Goal: Submit feedback/report problem: Submit feedback/report problem

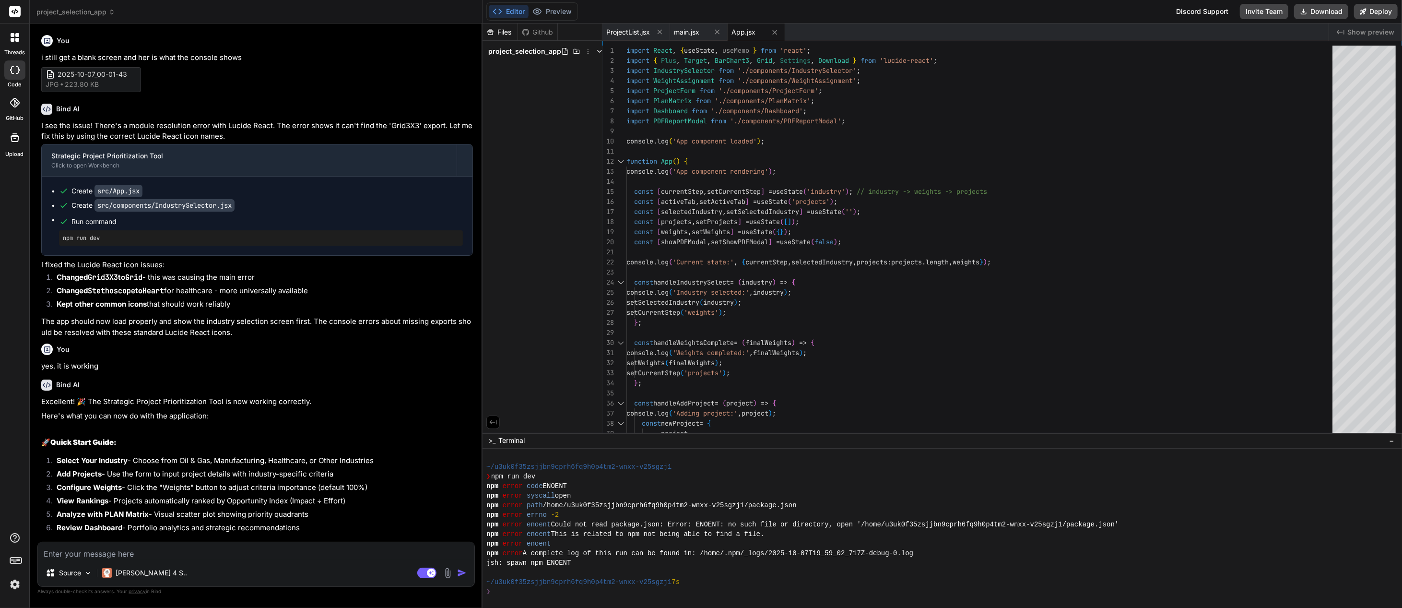
scroll to position [48, 0]
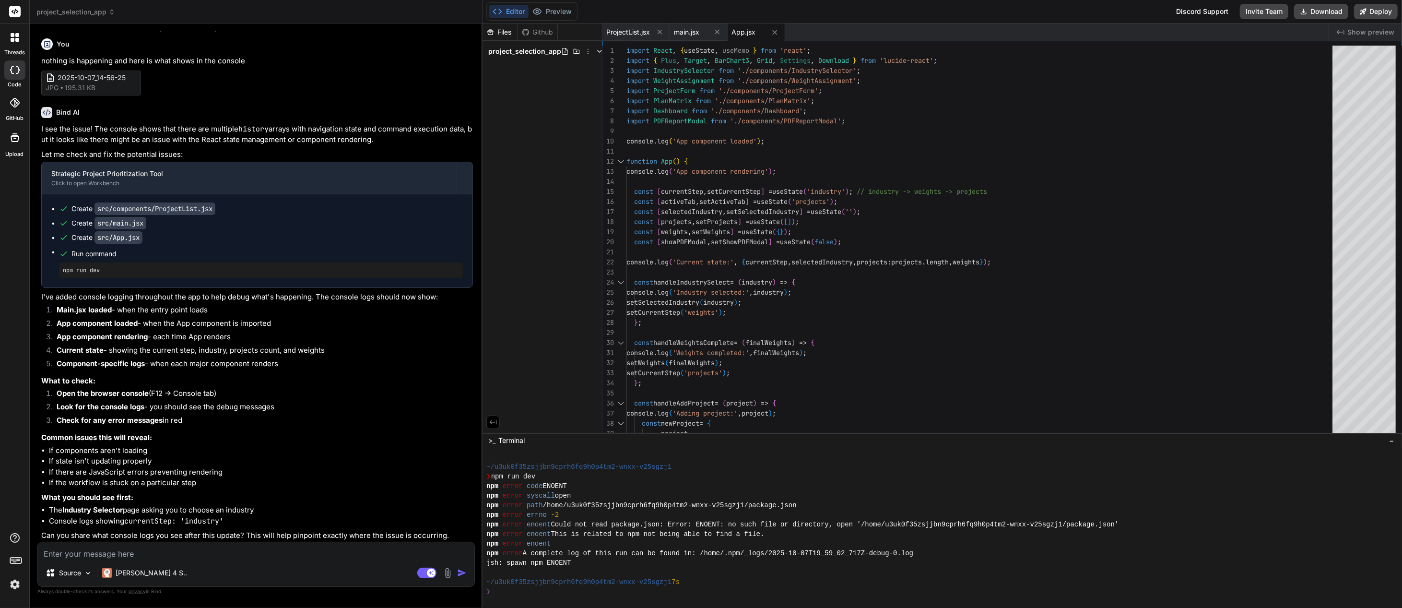
drag, startPoint x: 308, startPoint y: 567, endPoint x: 268, endPoint y: 566, distance: 40.3
click at [308, 567] on div "Source Claude 4 S.." at bounding box center [256, 574] width 436 height 23
click at [97, 550] on textarea at bounding box center [256, 550] width 436 height 17
type textarea "p"
type textarea "x"
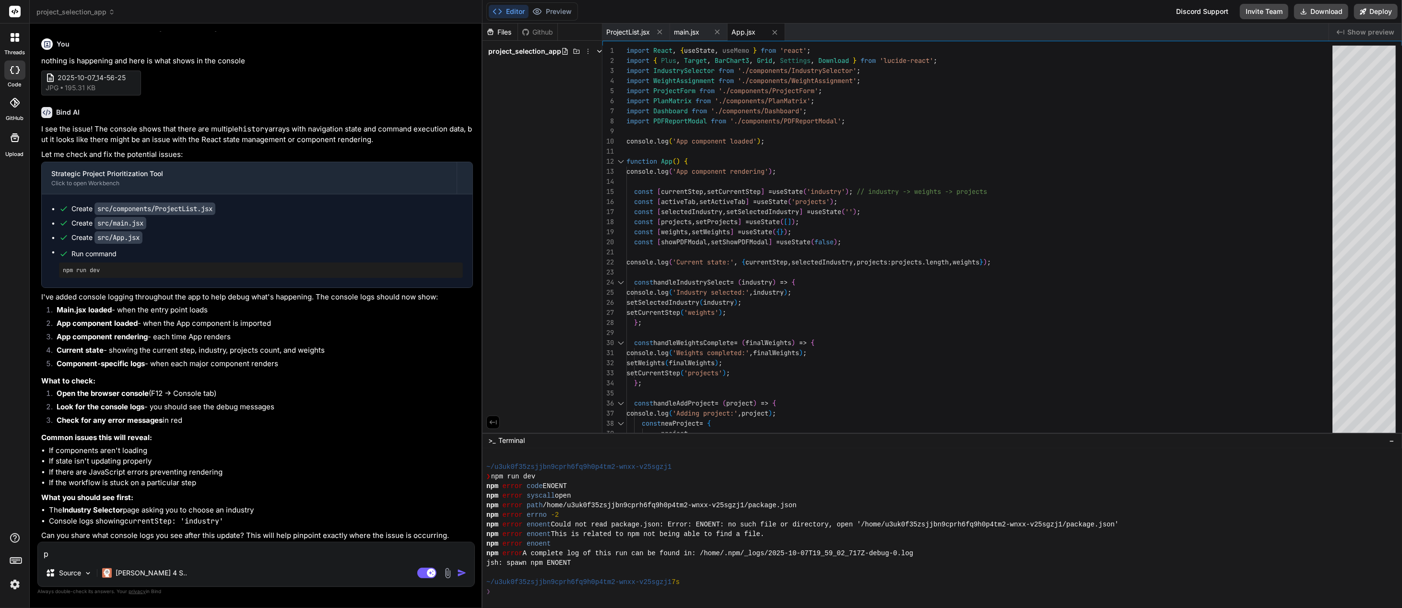
type textarea "pr"
type textarea "x"
type textarea "pre"
type textarea "x"
type textarea "prev"
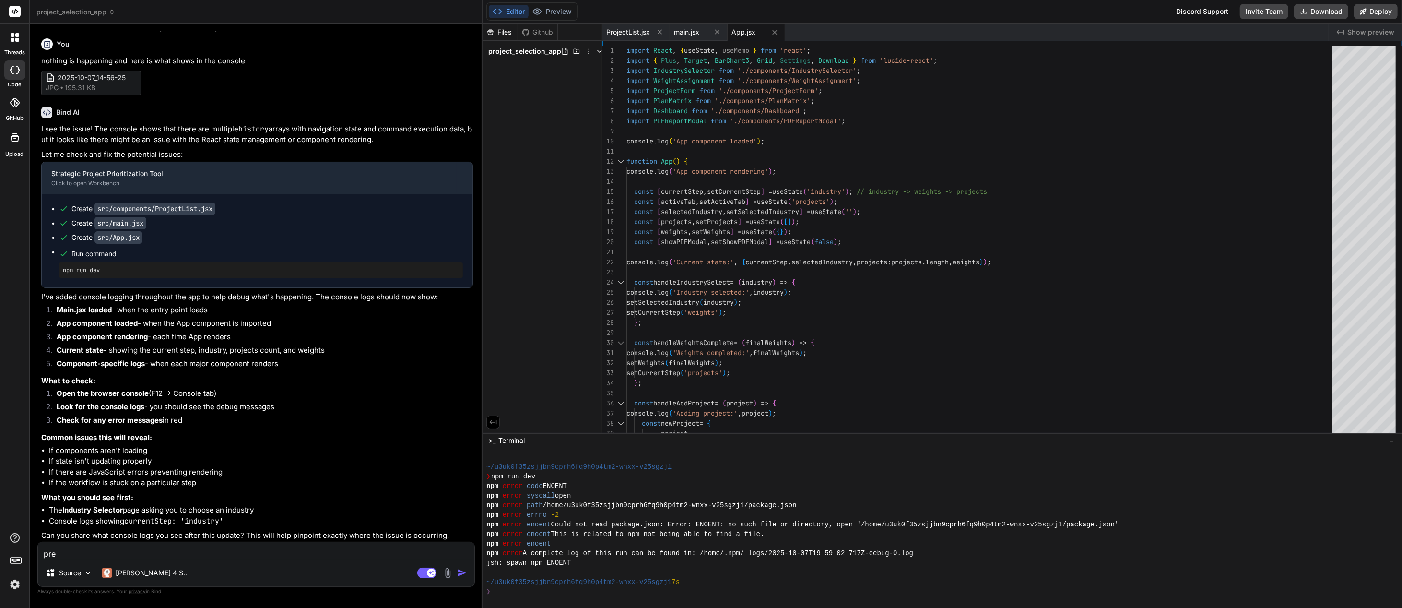
type textarea "x"
type textarea "previ"
type textarea "x"
type textarea "previe"
type textarea "x"
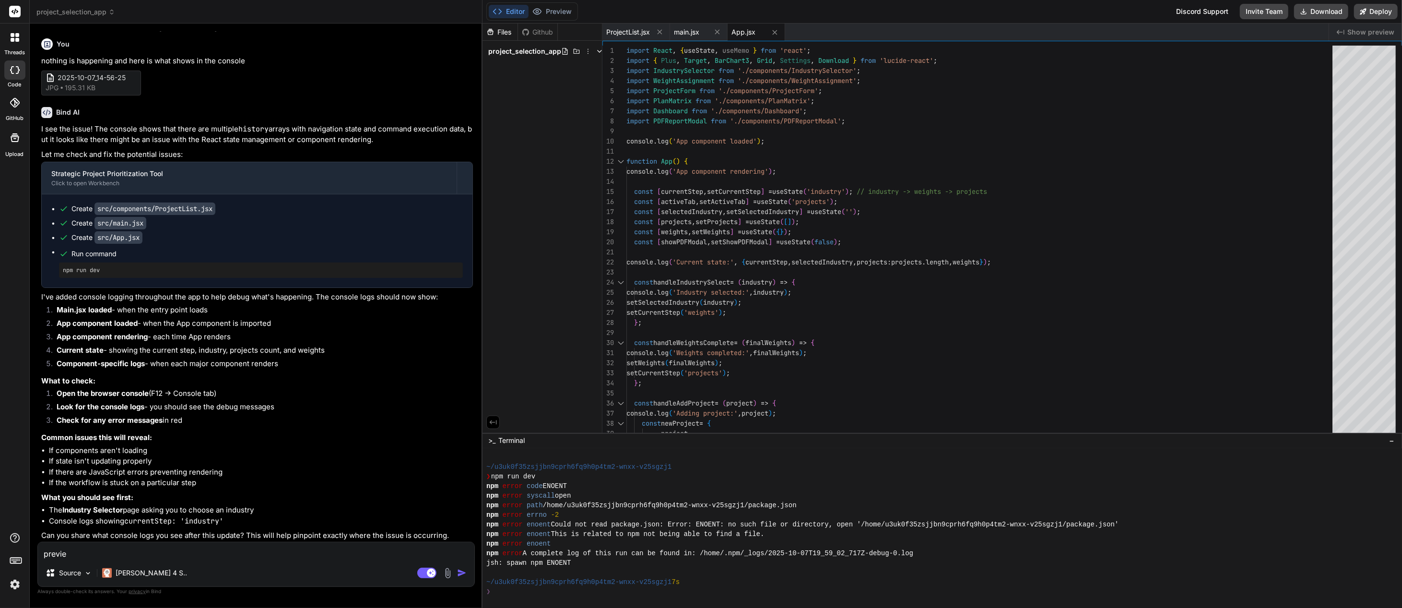
type textarea "preview"
type textarea "x"
type textarea "preview"
type textarea "x"
type textarea "preview i"
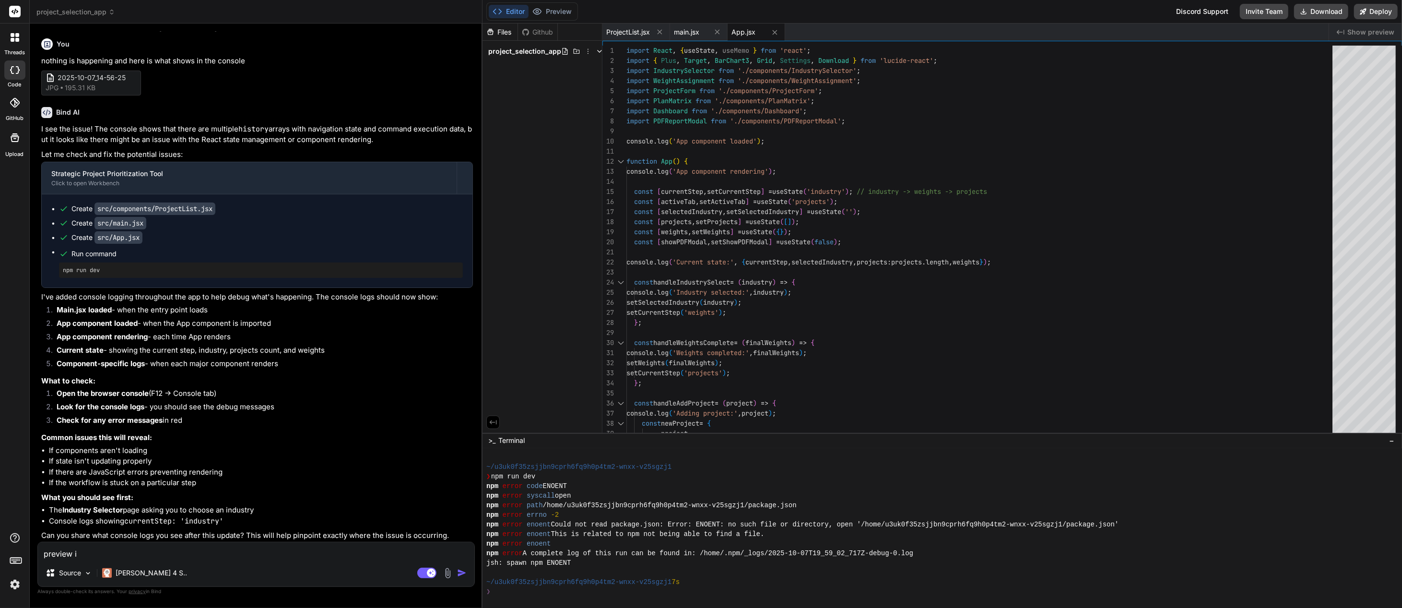
type textarea "x"
type textarea "preview is"
type textarea "x"
type textarea "preview is"
type textarea "x"
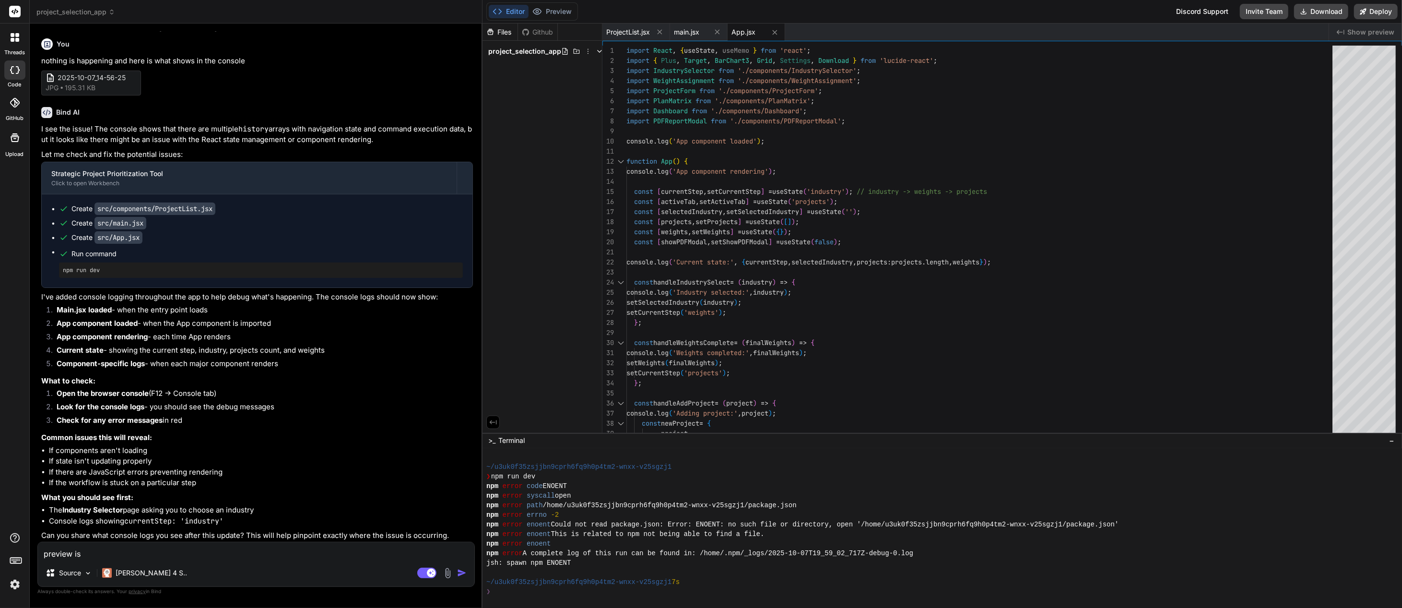
type textarea "preview is n"
type textarea "x"
type textarea "preview is no"
type textarea "x"
type textarea "preview is not"
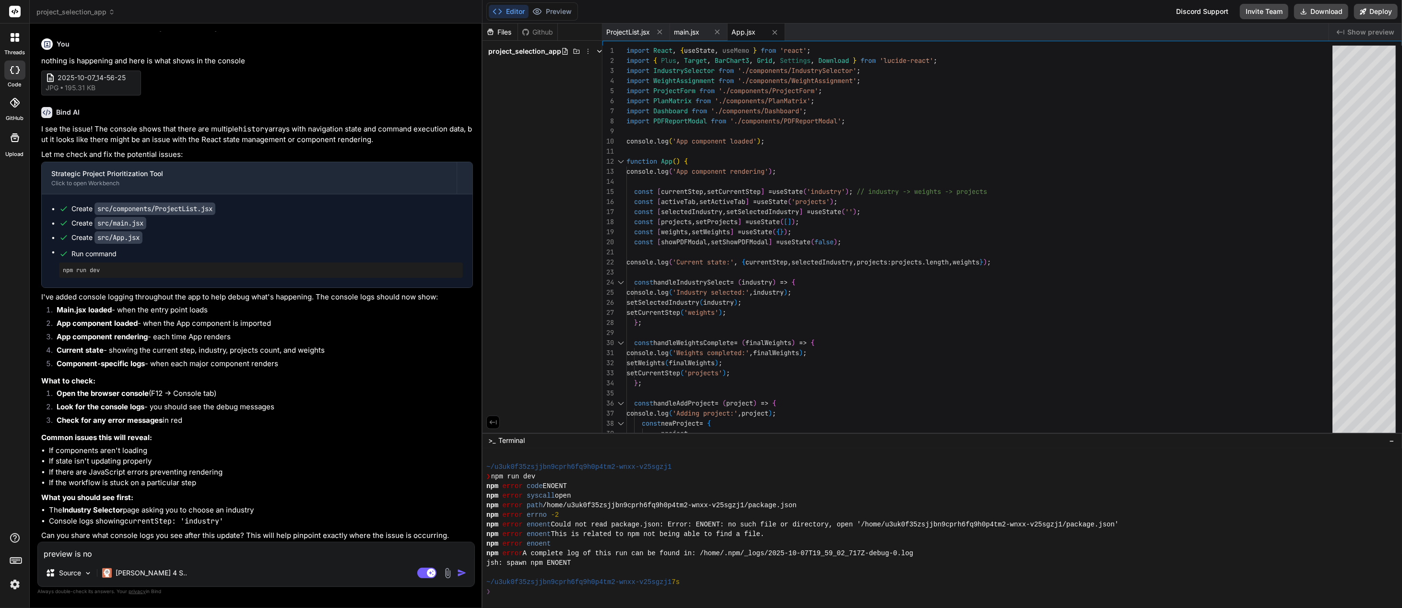
type textarea "x"
type textarea "preview is not"
type textarea "x"
type textarea "preview is not s"
type textarea "x"
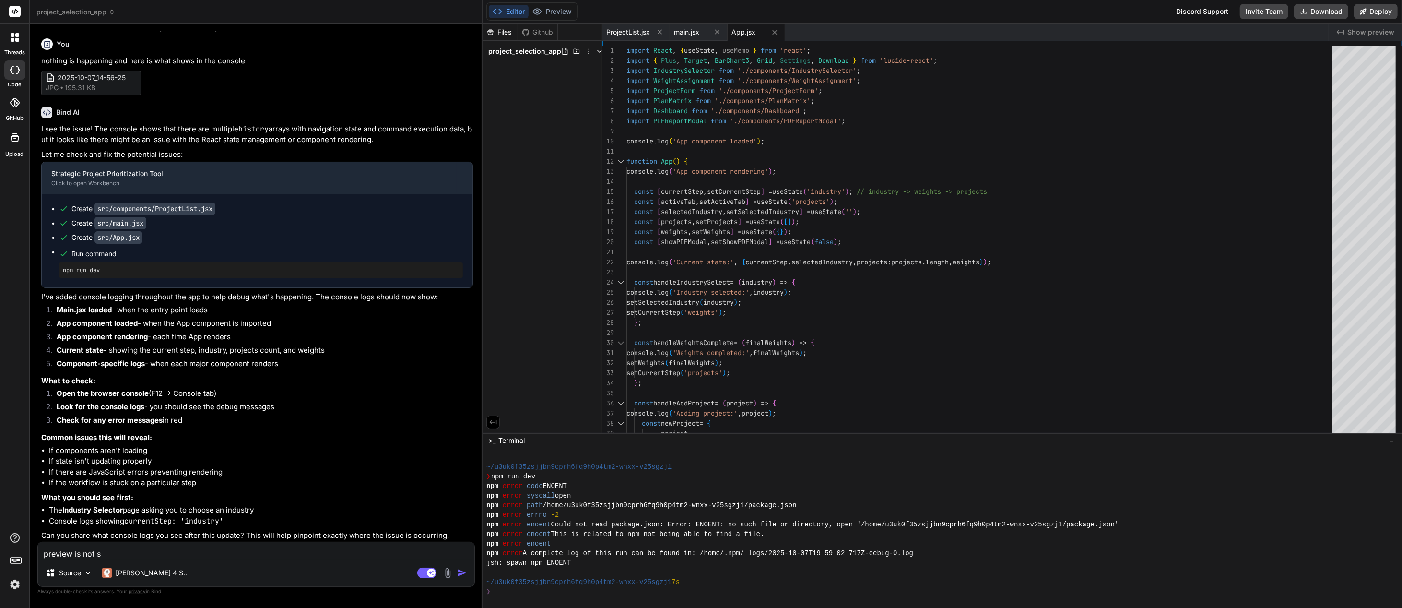
type textarea "preview is not sh"
type textarea "x"
type textarea "preview is not sho"
type textarea "x"
type textarea "preview is not show"
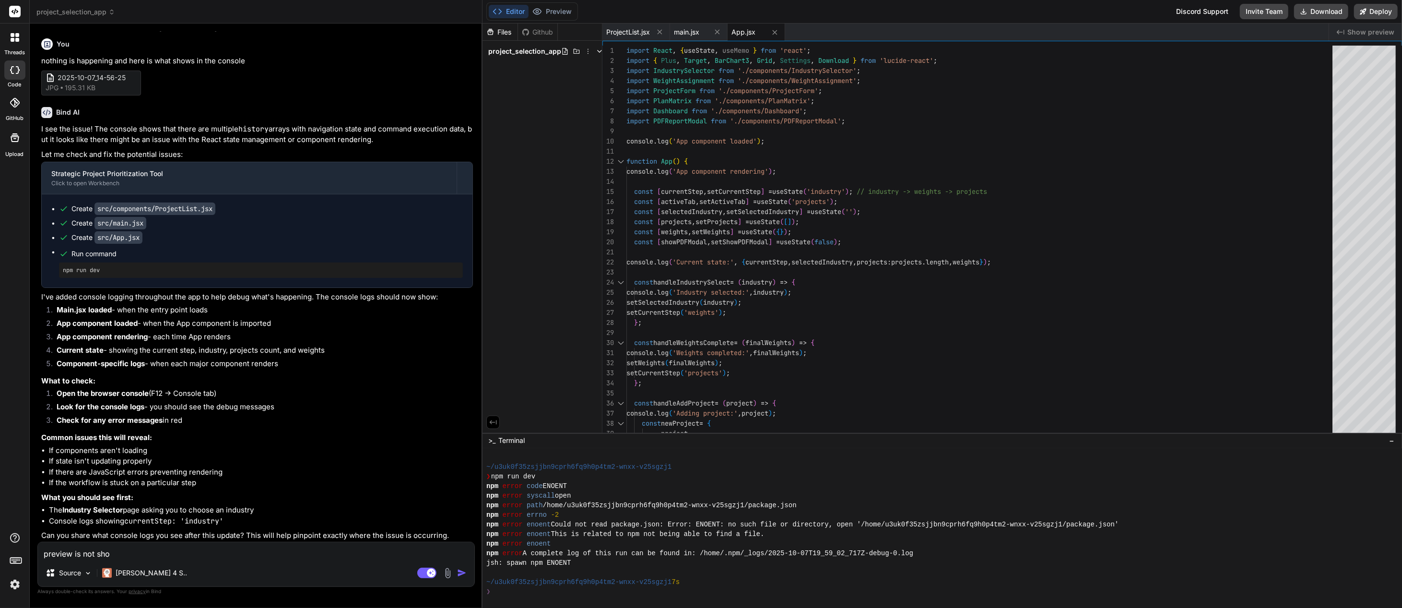
type textarea "x"
type textarea "preview is not showi"
type textarea "x"
type textarea "preview is not showin"
type textarea "x"
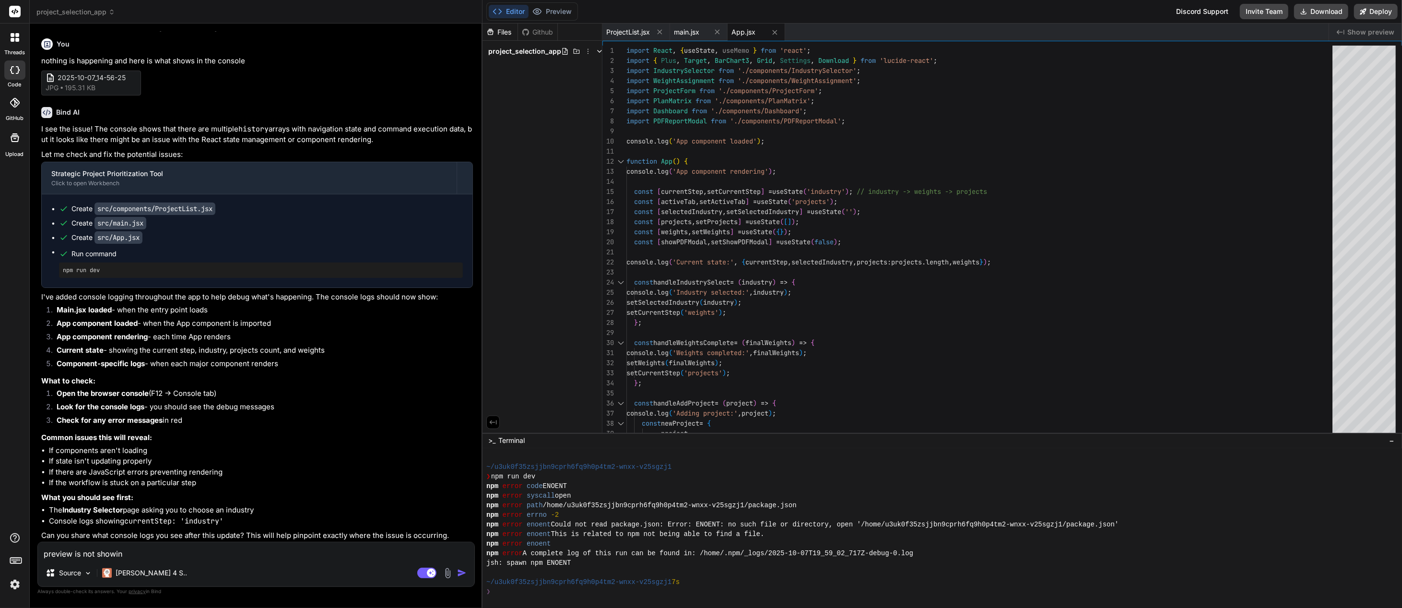
type textarea "preview is not showing"
type textarea "x"
type textarea "preview is not showing,"
type textarea "x"
type textarea "preview is not showing,"
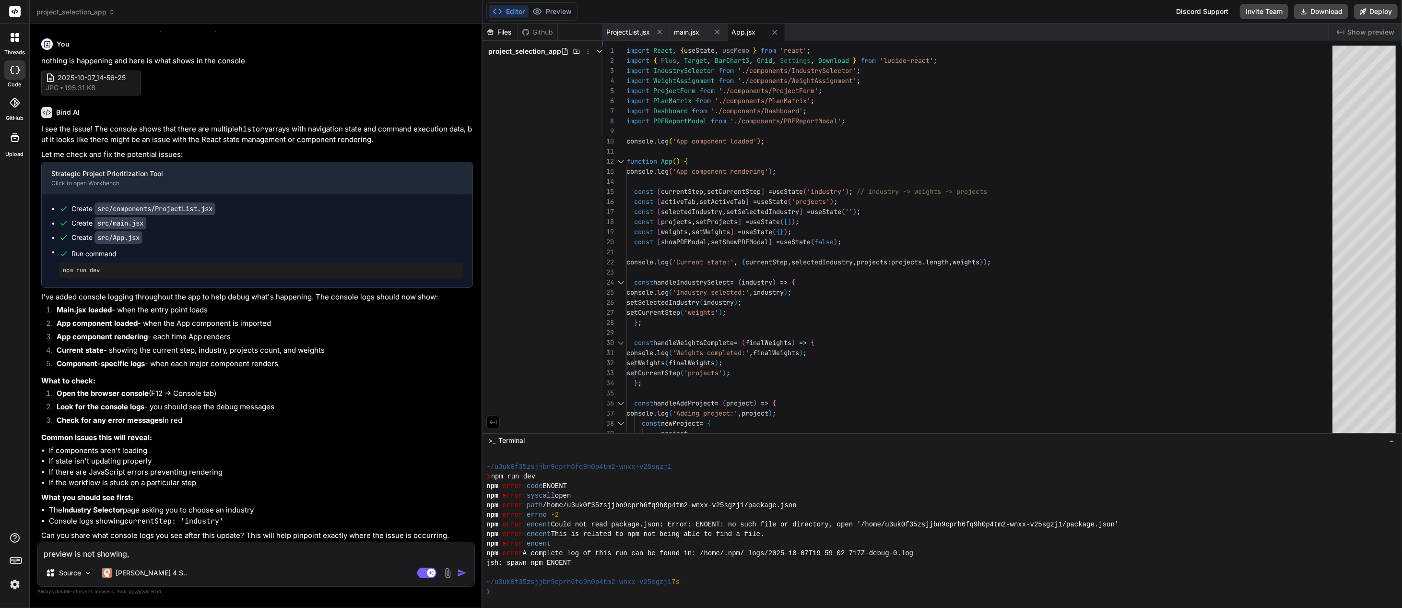
type textarea "x"
type textarea "preview is not showing, h"
type textarea "x"
type textarea "preview is not showing, he"
type textarea "x"
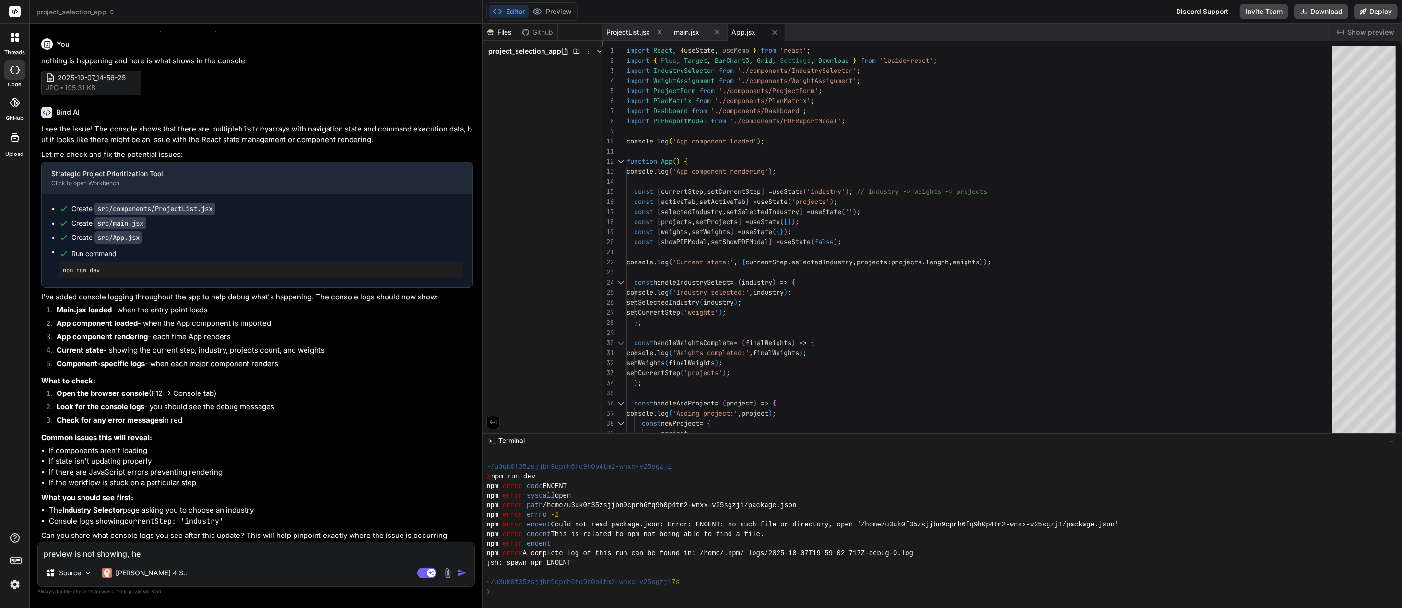
type textarea "preview is not showing, her"
type textarea "x"
type textarea "preview is not showing, here"
type textarea "x"
type textarea "preview is not showing, here"
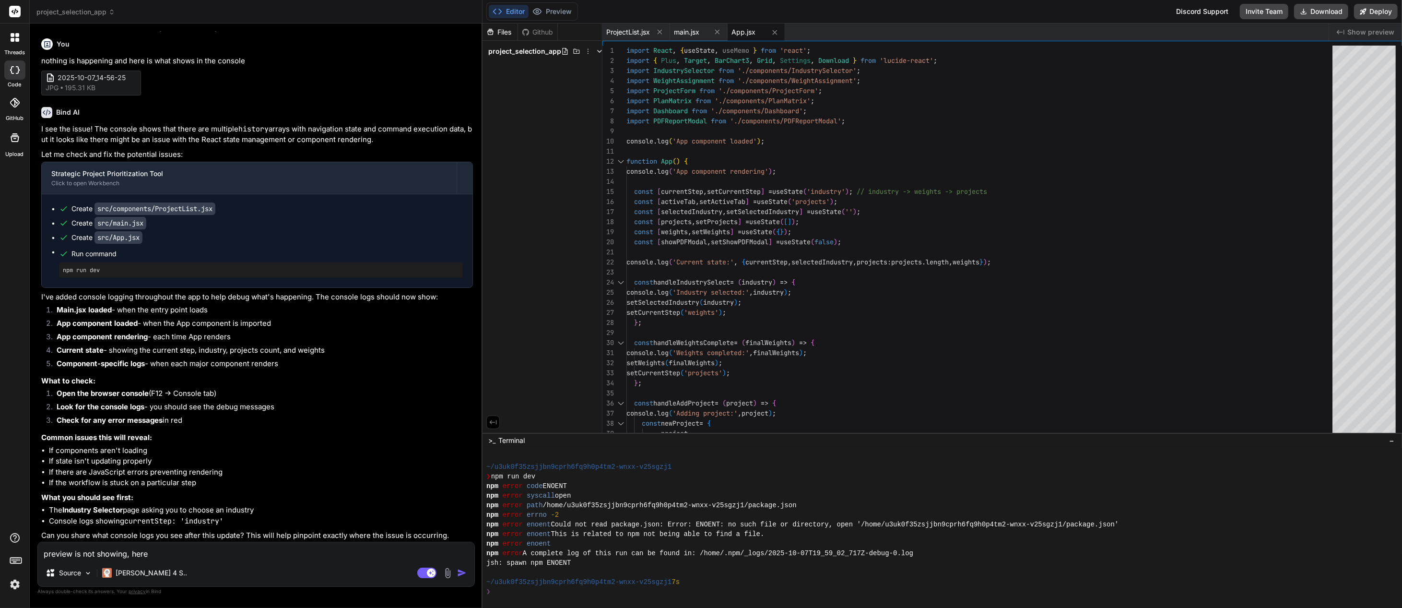
type textarea "x"
type textarea "preview is not showing, here i"
type textarea "x"
type textarea "preview is not showing, here is"
type textarea "x"
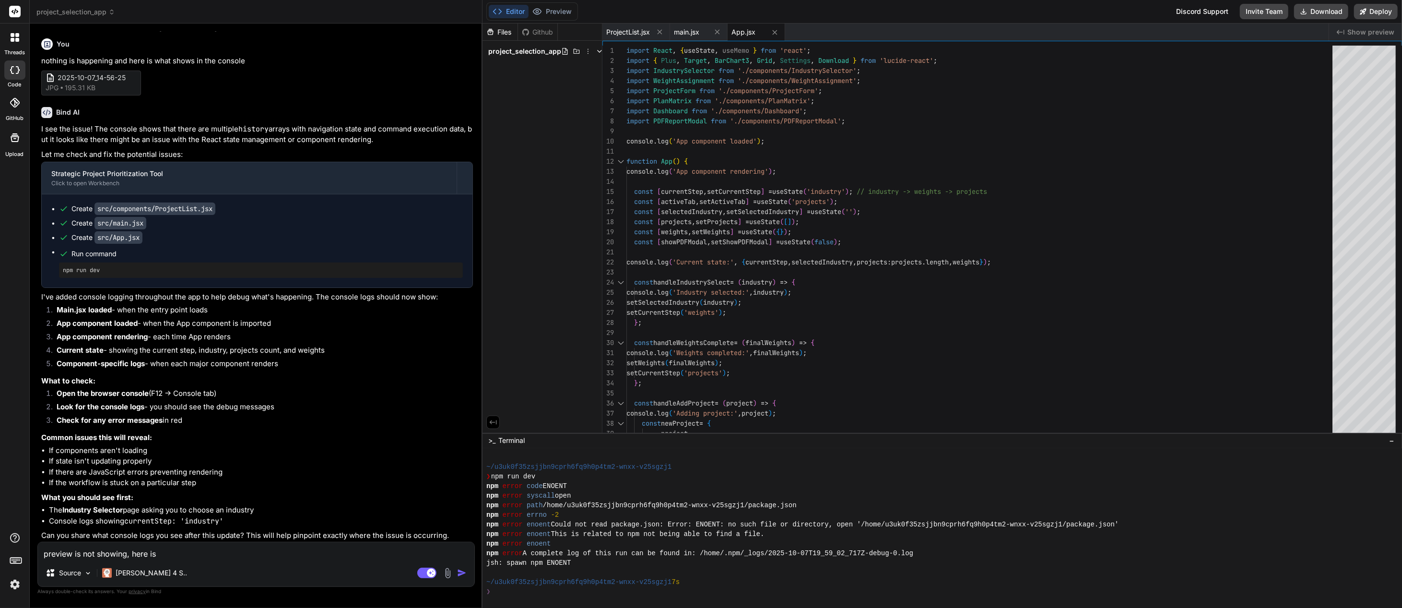
type textarea "preview is not showing, here is"
type textarea "x"
type textarea "preview is not showing, here is t"
type textarea "x"
type textarea "preview is not showing, here is th"
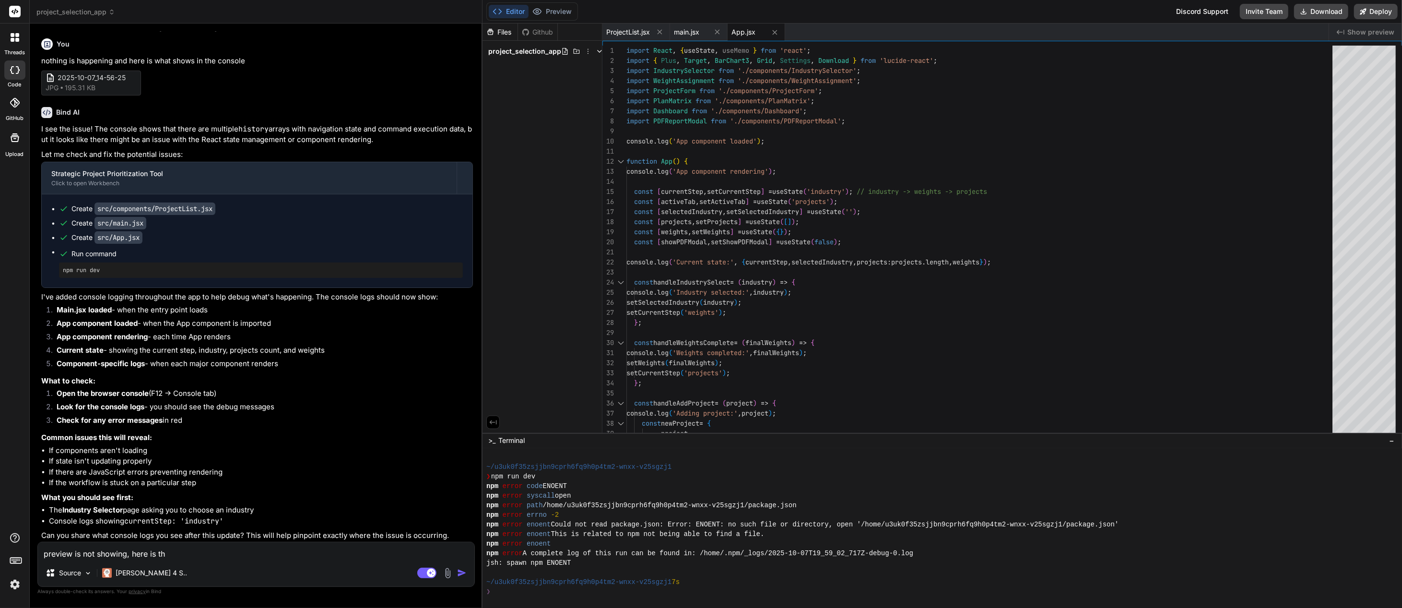
type textarea "x"
type textarea "preview is not showing, here is the"
type textarea "x"
type textarea "preview is not showing, here is the"
type textarea "x"
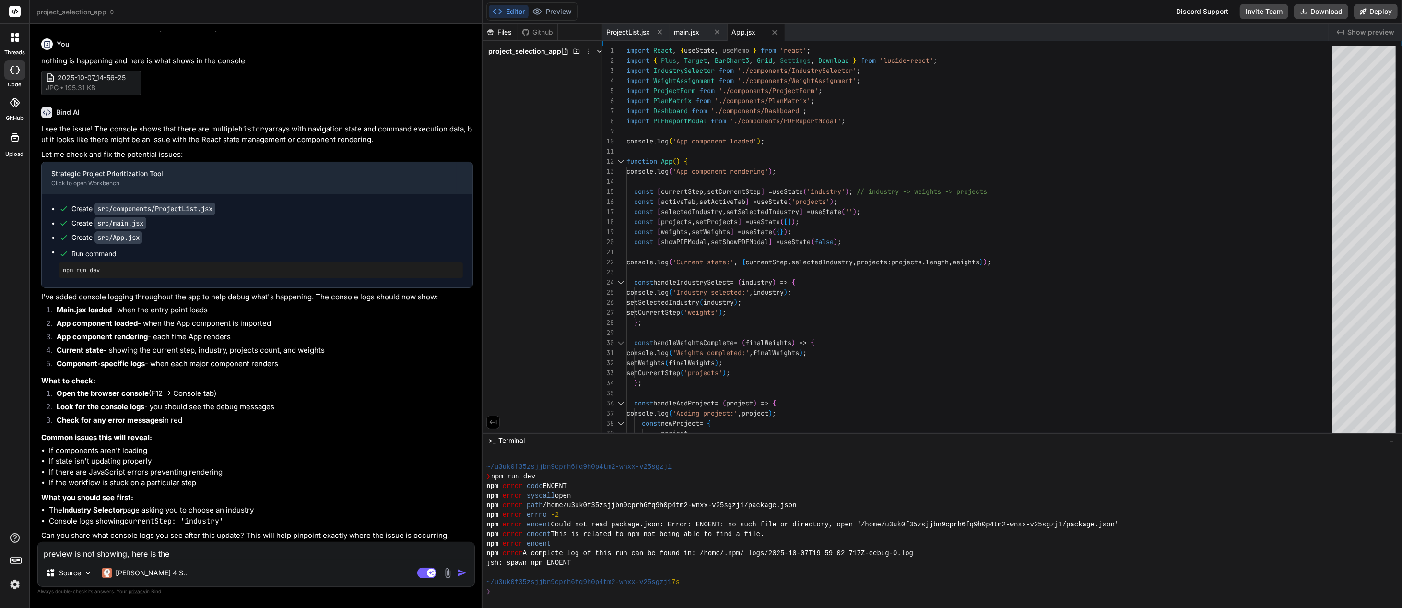
type textarea "preview is not showing, here is the m"
type textarea "x"
type textarea "preview is not showing, here is the me"
type textarea "x"
type textarea "preview is not showing, here is the mes"
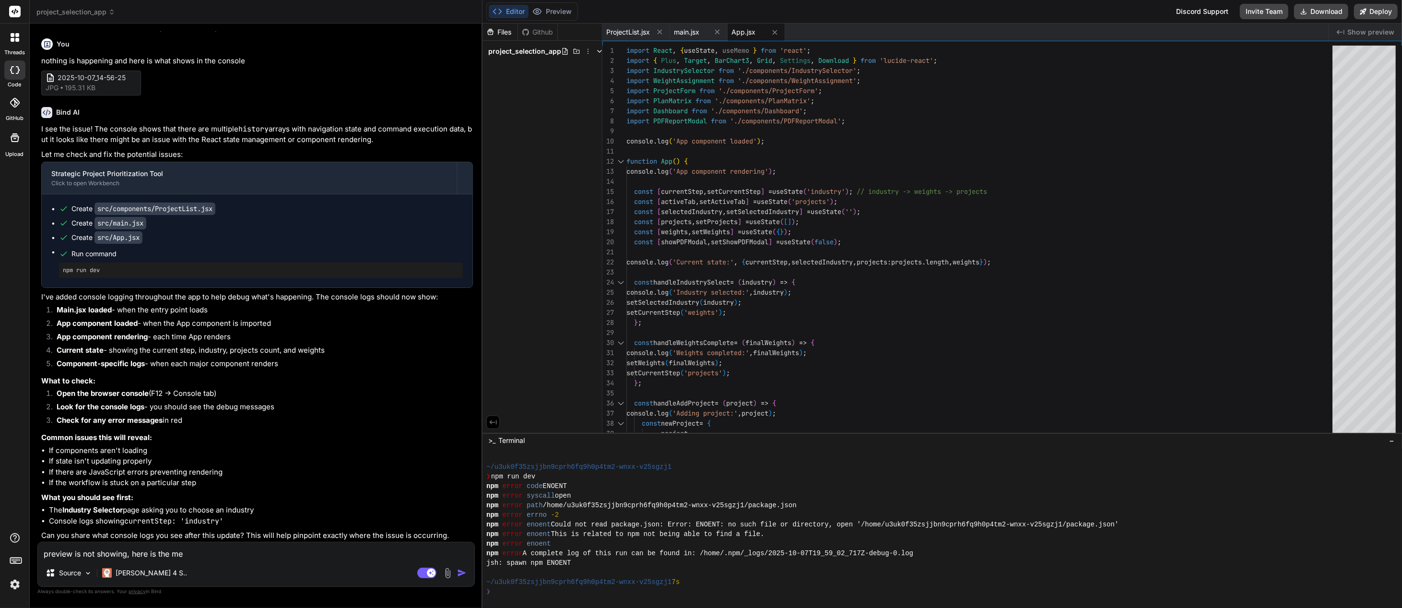
type textarea "x"
type textarea "preview is not showing, here is the mess"
type textarea "x"
type textarea "preview is not showing, here is the messa"
type textarea "x"
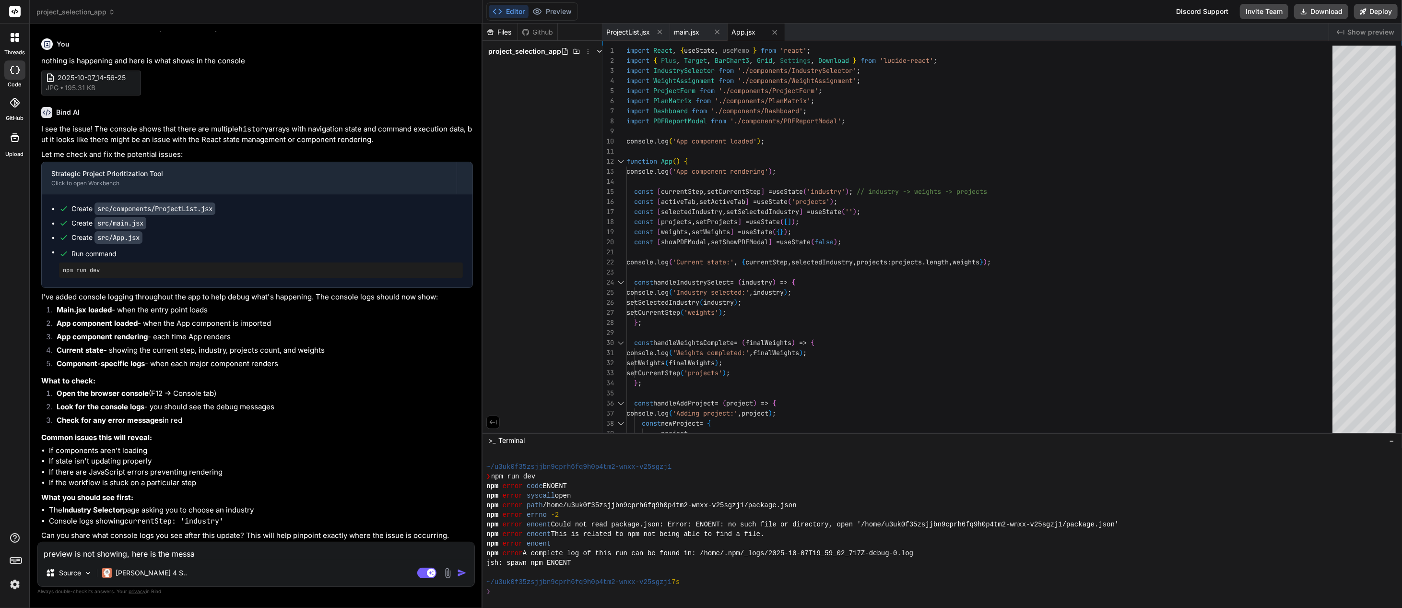
type textarea "preview is not showing, here is the messag"
type textarea "x"
type textarea "preview is not showing, here is the message"
type textarea "x"
type textarea "preview is not showing, here is the message"
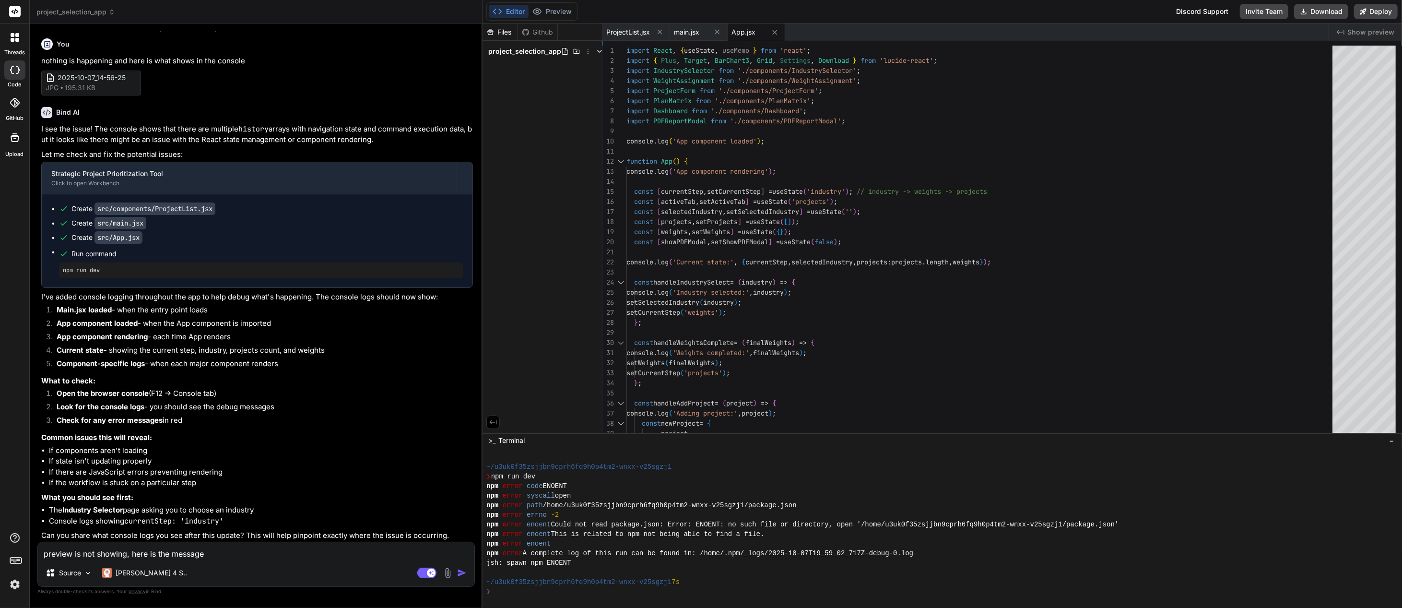
type textarea "x"
type textarea "preview is not showing, here is the message o"
type textarea "x"
type textarea "preview is not showing, here is the message on"
type textarea "x"
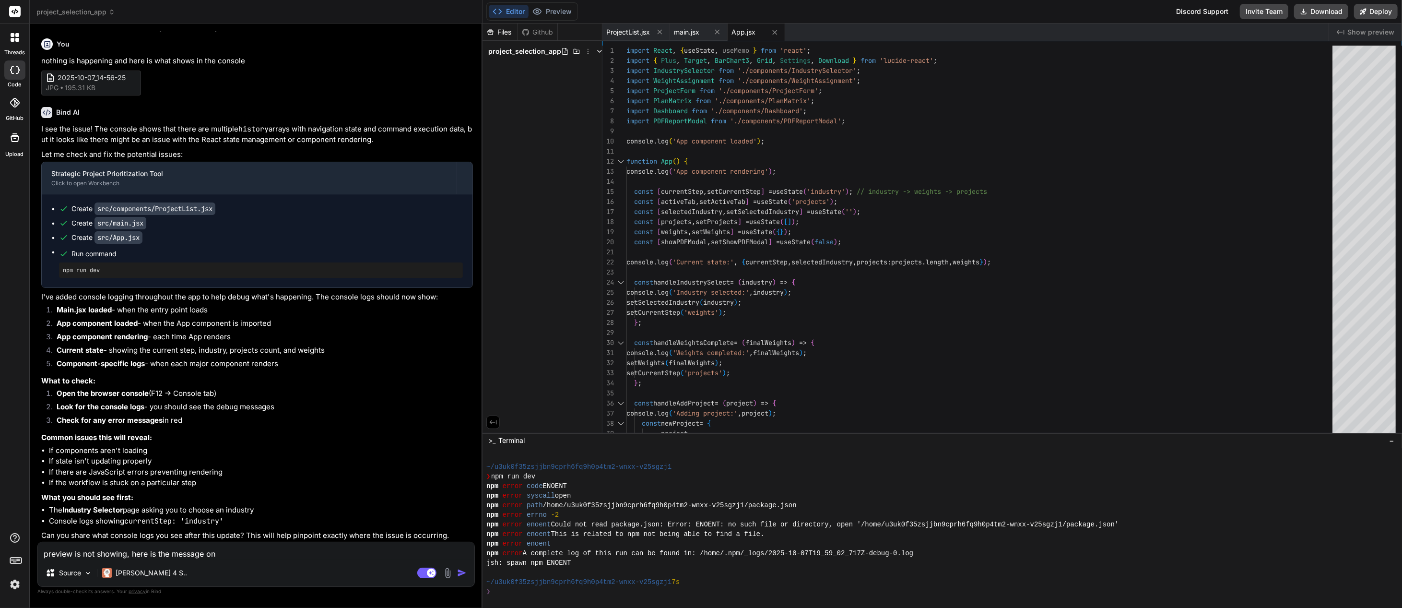
type textarea "preview is not showing, here is the message on"
type textarea "x"
type textarea "preview is not showing, here is the message on t"
type textarea "x"
type textarea "preview is not showing, here is the message on th"
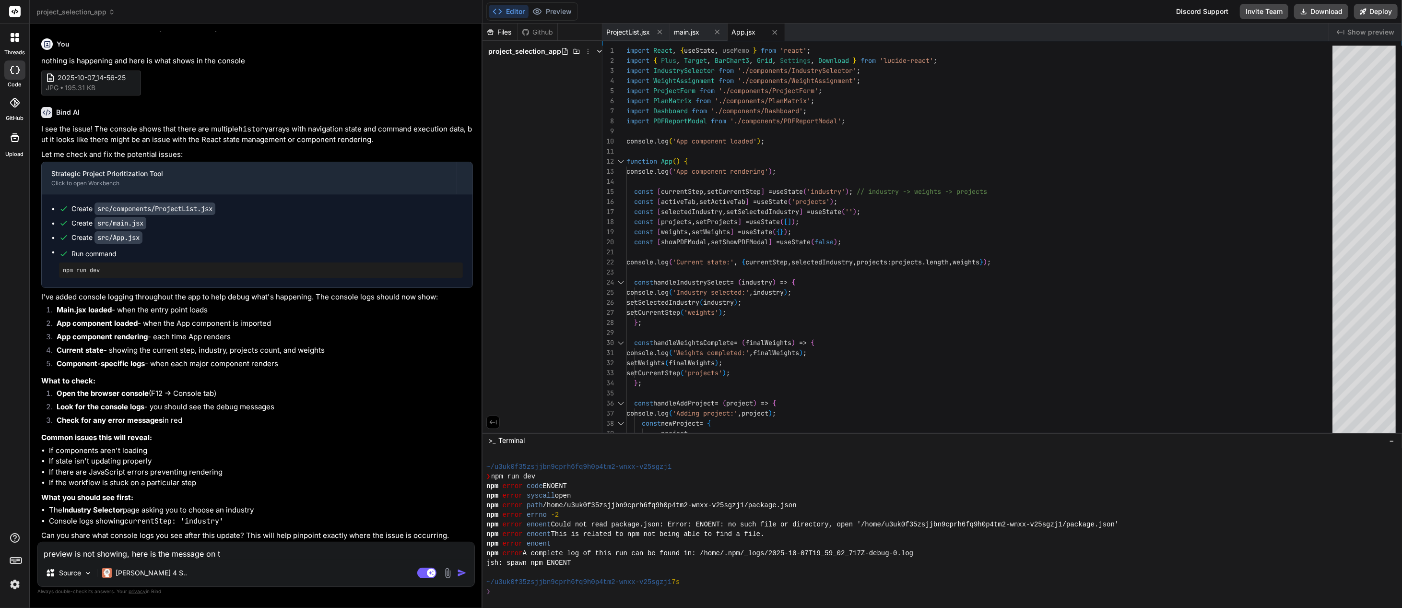
type textarea "x"
type textarea "preview is not showing, here is the message on the"
type textarea "x"
type textarea "preview is not showing, here is the message on the"
type textarea "x"
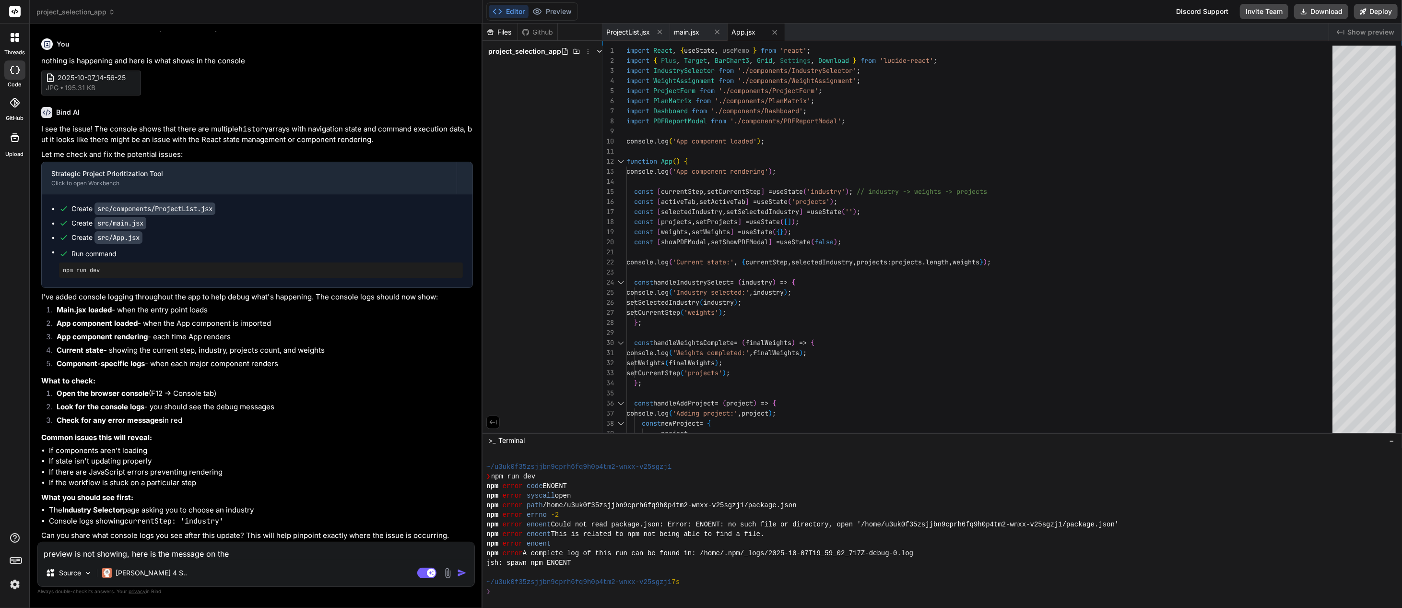
type textarea "preview is not showing, here is the message on the t"
type textarea "x"
type textarea "preview is not showing, here is the message on the te"
type textarea "x"
type textarea "preview is not showing, here is the message on the ter"
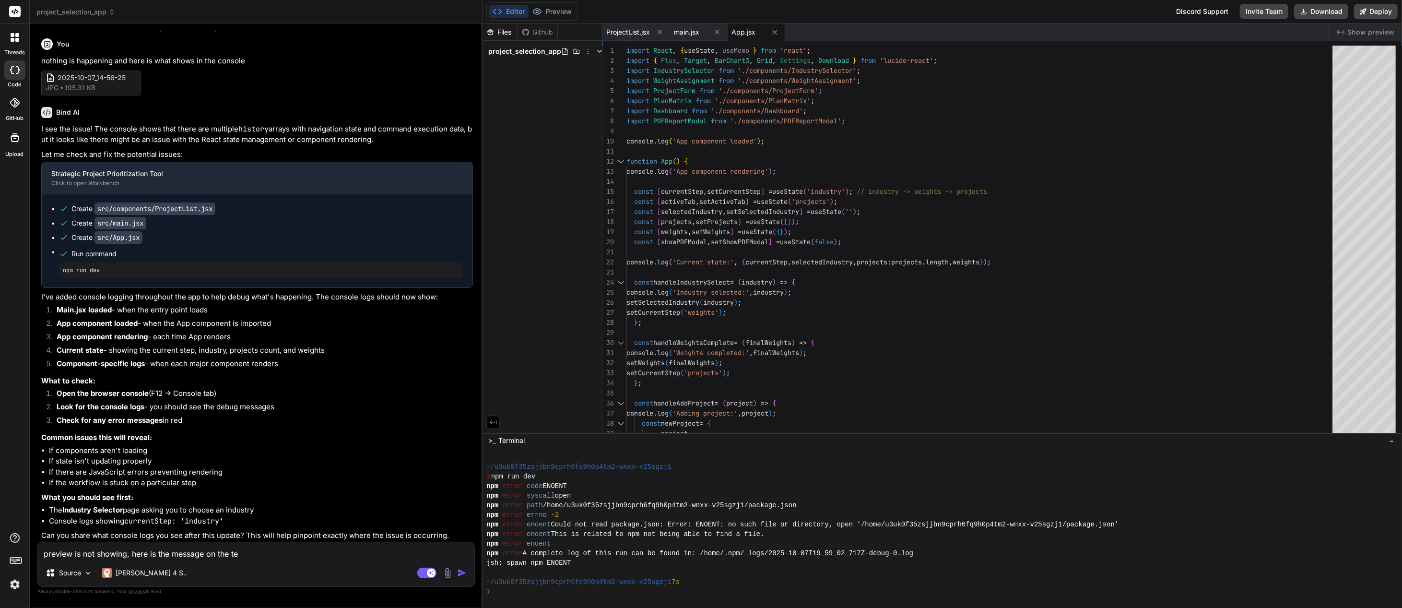
type textarea "x"
type textarea "preview is not showing, here is the message on the term"
type textarea "x"
type textarea "preview is not showing, here is the message on the termi"
type textarea "x"
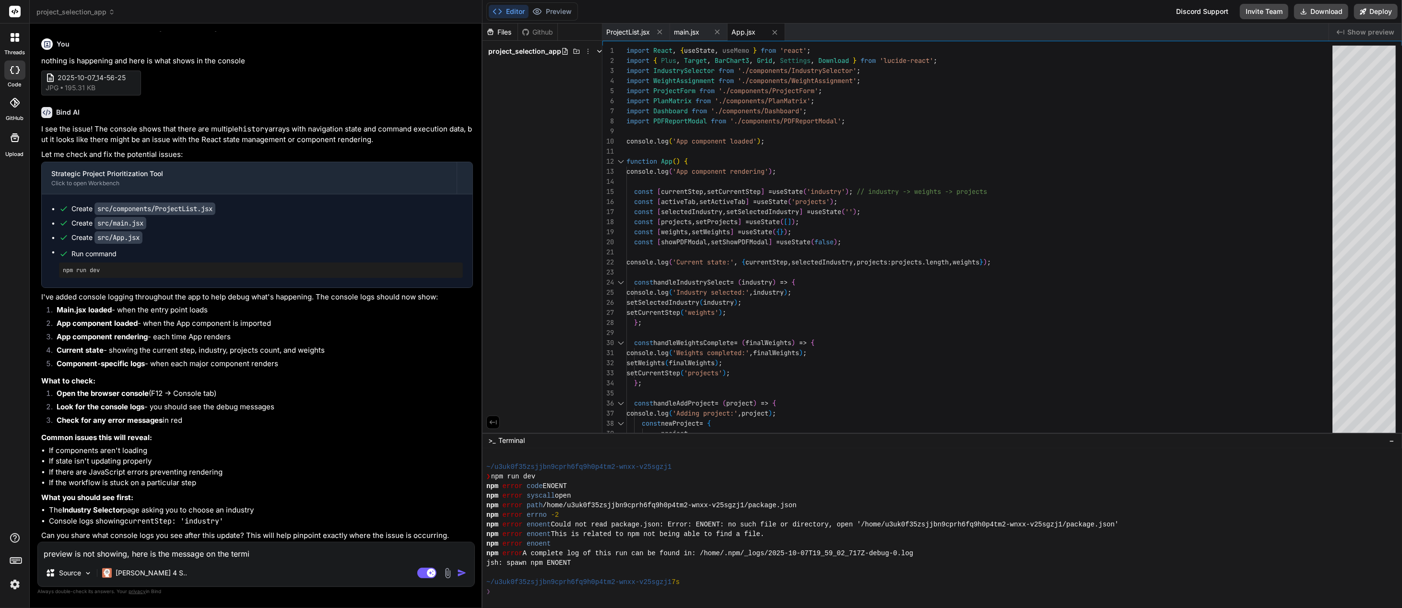
type textarea "preview is not showing, here is the message on the termin"
type textarea "x"
type textarea "preview is not showing, here is the message on the termina"
type textarea "x"
type textarea "preview is not showing, here is the message on the terminal"
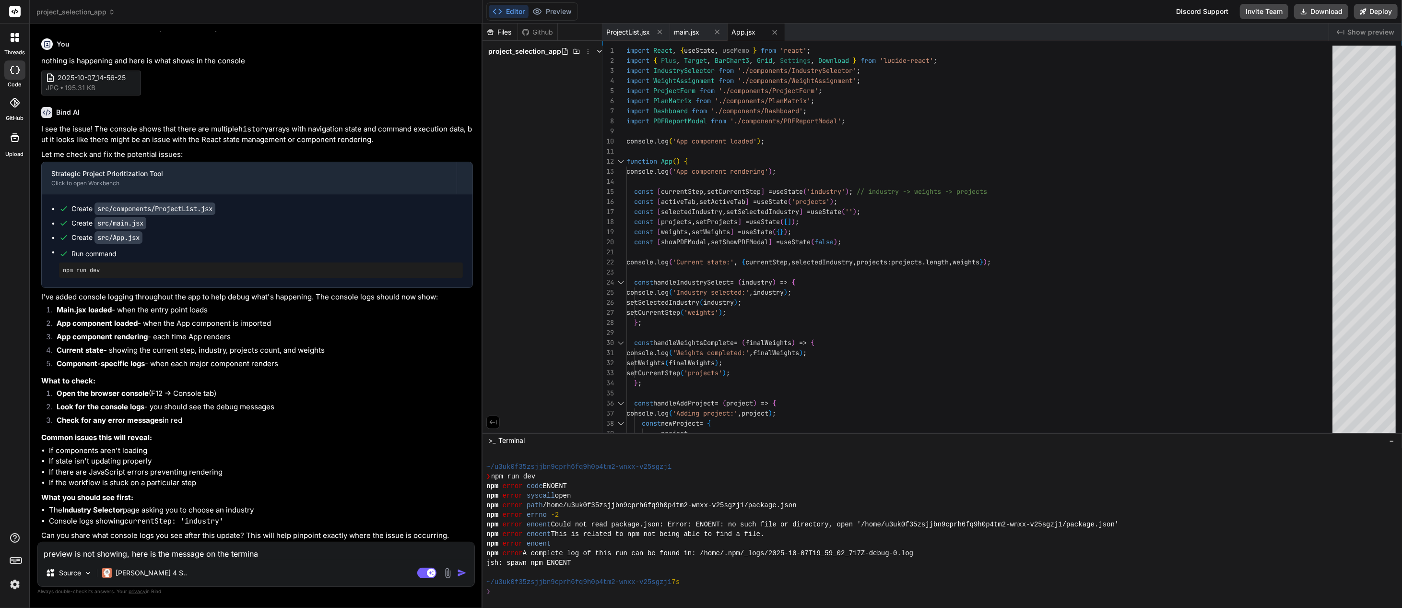
type textarea "x"
type textarea "preview is not showing, here is the message on the terminal"
click at [448, 573] on img at bounding box center [447, 572] width 11 height 11
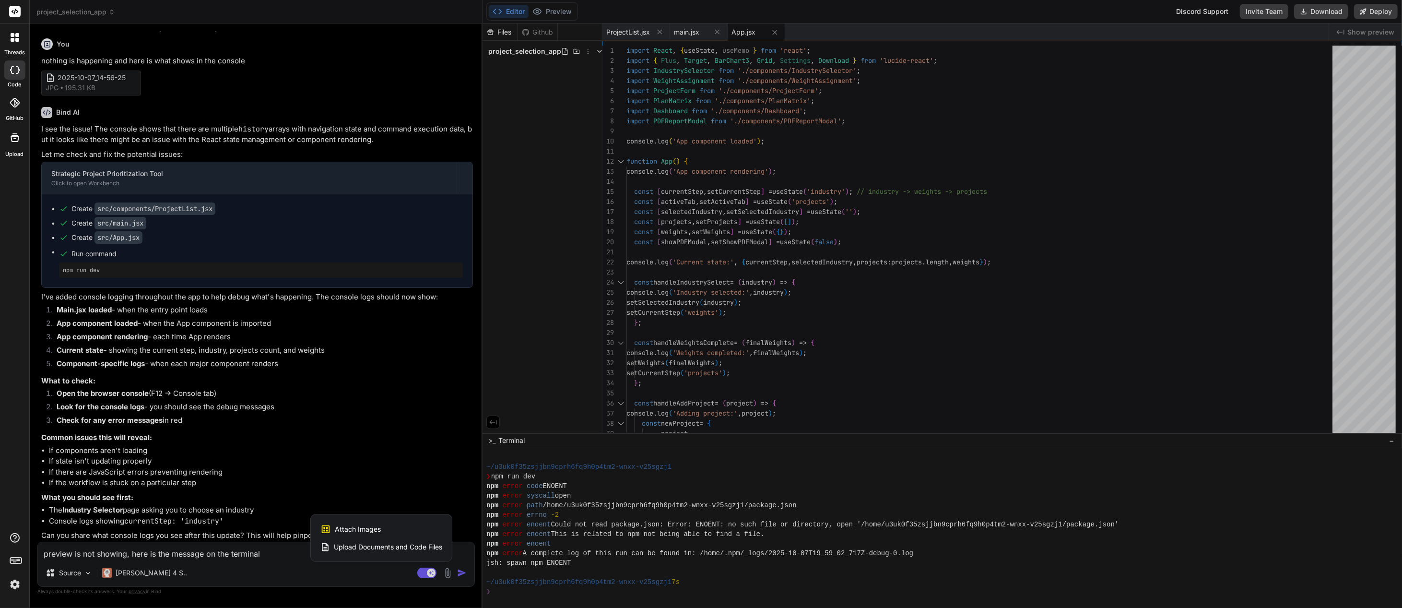
click at [375, 527] on span "Attach Images" at bounding box center [358, 529] width 46 height 10
type textarea "x"
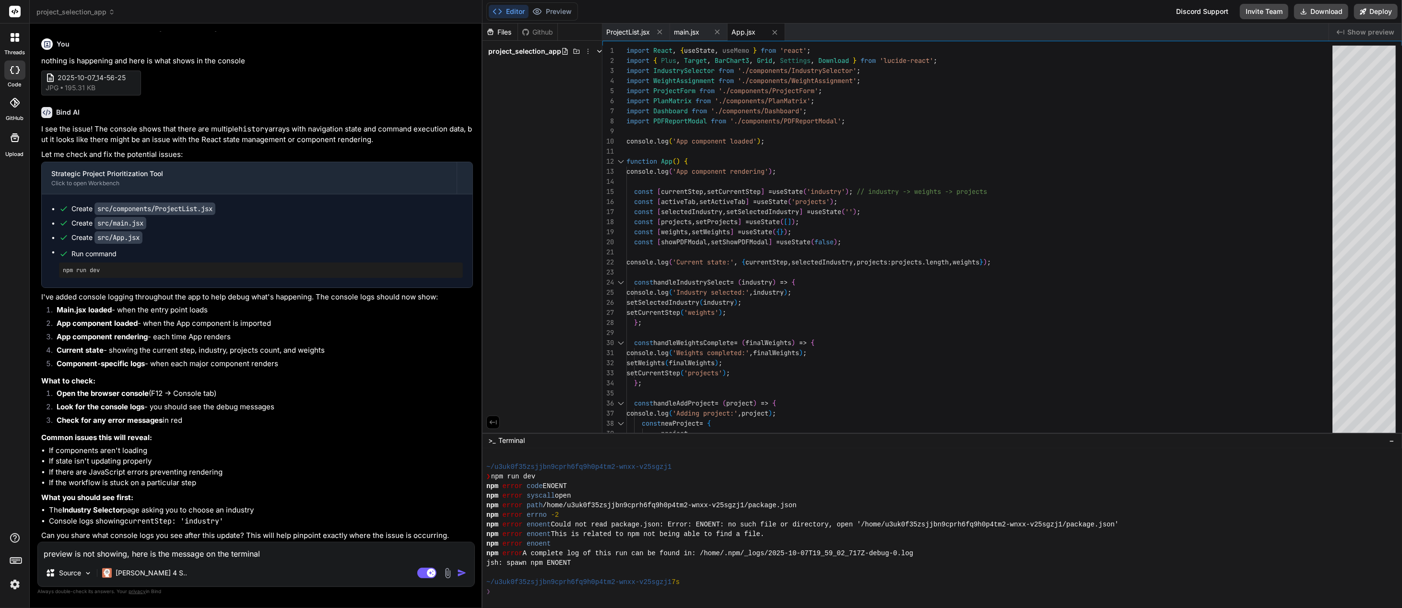
type input "C:\fakepath\2025-10-07_15-47-04.jpg"
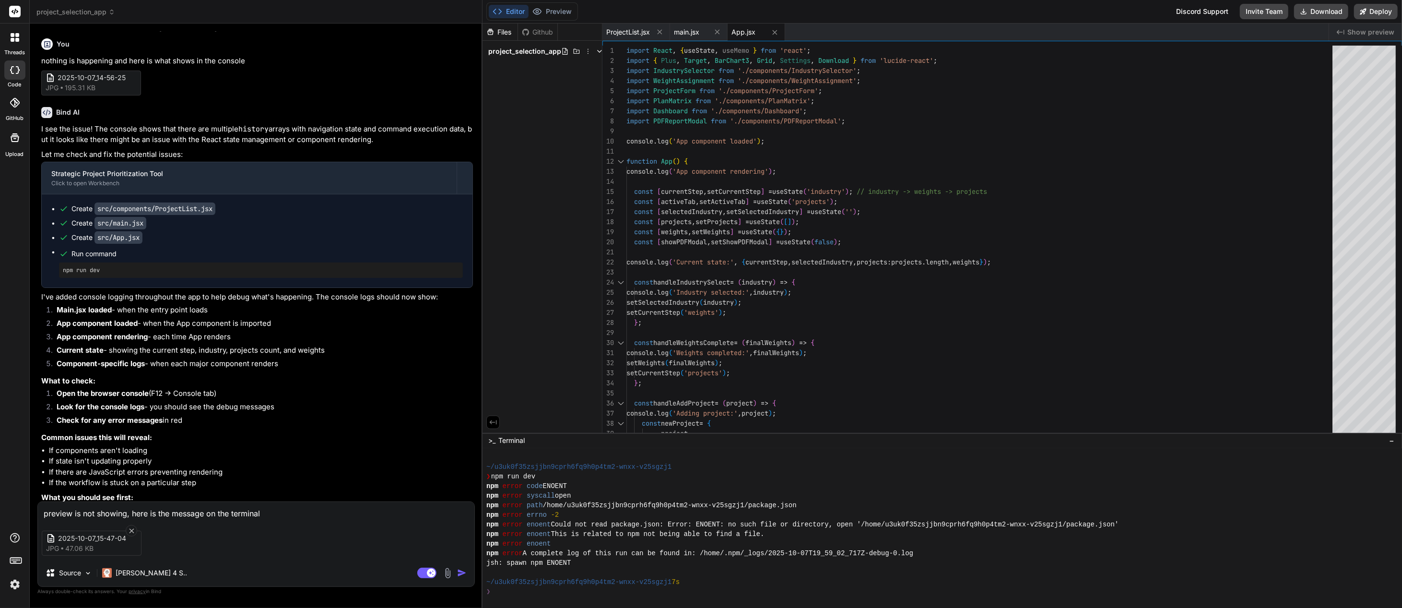
click at [462, 572] on img "button" at bounding box center [462, 573] width 10 height 10
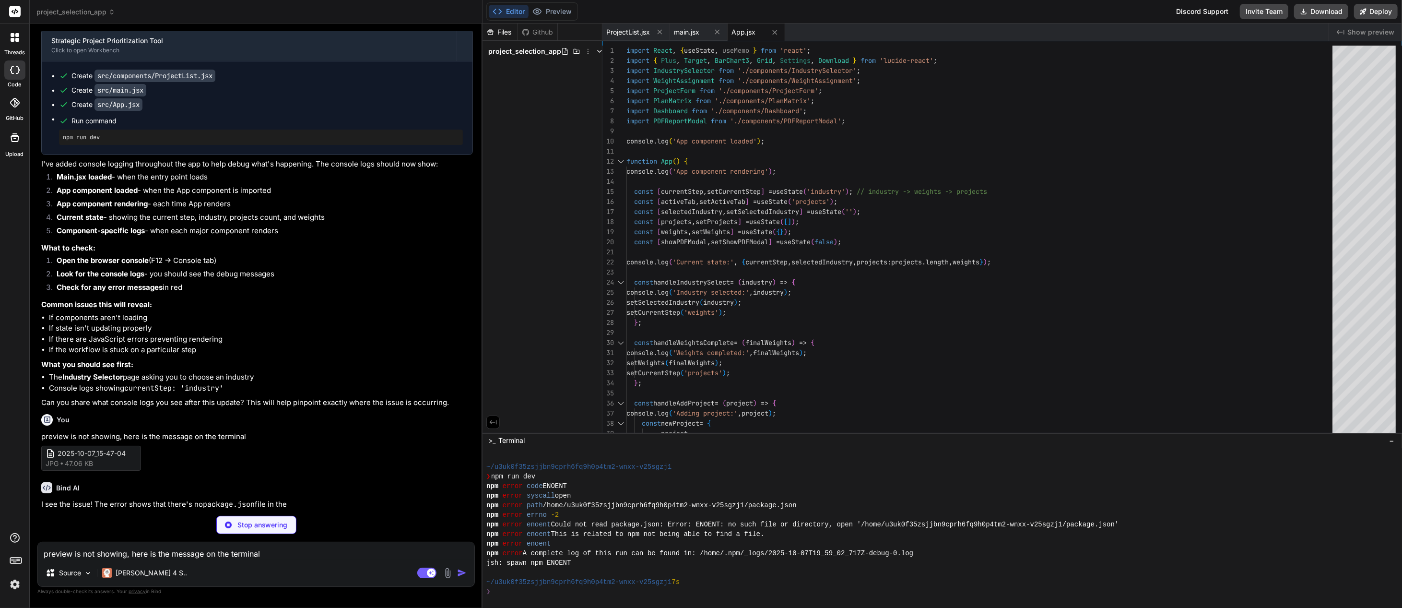
scroll to position [2916, 0]
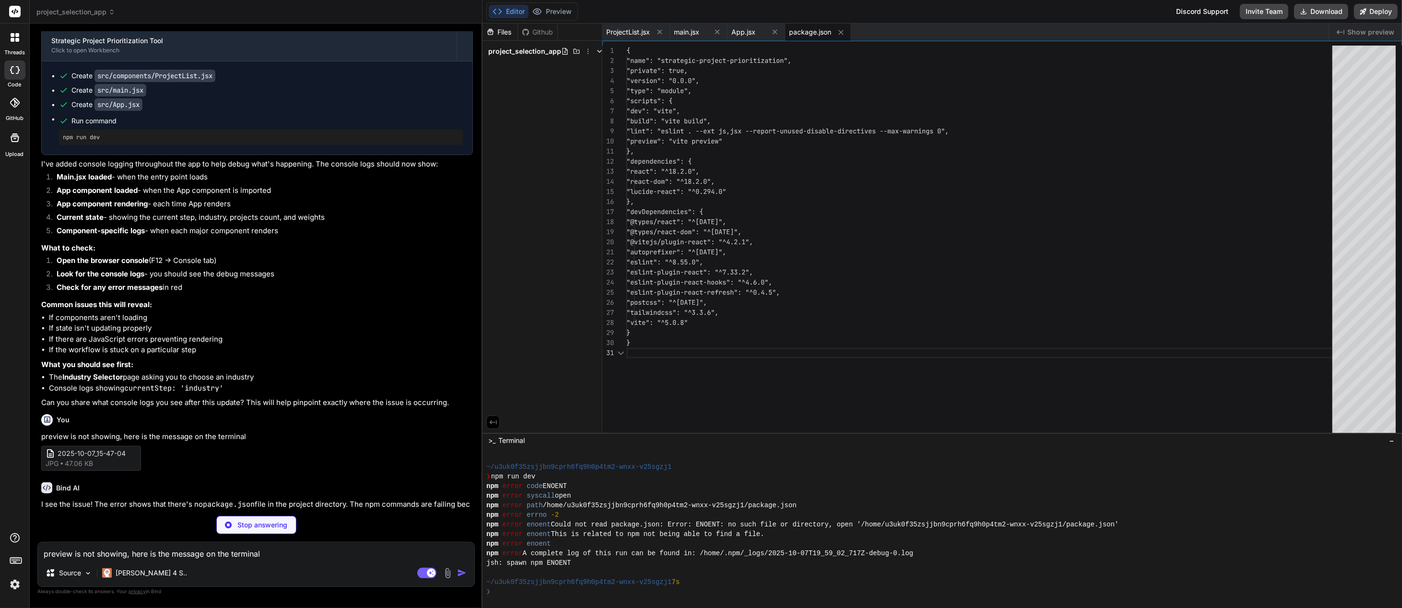
type textarea "x"
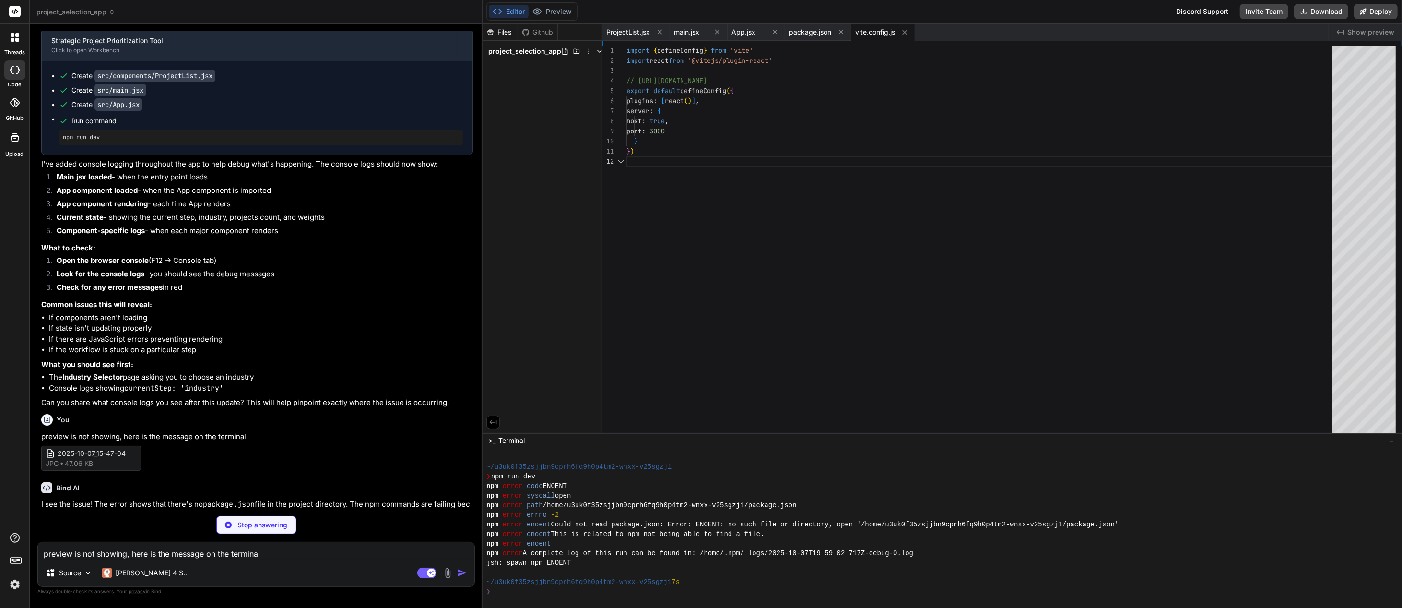
type textarea "})"
type textarea "x"
type textarea "export default { plugins: { tailwindcss: {}, autoprefixer: {}, }, }"
type textarea "x"
type textarea "<script type="module" src="/src/main.jsx"></script> </body> </html>"
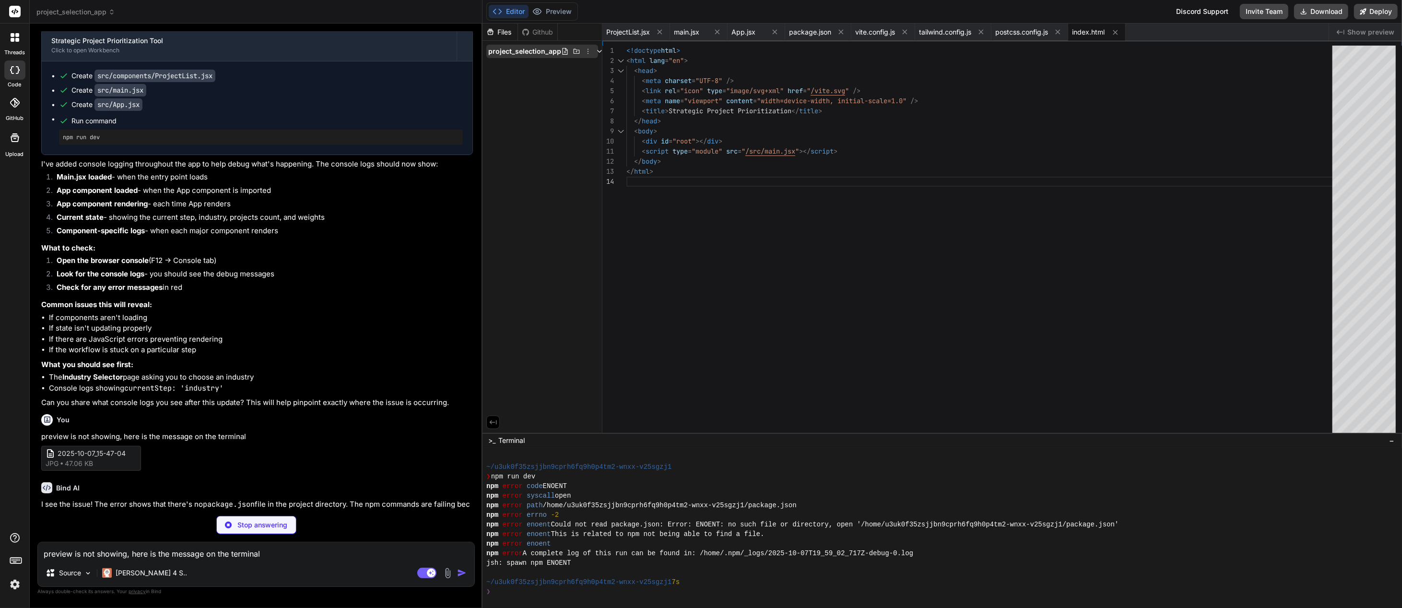
click at [597, 48] on icon at bounding box center [600, 51] width 8 height 8
type textarea "x"
type textarea "height: 20px; width: 20px; border-radius: 50%; background: #3b82f6; cursor: poi…"
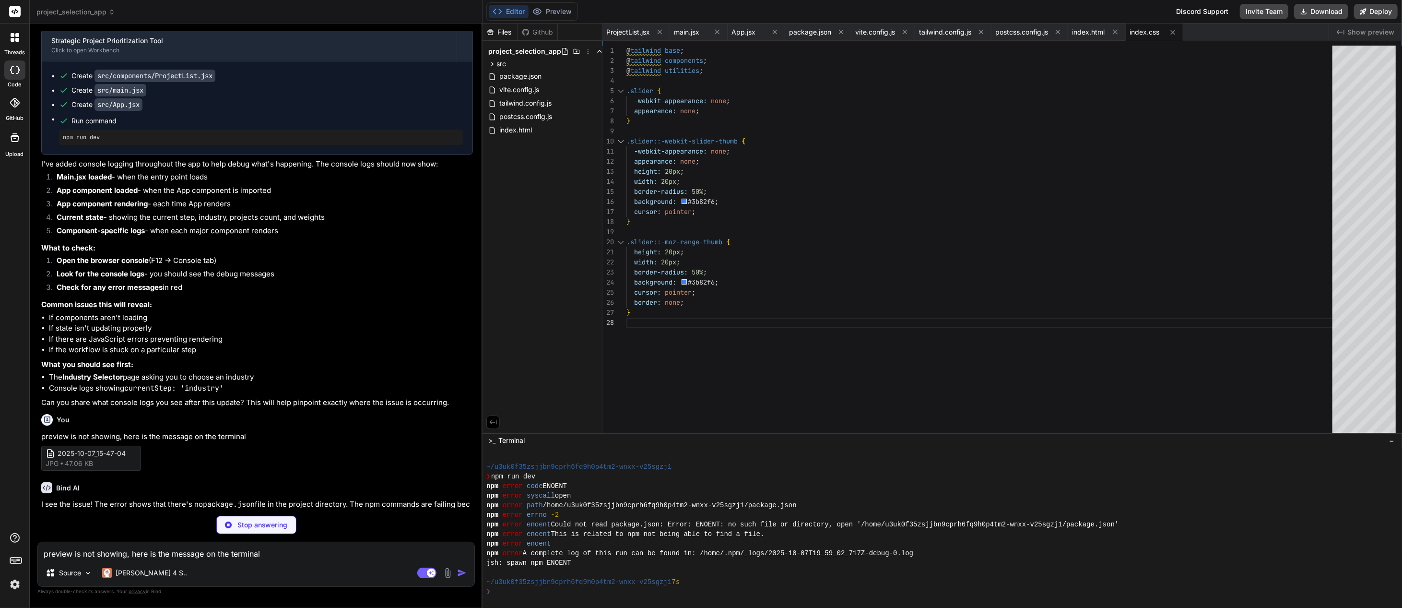
type textarea "x"
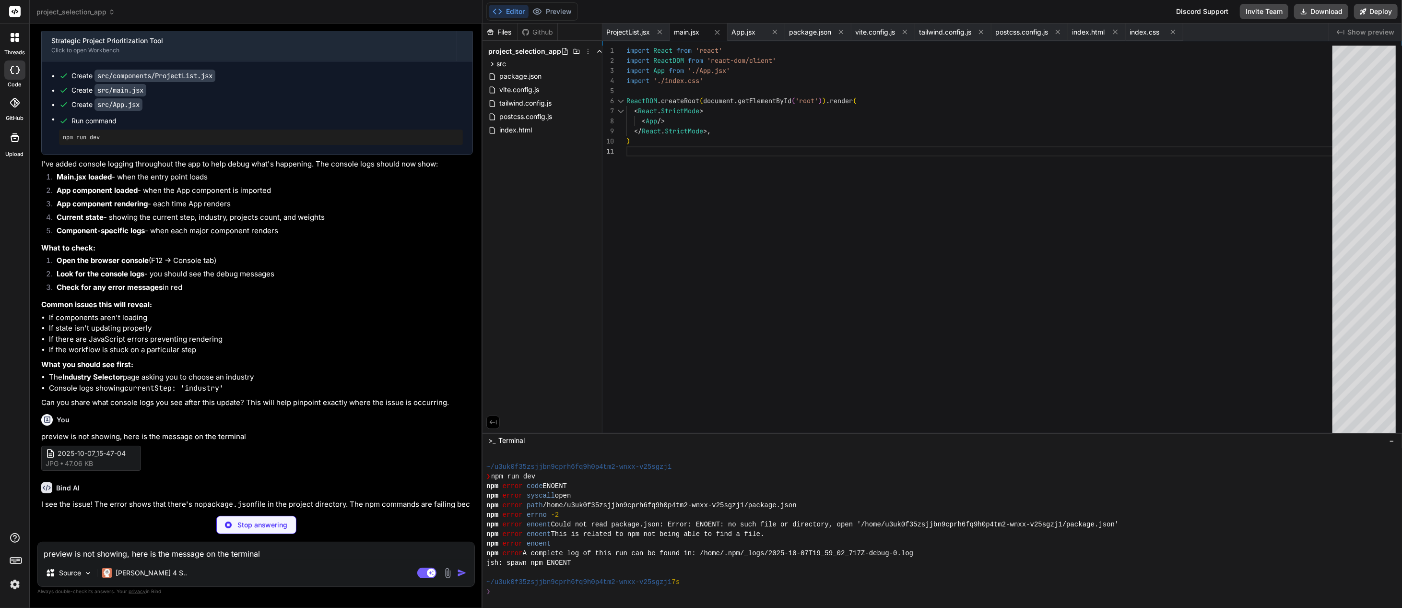
type textarea "x"
type textarea "<li>4. Download comprehensive PDF report</li> </ol> </div> </div> ); } export d…"
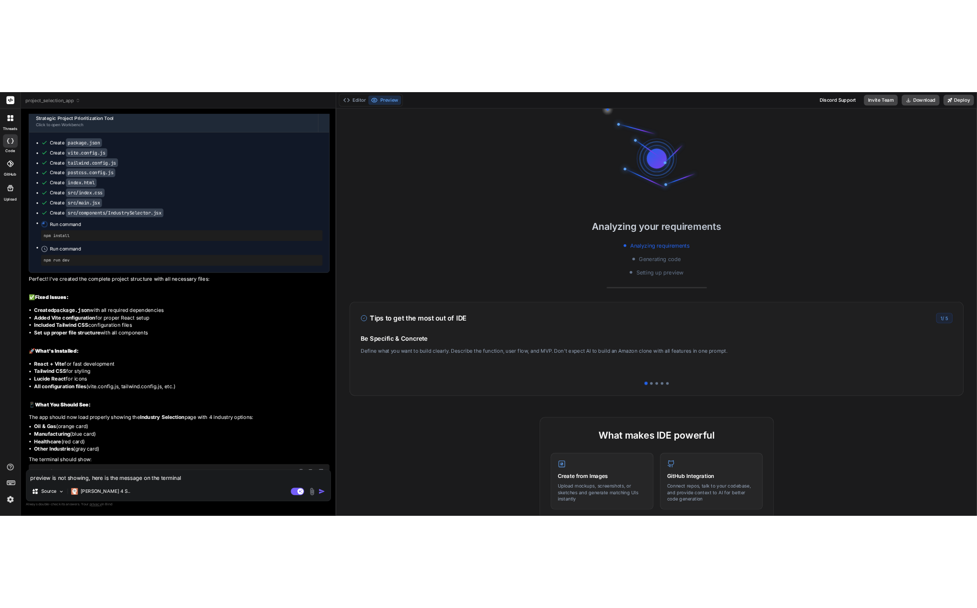
scroll to position [3488, 0]
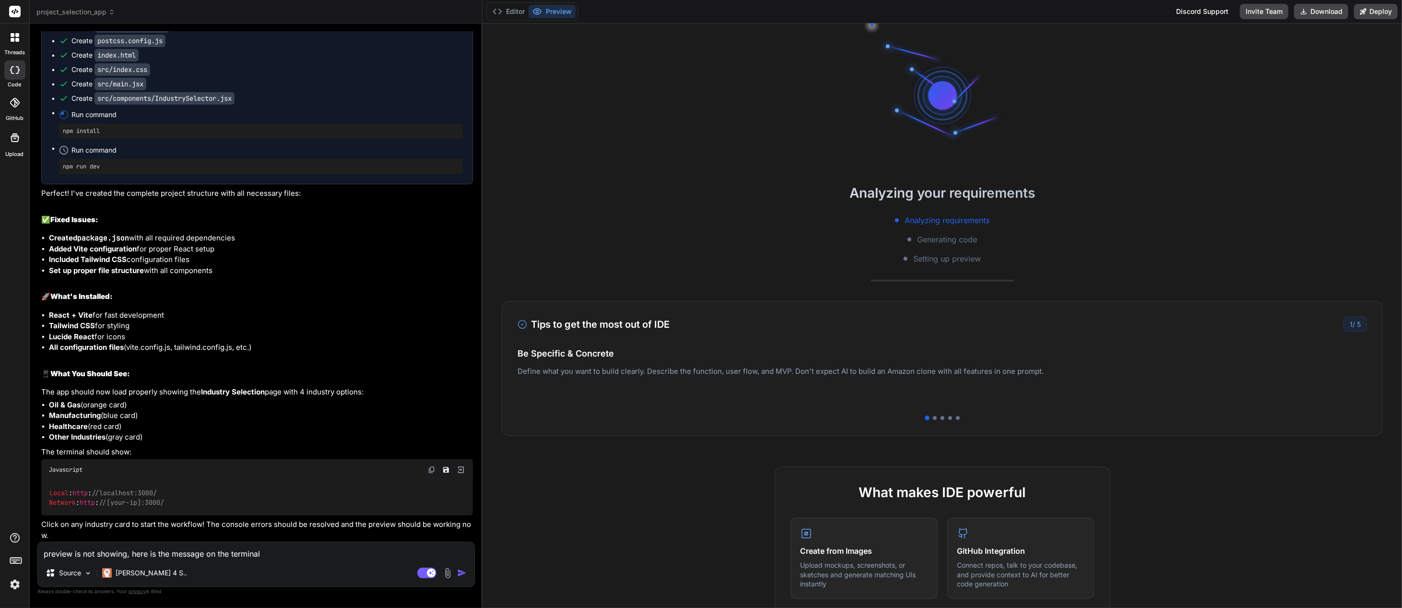
type textarea "x"
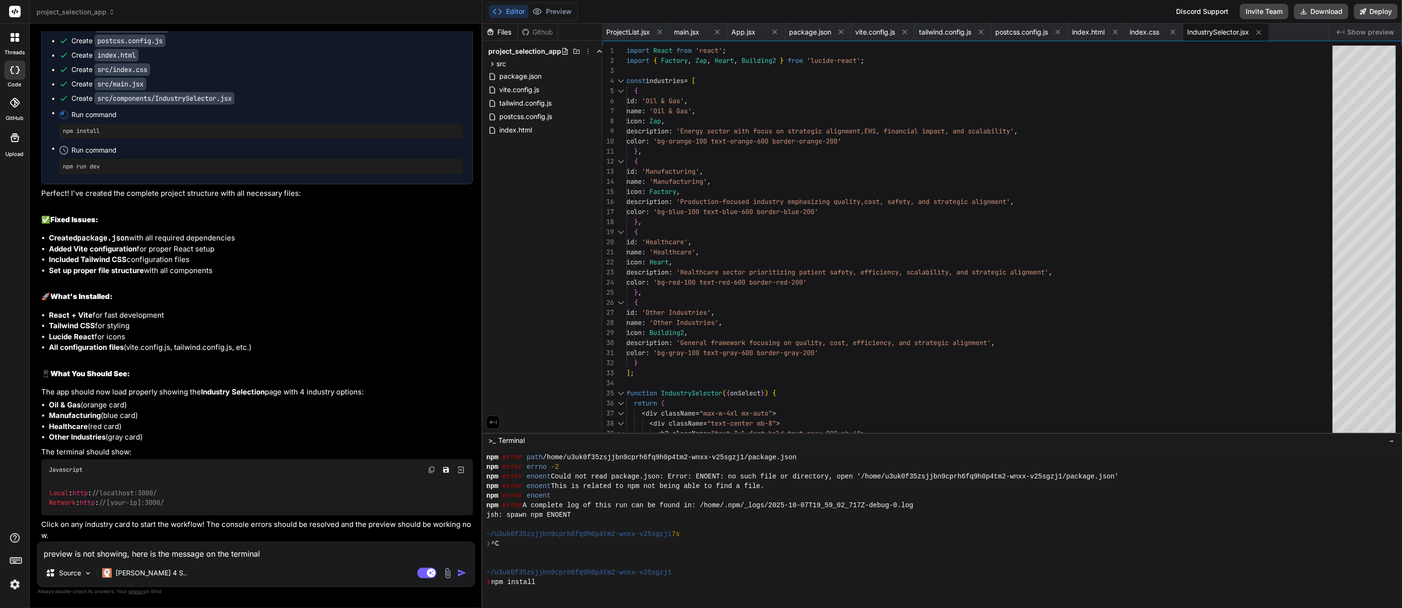
type textarea "x"
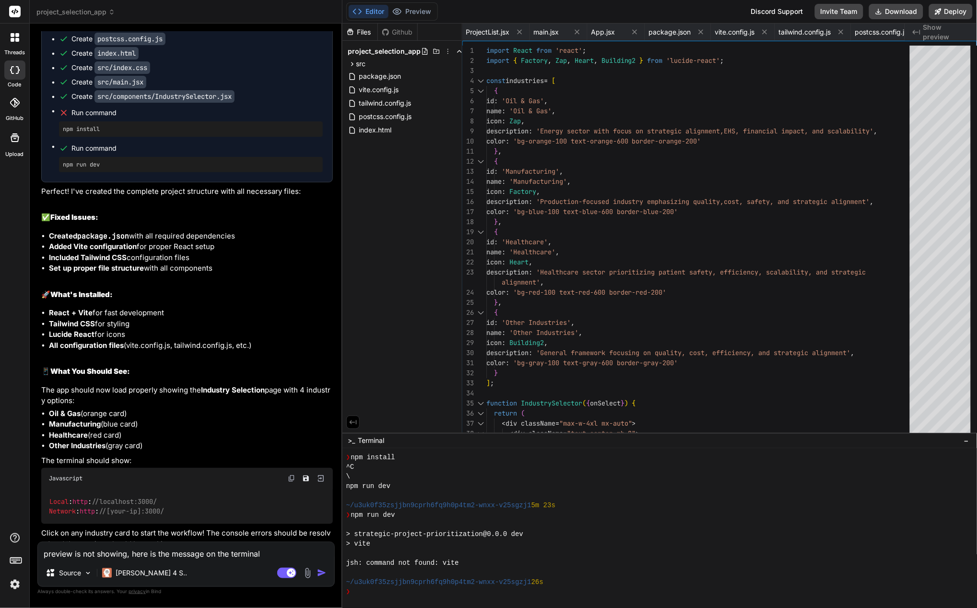
scroll to position [231, 0]
click at [160, 554] on textarea "preview is not showing, here is the message on the terminal" at bounding box center [186, 550] width 296 height 17
click at [169, 552] on textarea "preview is not showing, here is the message on the terminal" at bounding box center [186, 550] width 296 height 17
type textarea "s"
type textarea "x"
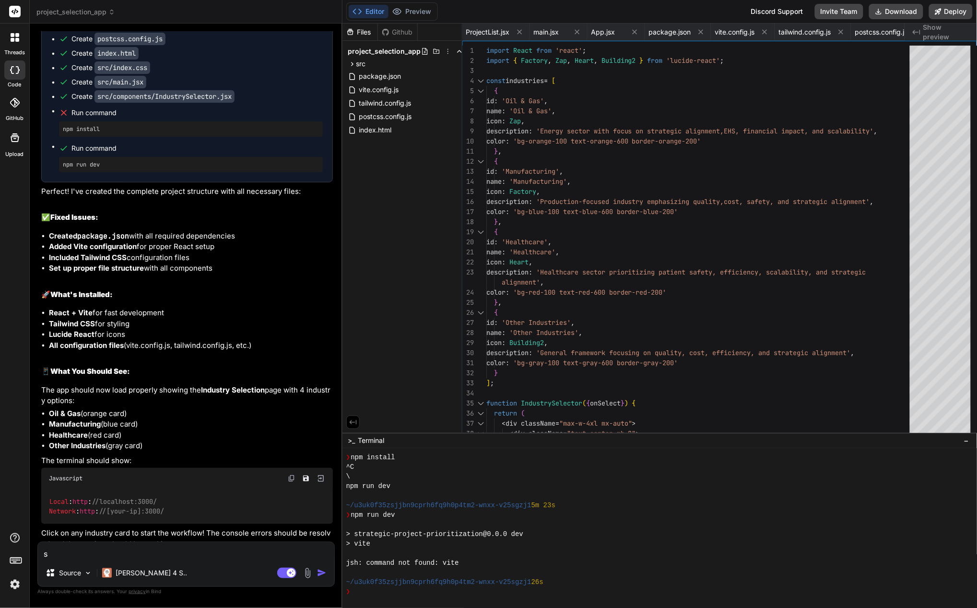
type textarea "st"
type textarea "x"
type textarea "sti"
type textarea "x"
type textarea "stil"
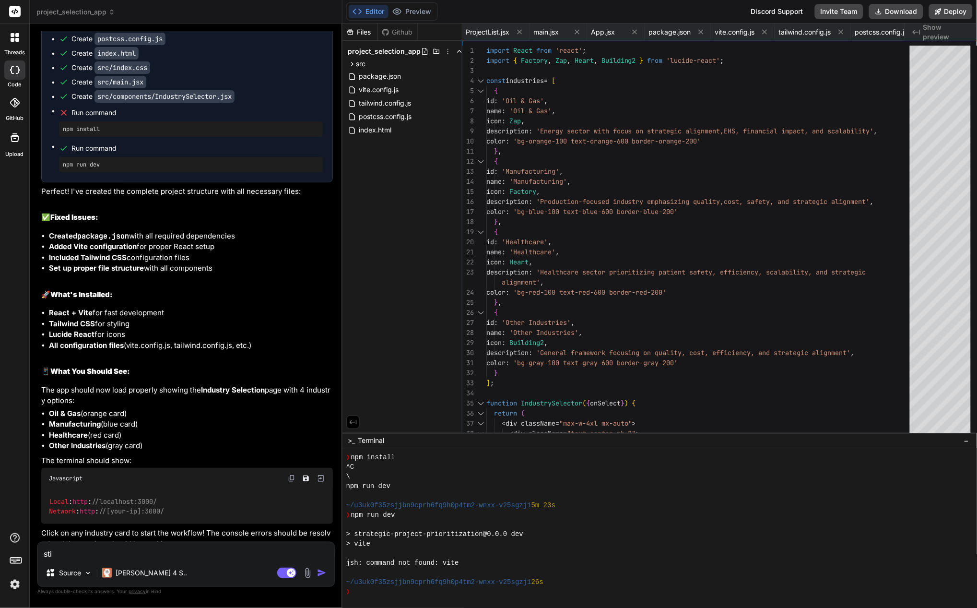
type textarea "x"
type textarea "still"
type textarea "x"
type textarea "still"
type textarea "x"
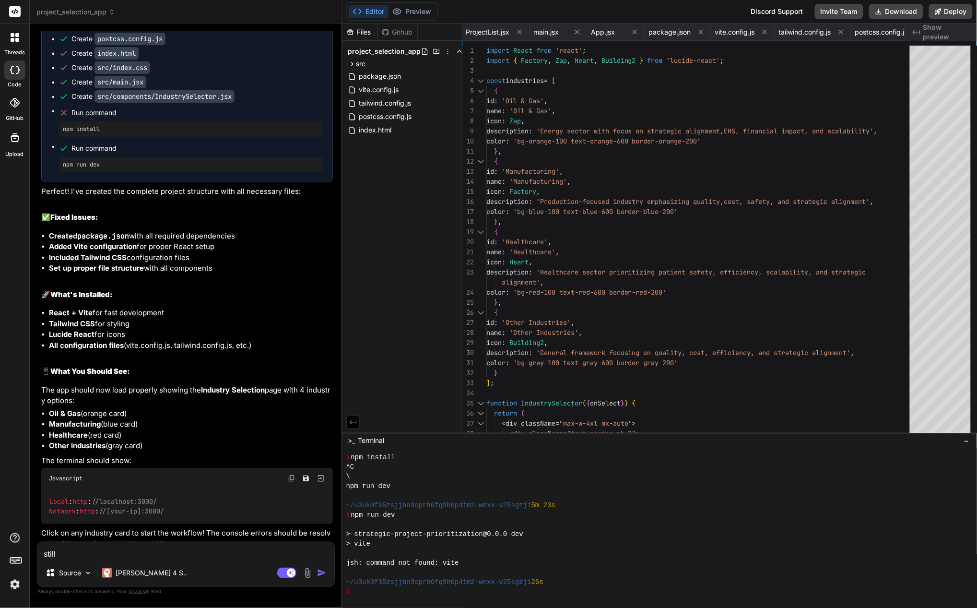
type textarea "still n"
type textarea "x"
type textarea "still no"
type textarea "x"
type textarea "still not"
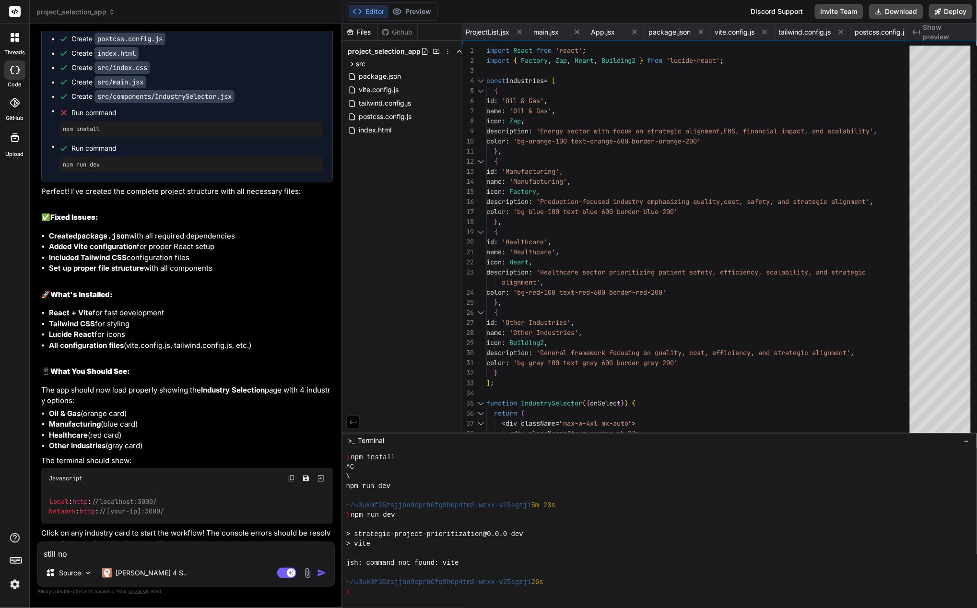
type textarea "x"
type textarea "still not"
type textarea "x"
type textarea "still not w"
type textarea "x"
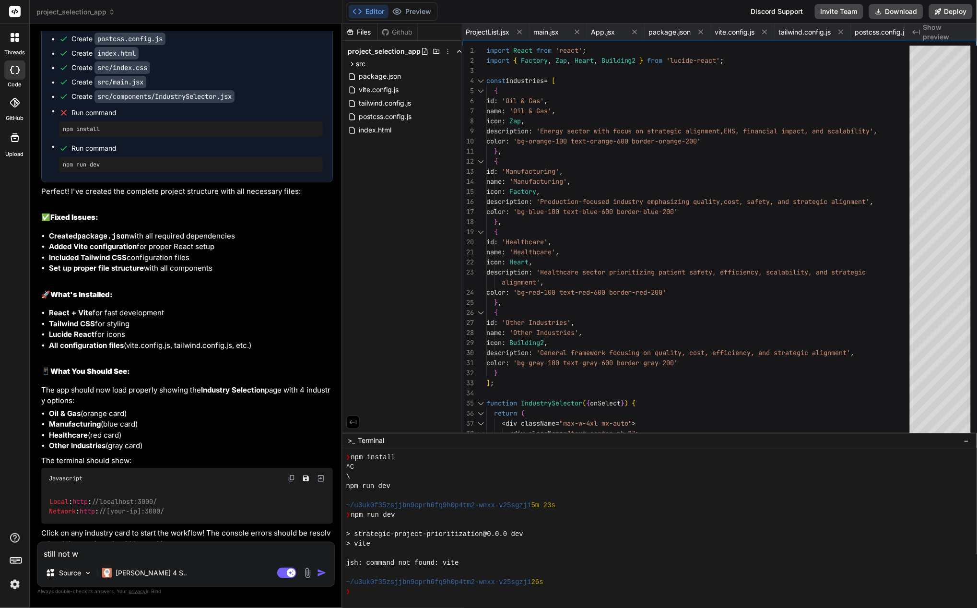
type textarea "still not wo"
type textarea "x"
type textarea "still not wor"
type textarea "x"
type textarea "still not work"
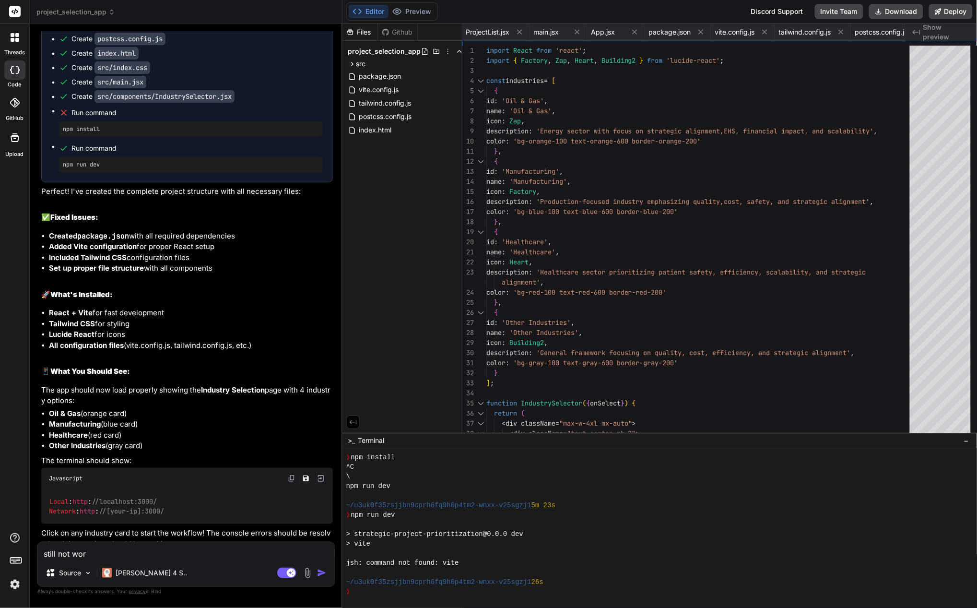
type textarea "x"
type textarea "still not worki"
type textarea "x"
type textarea "still not workin"
type textarea "x"
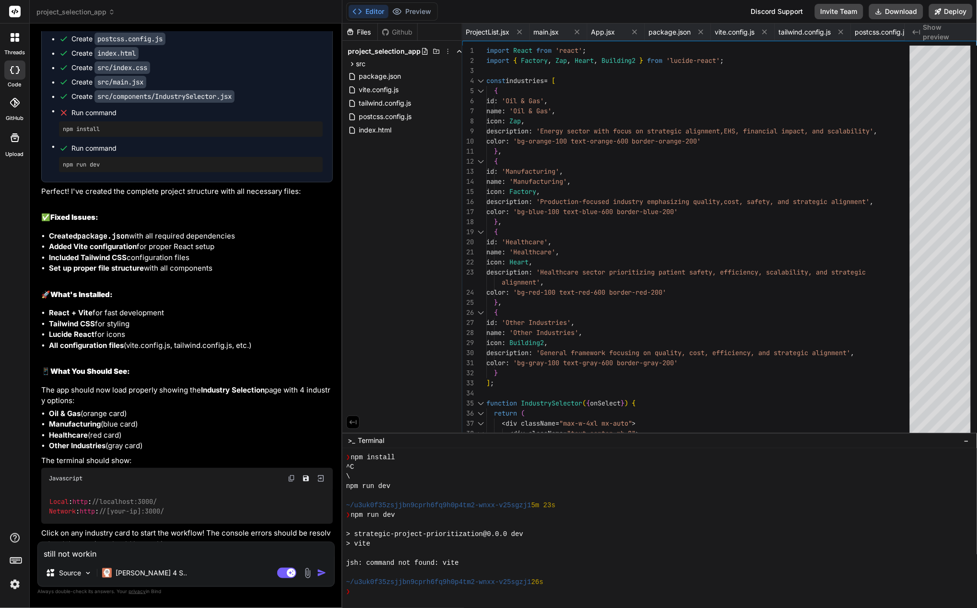
type textarea "still not working"
type textarea "x"
type textarea "still not working,"
type textarea "x"
type textarea "still not working,"
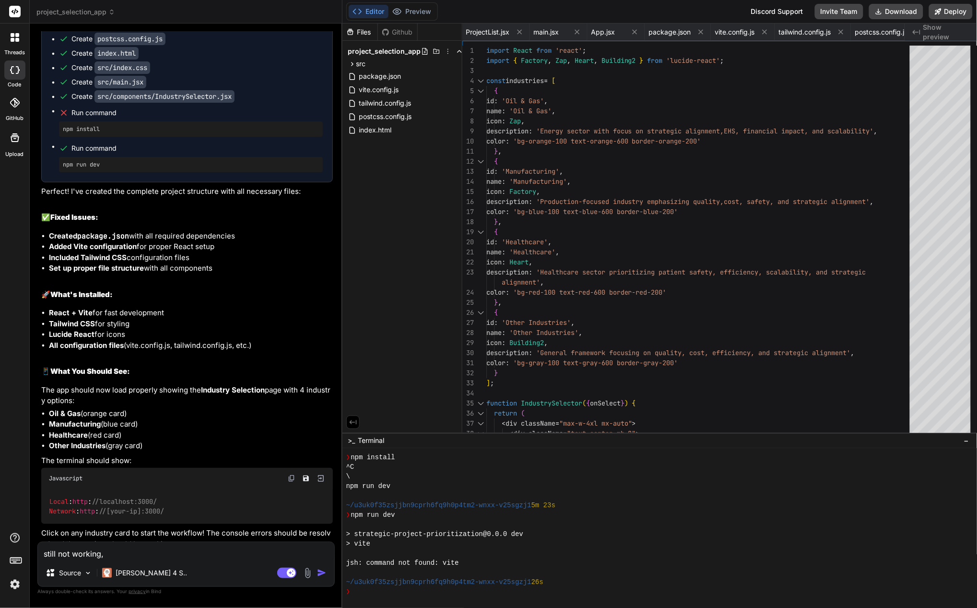
type textarea "x"
type textarea "still not working, h"
type textarea "x"
type textarea "still not working, he"
type textarea "x"
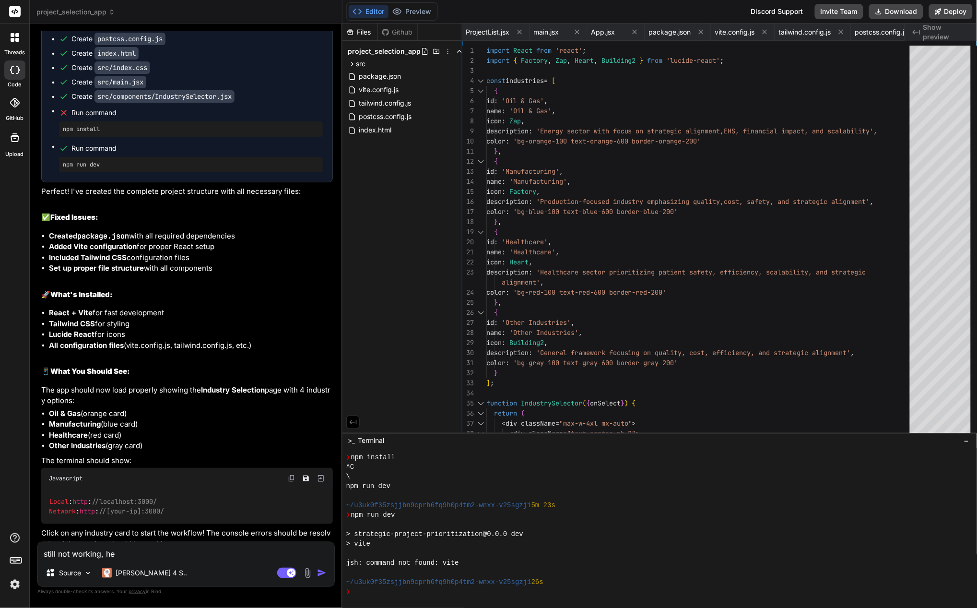
type textarea "still not working, her"
type textarea "x"
type textarea "still not working, her e"
type textarea "x"
type textarea "still not working, her ei"
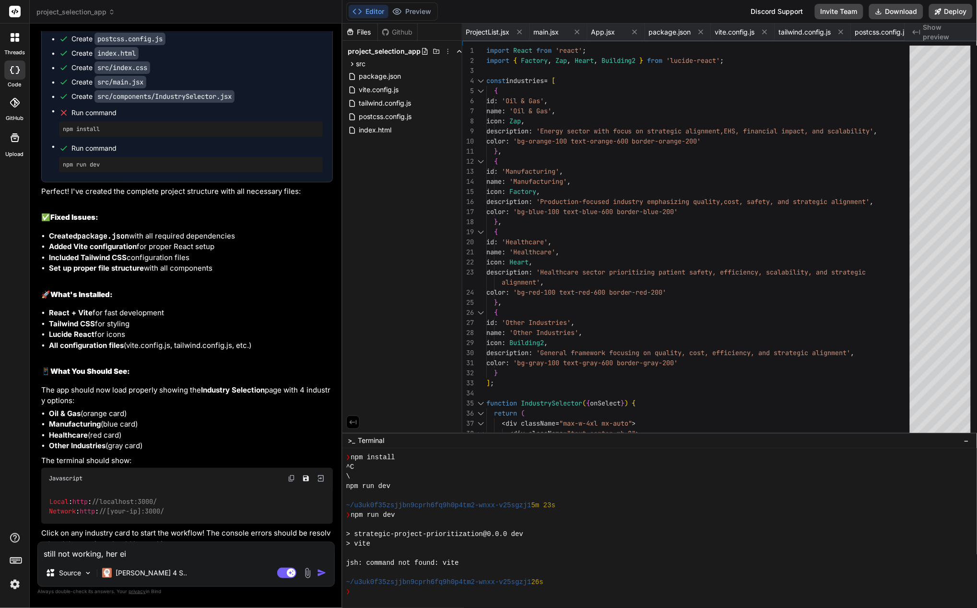
type textarea "x"
type textarea "still not working, her eis"
type textarea "x"
type textarea "still not working, her eis"
type textarea "x"
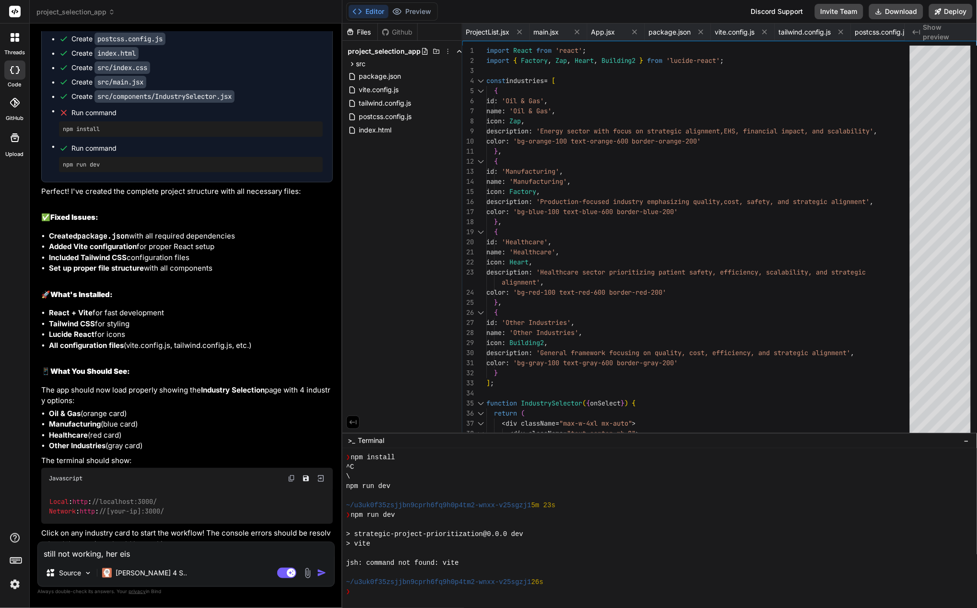
type textarea "still not working, her eis t"
type textarea "x"
type textarea "still not working, her eis th"
type textarea "x"
type textarea "still not working, her eis the"
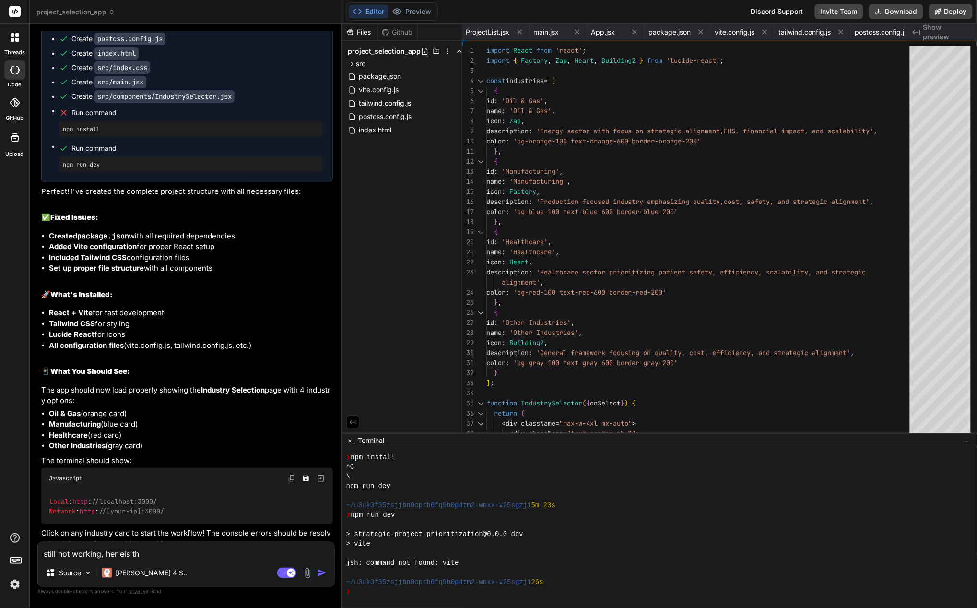
type textarea "x"
type textarea "still not working, her eis the"
type textarea "x"
type textarea "still not working, her eis the m"
type textarea "x"
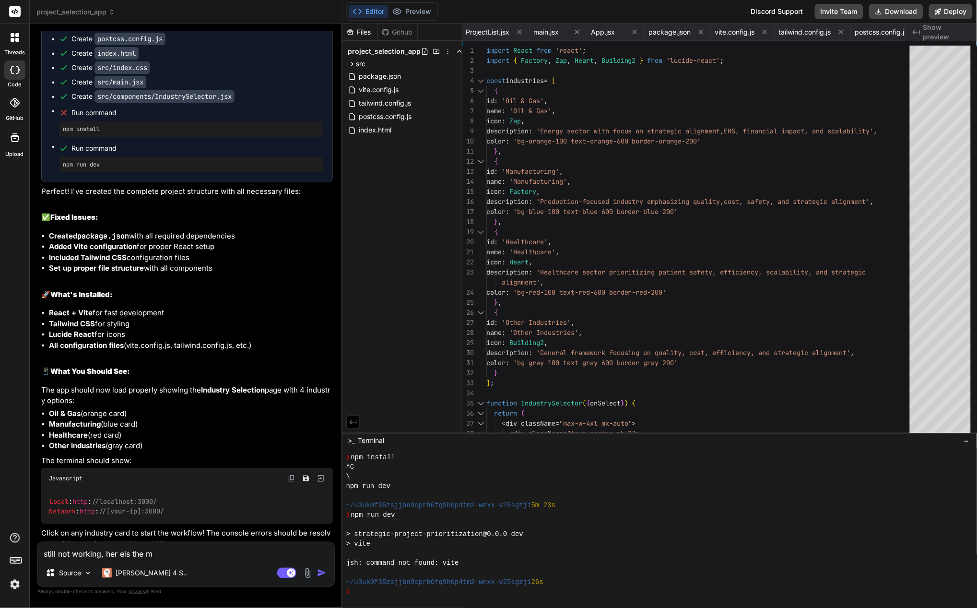
type textarea "still not working, her eis the me"
type textarea "x"
click at [307, 574] on img at bounding box center [307, 572] width 11 height 11
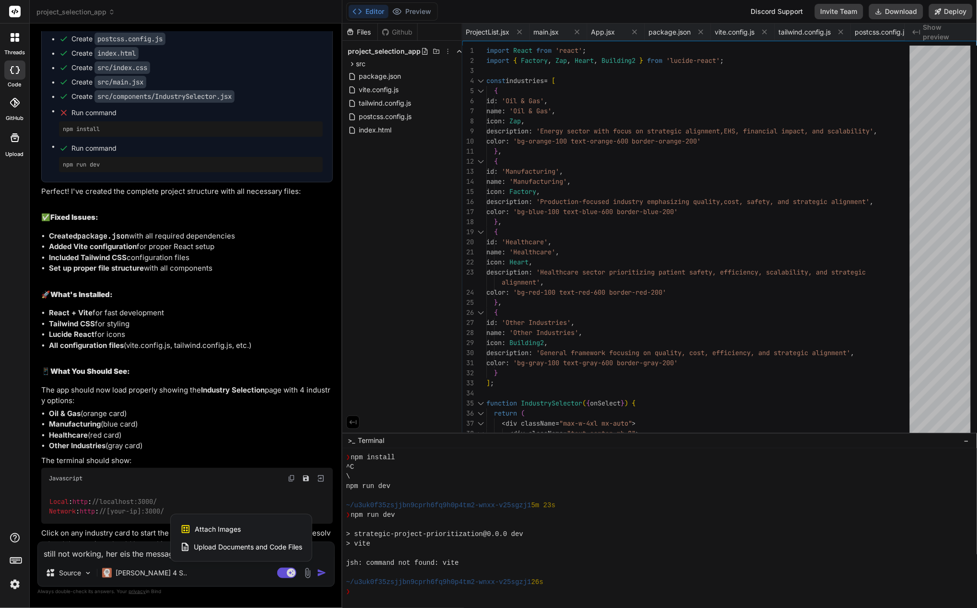
click at [261, 530] on div "Attach Images Image attachments are only supported in [PERSON_NAME] and Gemini …" at bounding box center [241, 529] width 122 height 18
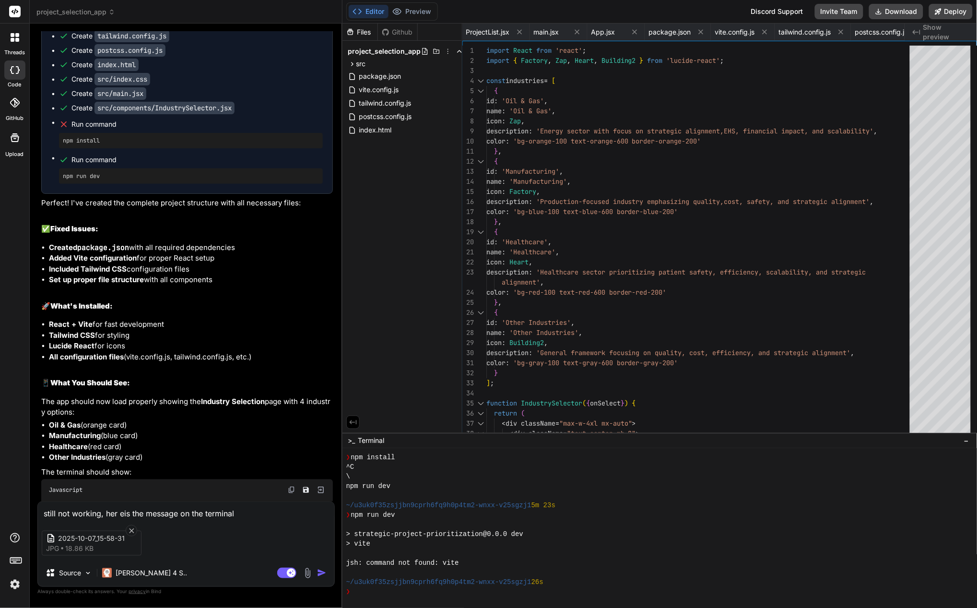
scroll to position [3743, 0]
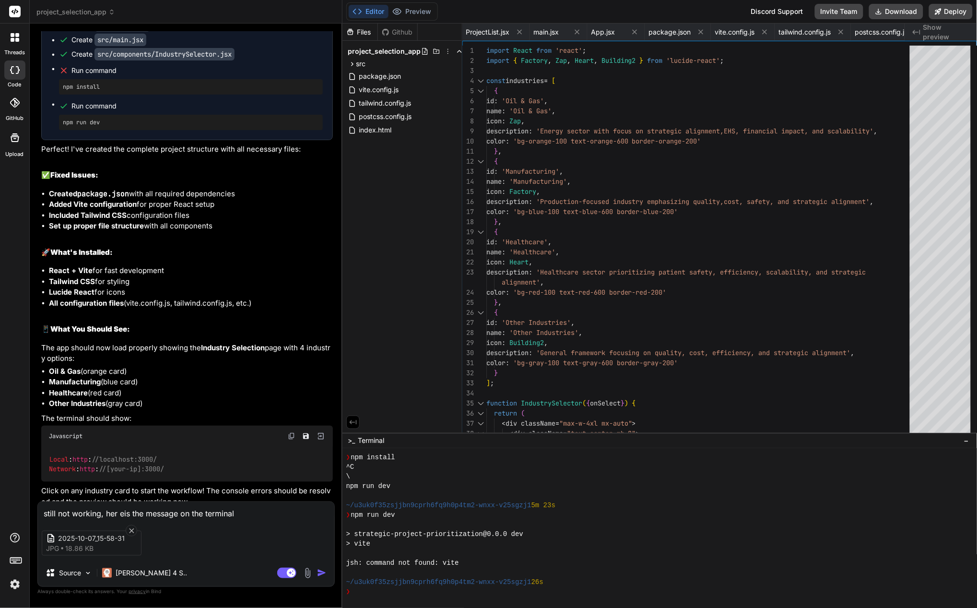
click at [320, 570] on img "button" at bounding box center [322, 573] width 10 height 10
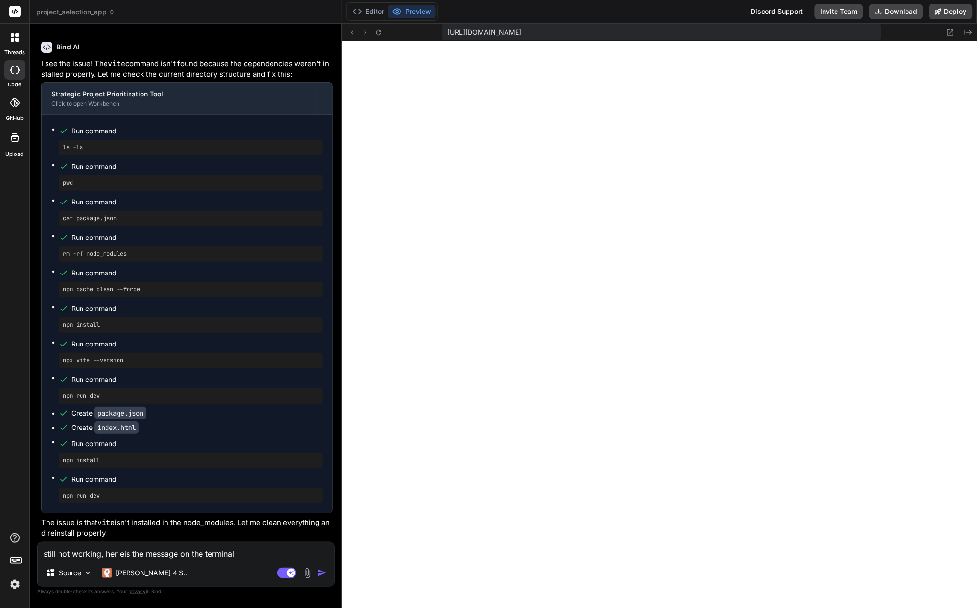
scroll to position [5028, 0]
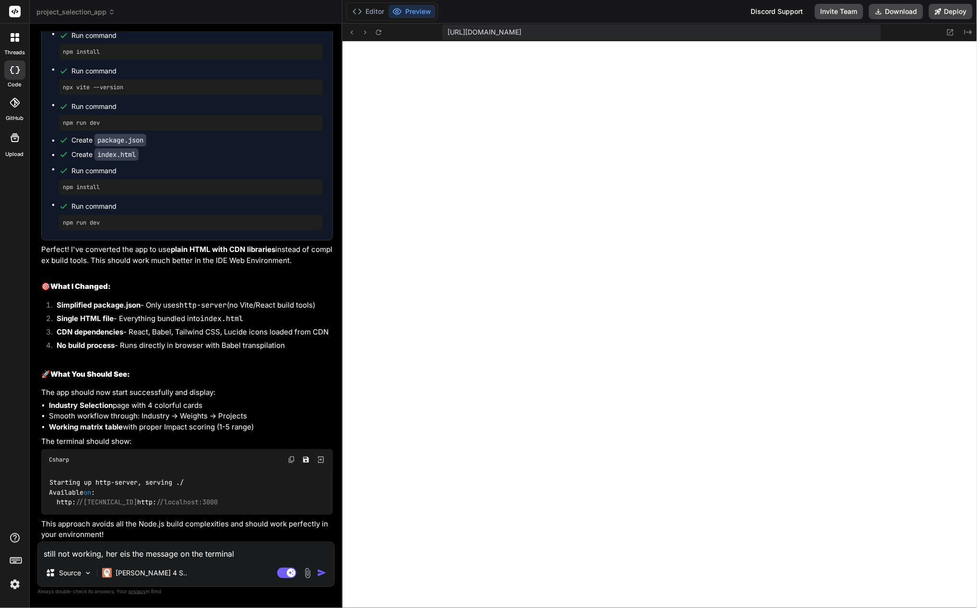
click at [204, 554] on textarea "still not working, her eis the message on the terminal" at bounding box center [186, 550] width 296 height 17
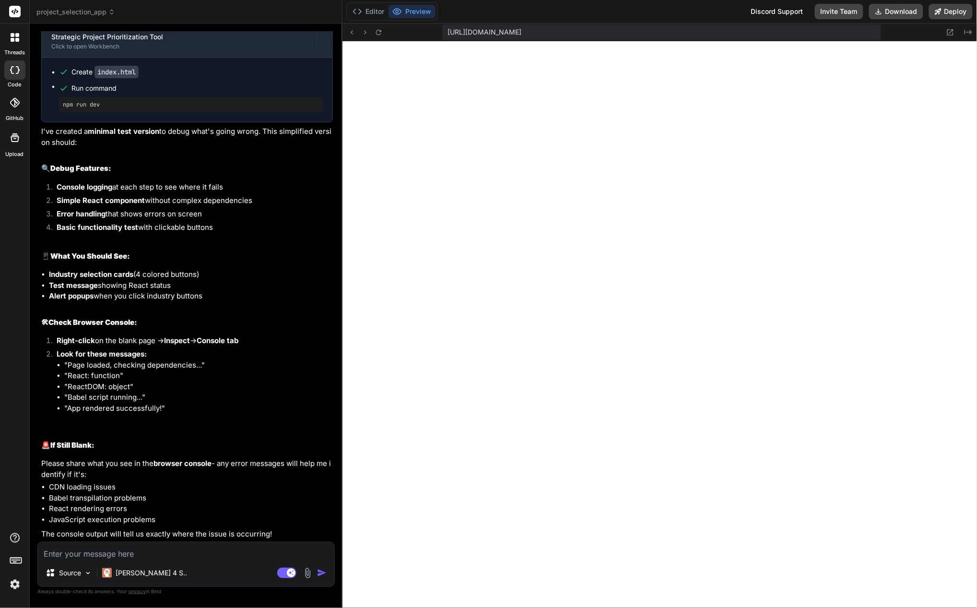
scroll to position [5623, 0]
click at [118, 552] on textarea at bounding box center [186, 550] width 296 height 17
click at [113, 550] on textarea at bounding box center [186, 550] width 296 height 17
click at [310, 572] on img at bounding box center [307, 572] width 11 height 11
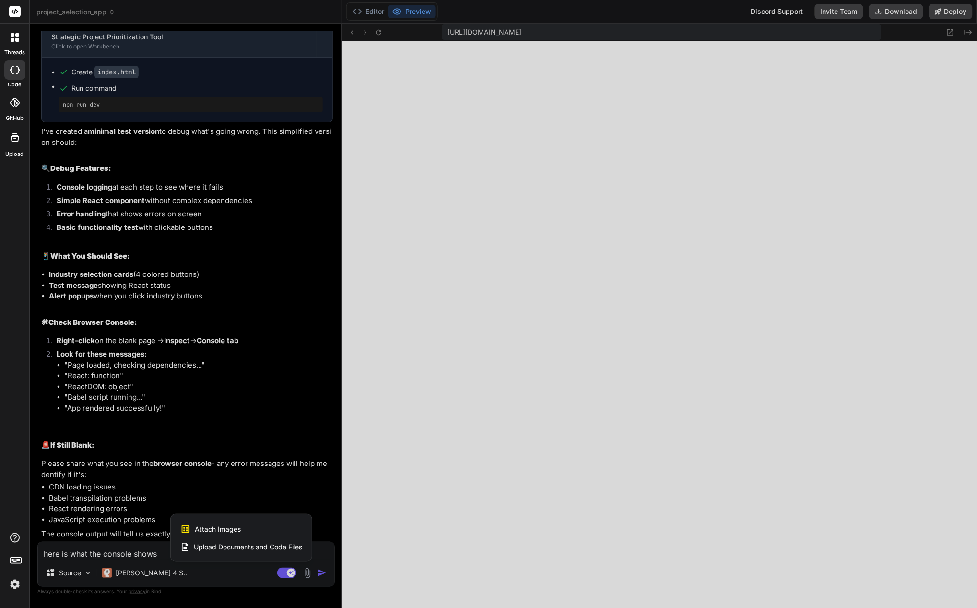
click at [223, 529] on span "Attach Images" at bounding box center [218, 529] width 46 height 10
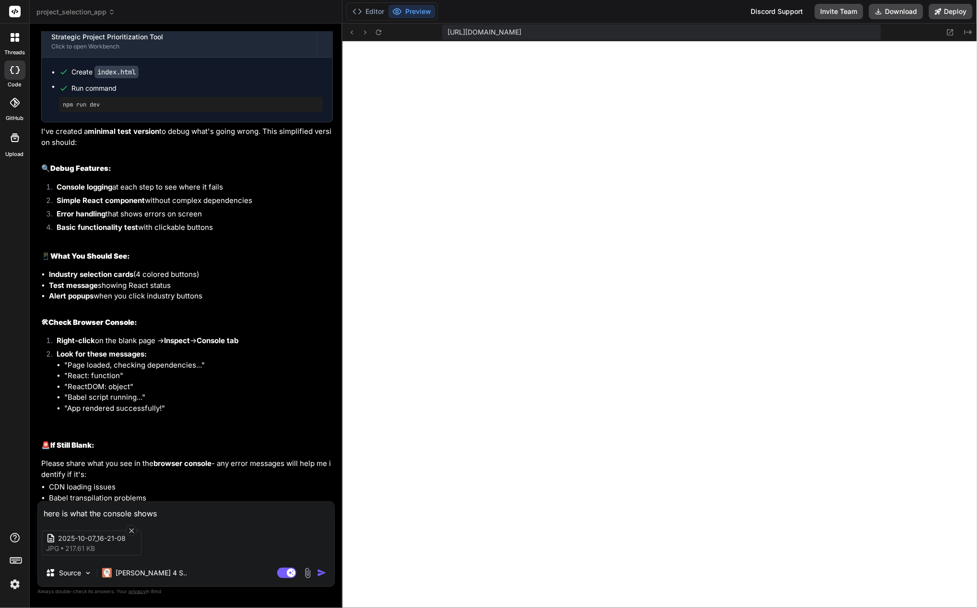
click at [319, 571] on img "button" at bounding box center [322, 573] width 10 height 10
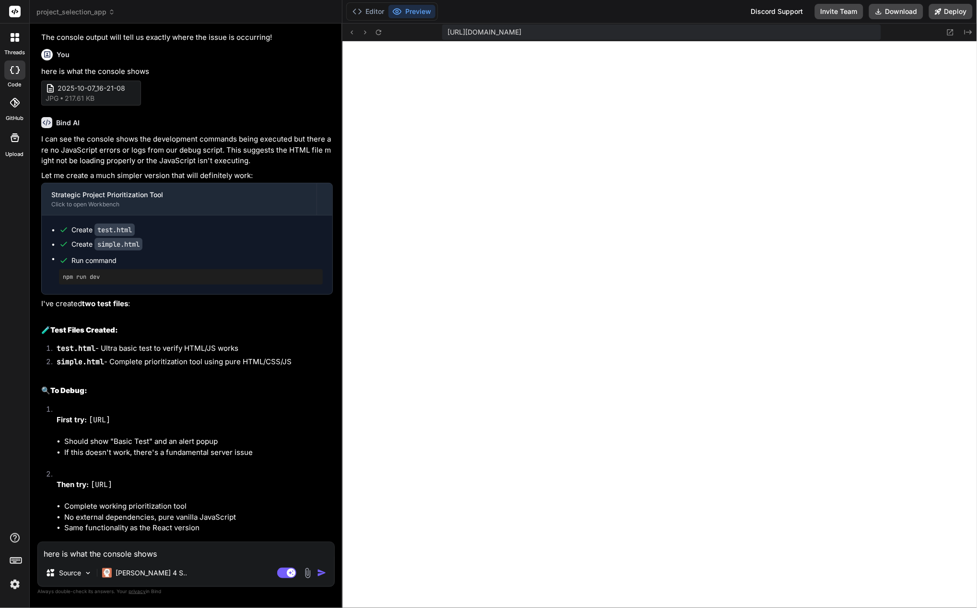
scroll to position [6301, 0]
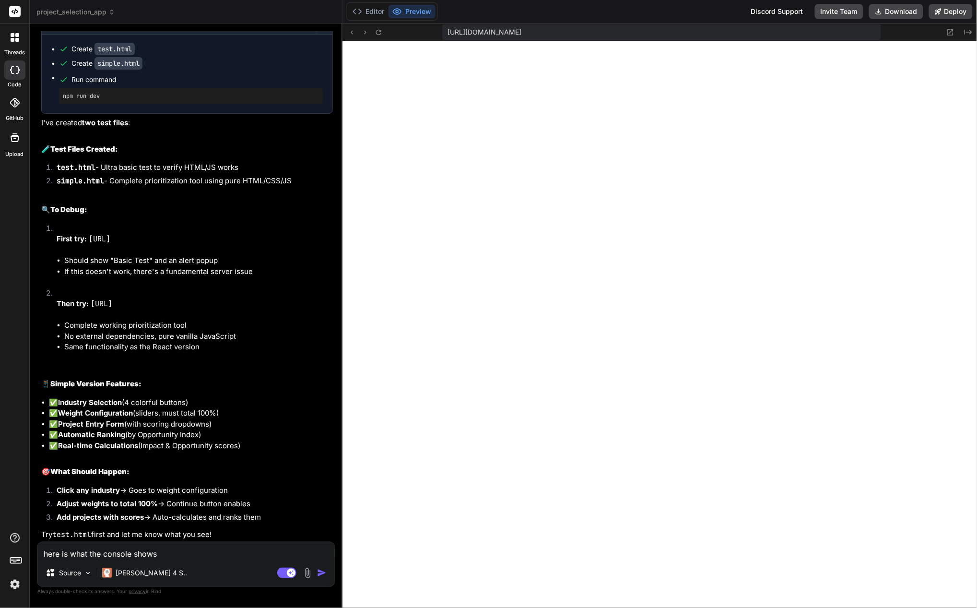
click at [132, 554] on textarea "here is what the console shows" at bounding box center [186, 550] width 296 height 17
click at [145, 553] on textarea "here is what the console shows" at bounding box center [186, 550] width 296 height 17
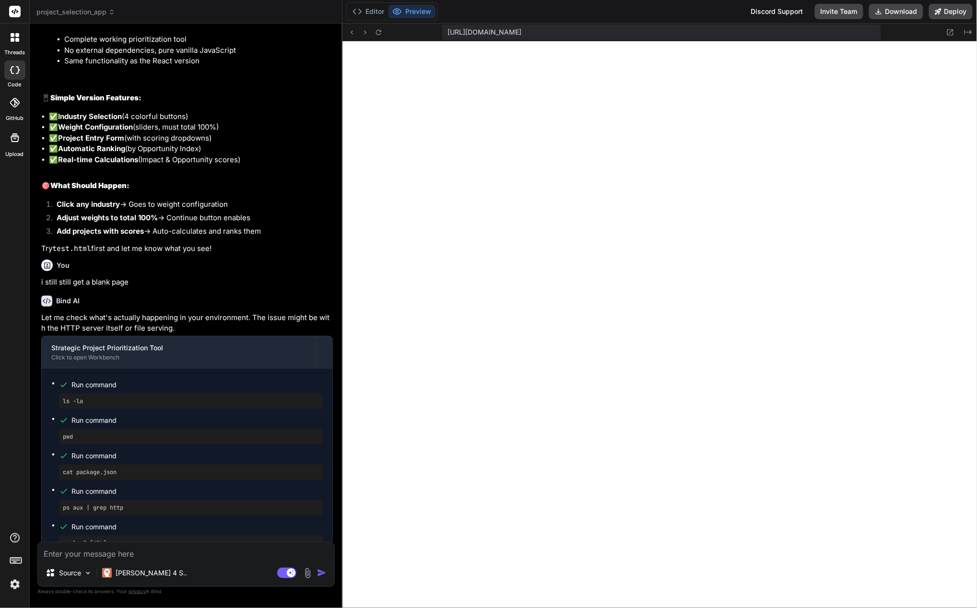
scroll to position [6836, 0]
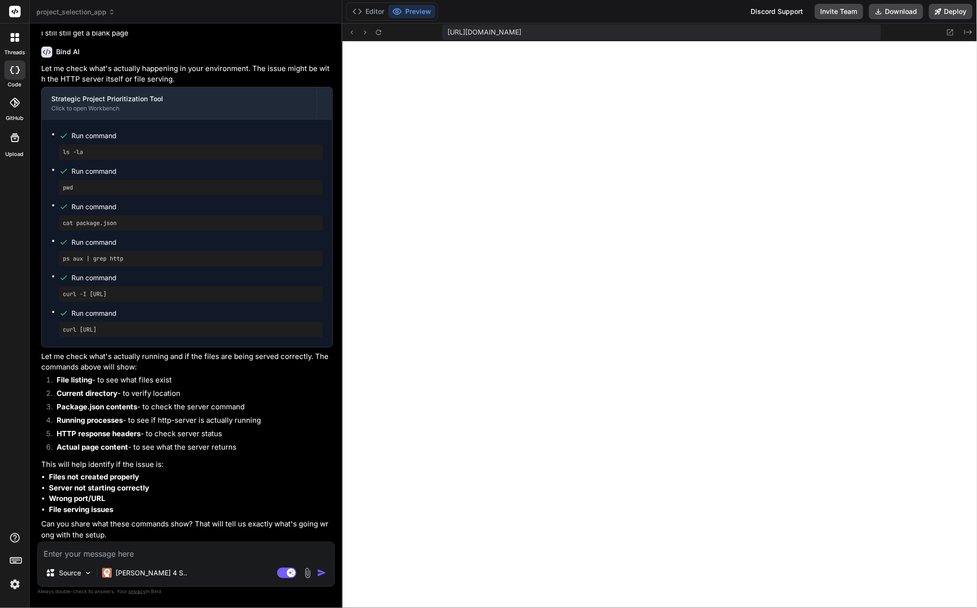
click at [214, 548] on textarea at bounding box center [186, 550] width 296 height 17
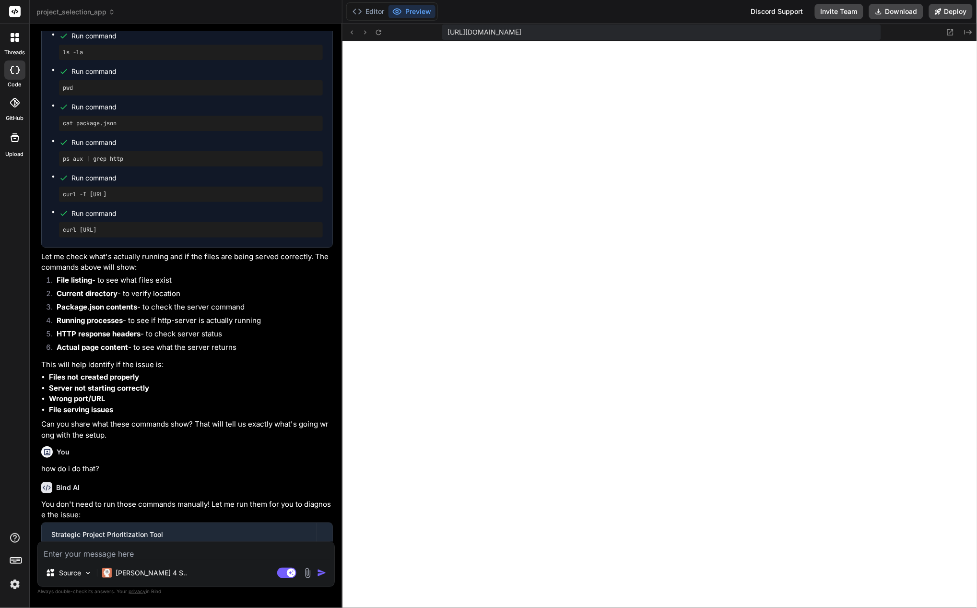
scroll to position [7299, 0]
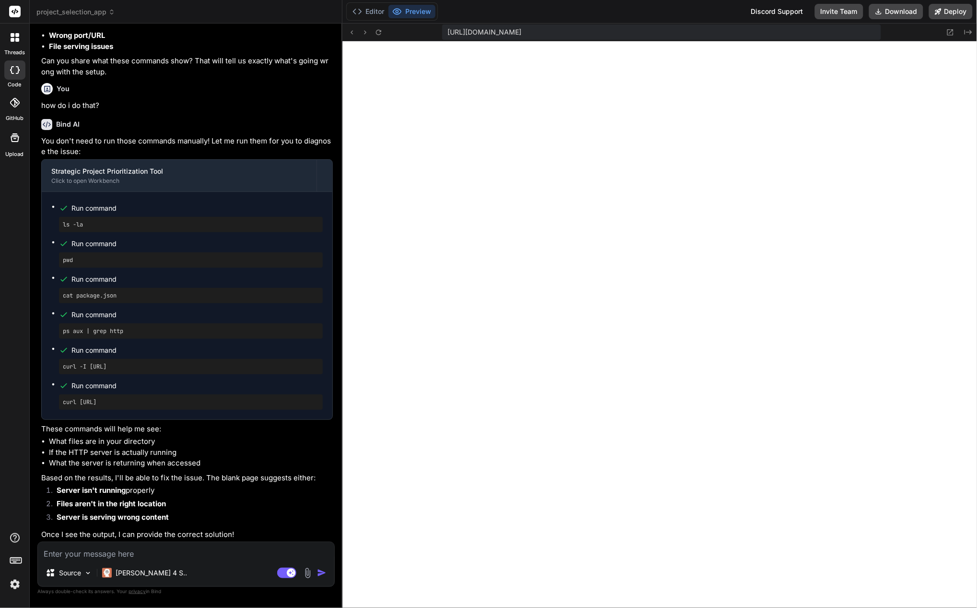
click at [174, 554] on textarea at bounding box center [186, 550] width 296 height 17
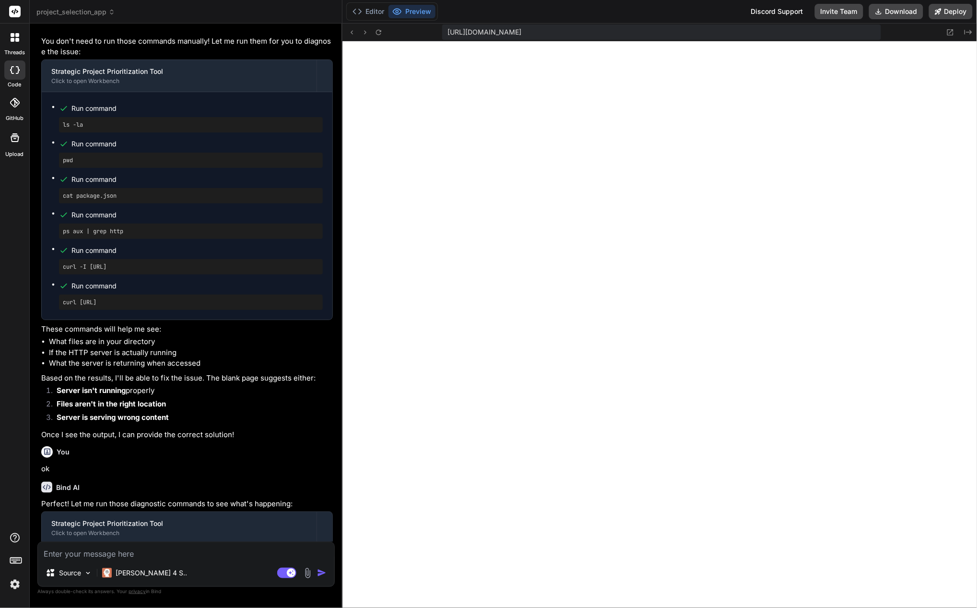
scroll to position [9590, 0]
click at [305, 574] on img at bounding box center [307, 572] width 11 height 11
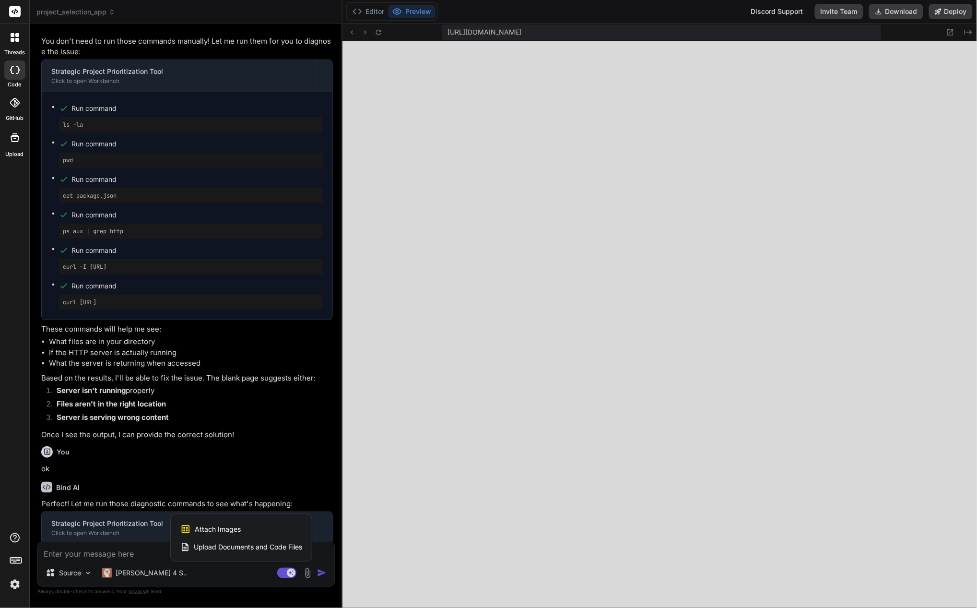
click at [232, 530] on span "Attach Images" at bounding box center [218, 529] width 46 height 10
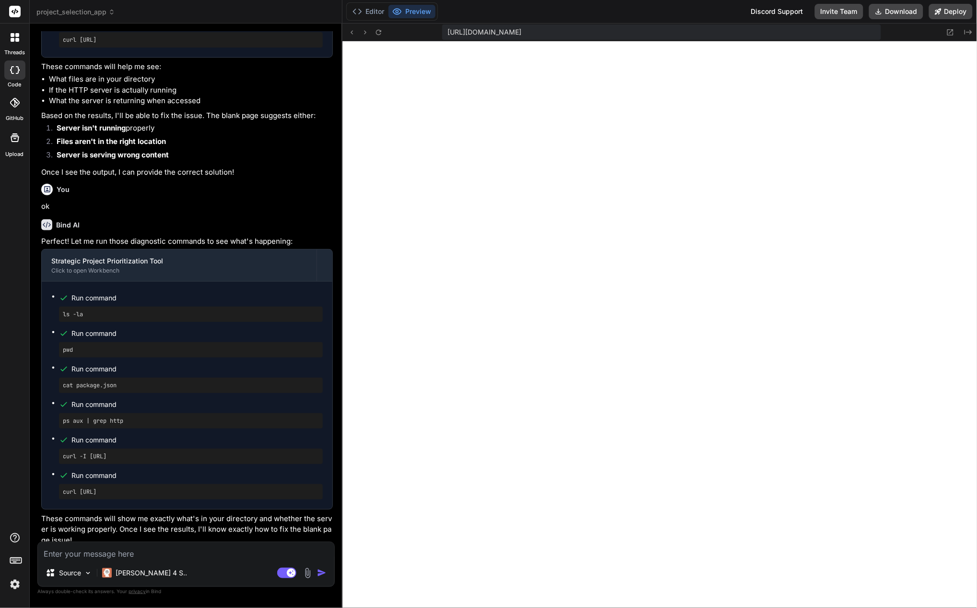
scroll to position [7665, 0]
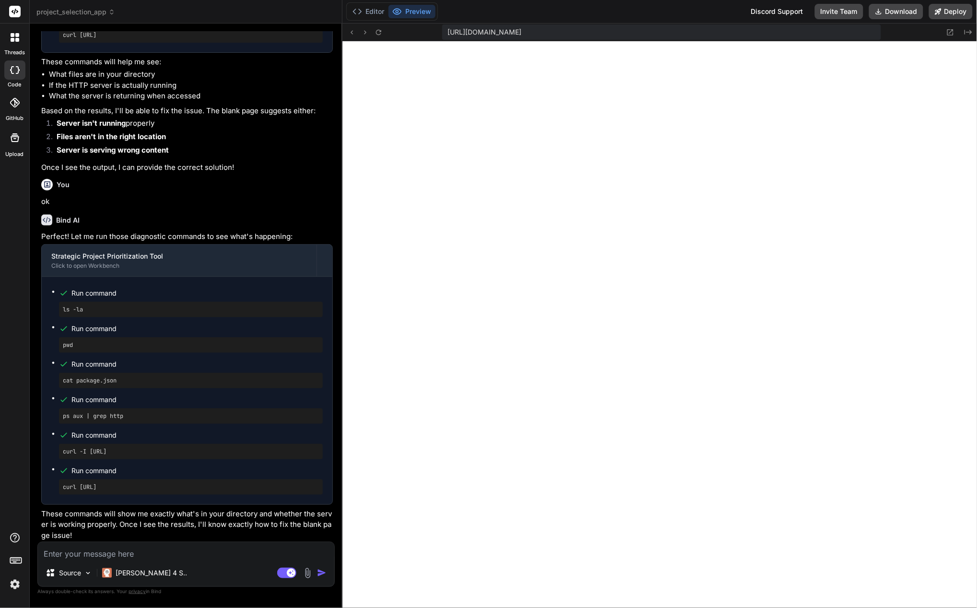
click at [152, 552] on textarea at bounding box center [186, 550] width 296 height 17
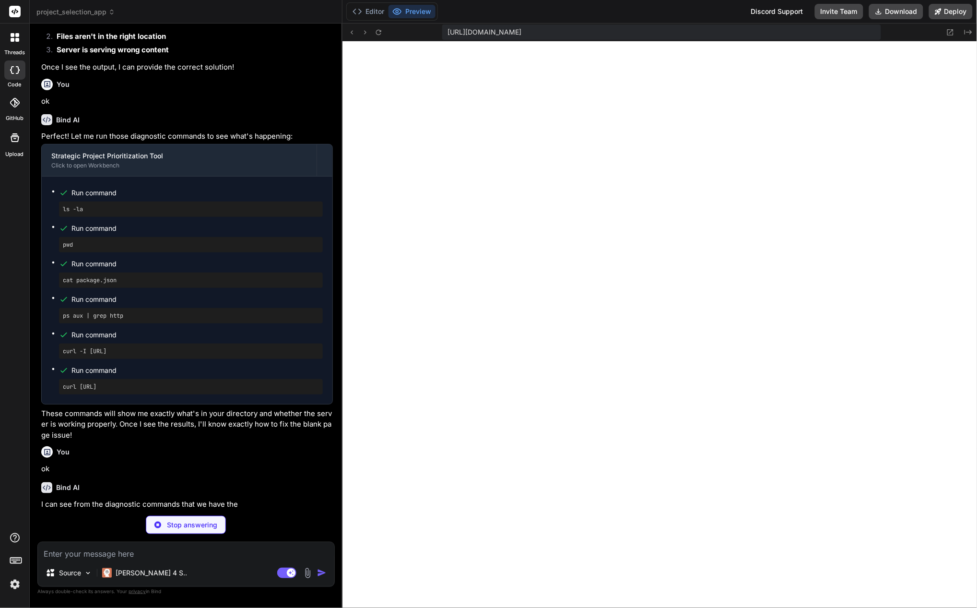
scroll to position [7766, 0]
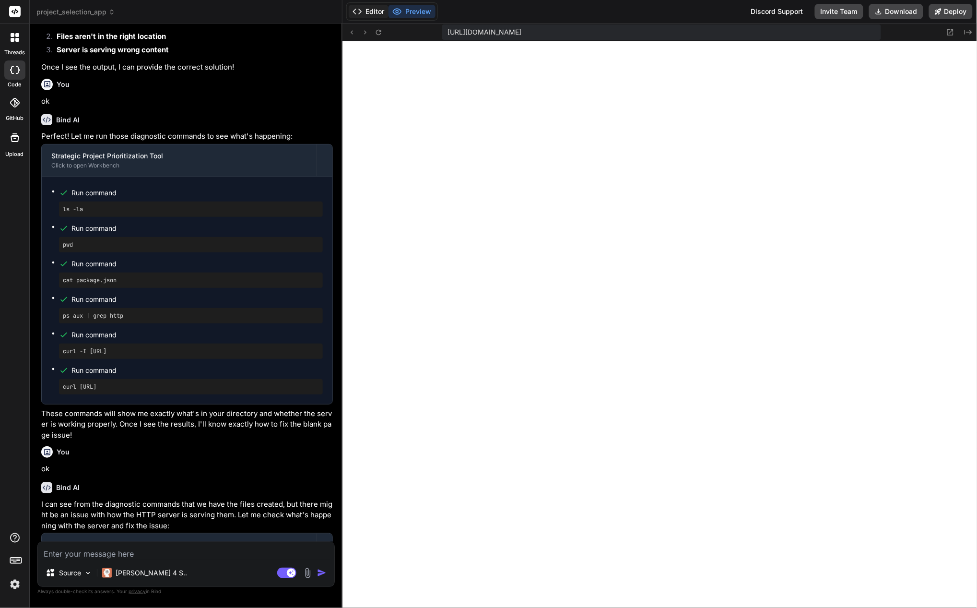
click at [372, 10] on button "Editor" at bounding box center [369, 11] width 40 height 13
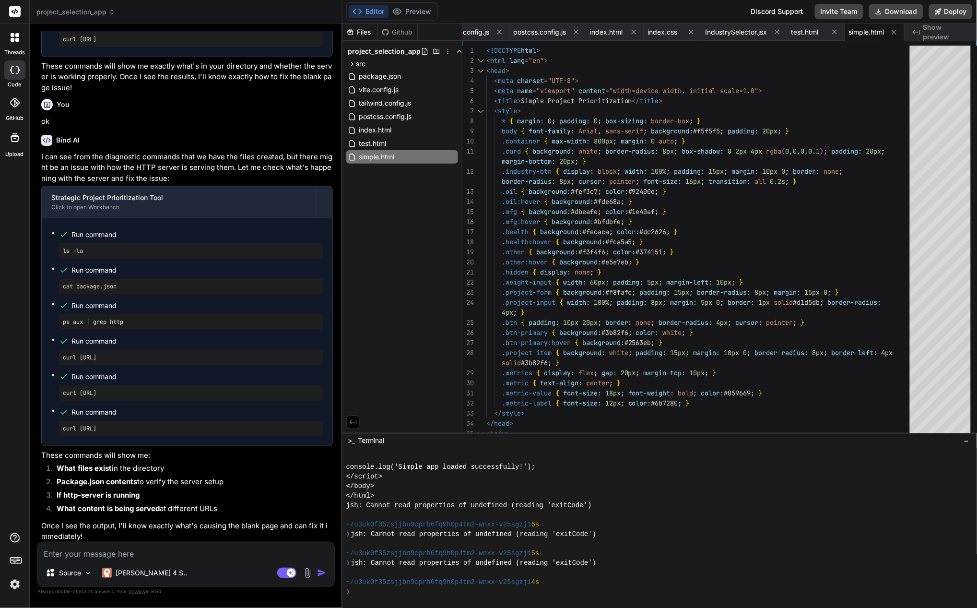
scroll to position [8114, 0]
click at [146, 553] on textarea at bounding box center [186, 550] width 296 height 17
click at [425, 8] on button "Preview" at bounding box center [411, 11] width 47 height 13
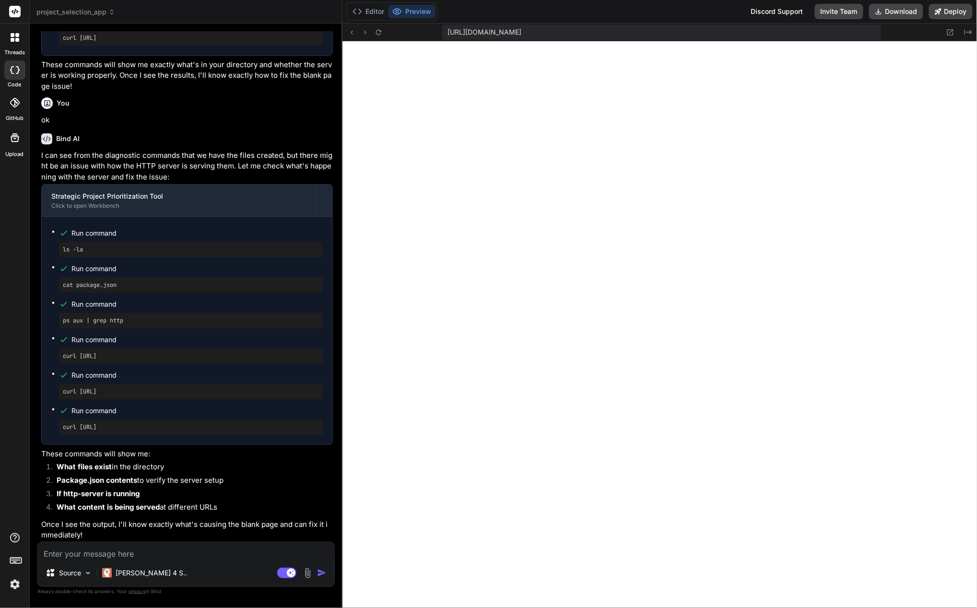
click at [60, 557] on textarea at bounding box center [186, 550] width 296 height 17
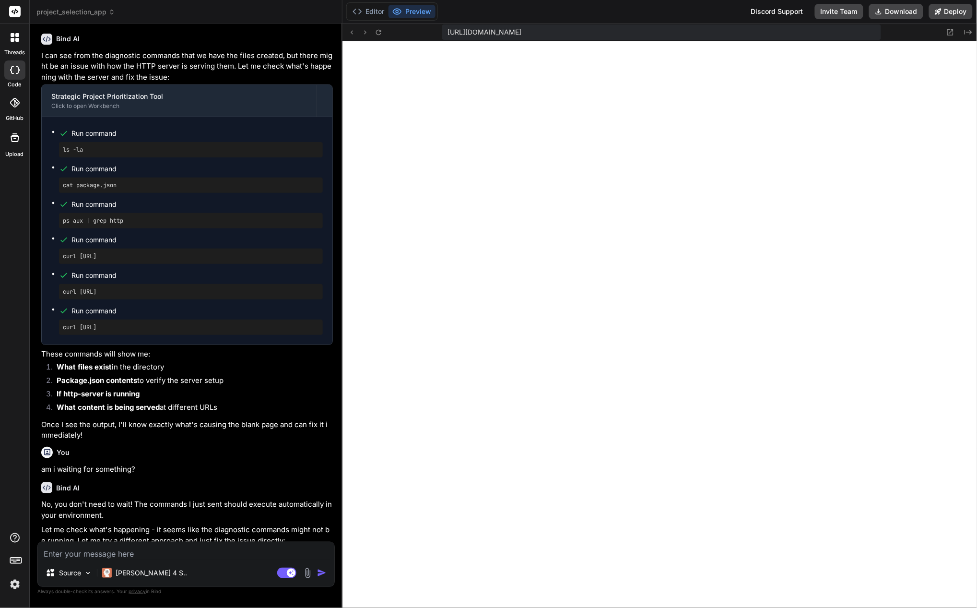
scroll to position [8483, 0]
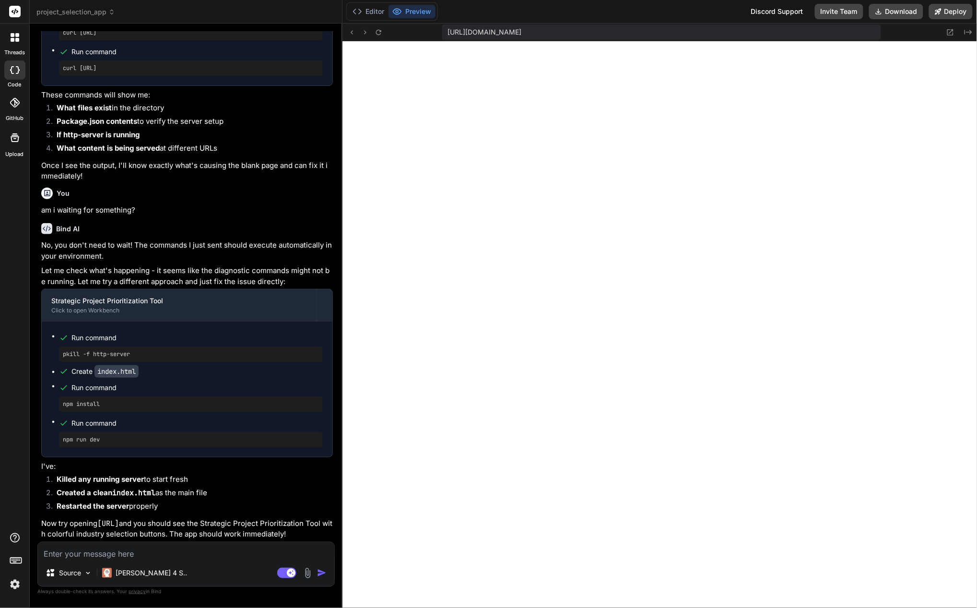
click at [146, 550] on textarea at bounding box center [186, 550] width 296 height 17
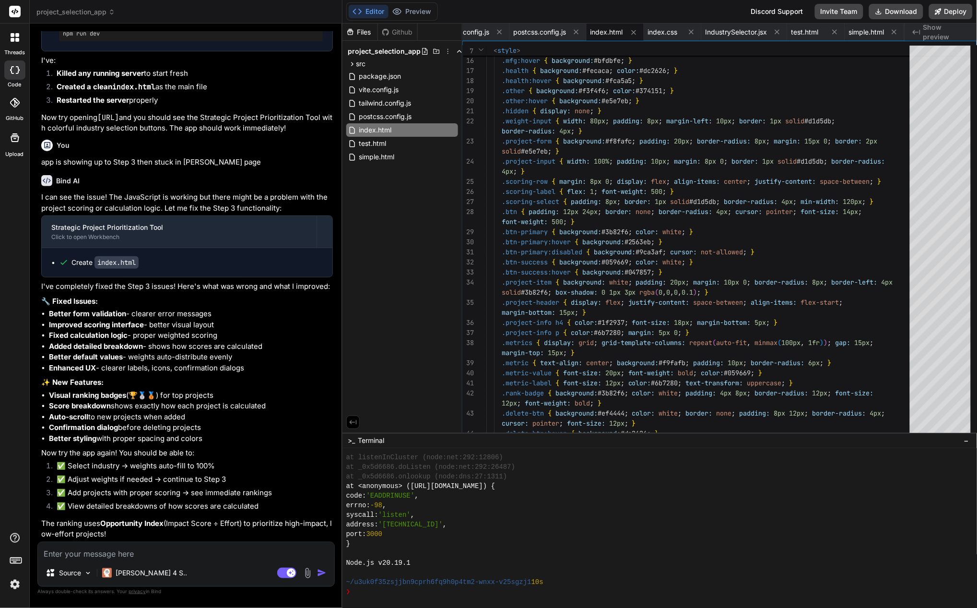
scroll to position [8888, 0]
click at [422, 12] on button "Preview" at bounding box center [411, 11] width 47 height 13
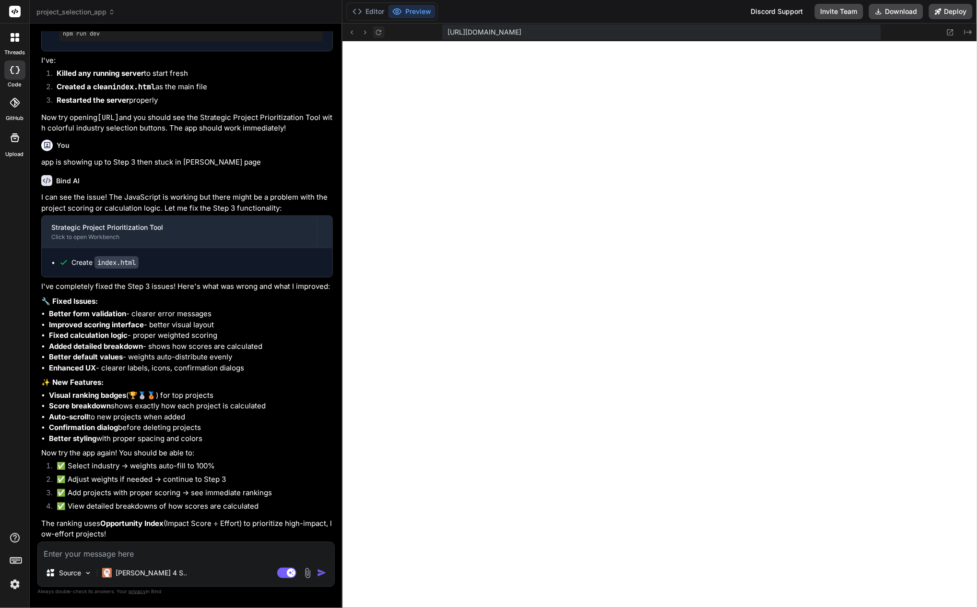
click at [380, 32] on icon at bounding box center [378, 32] width 8 height 8
click at [145, 552] on textarea at bounding box center [186, 550] width 296 height 17
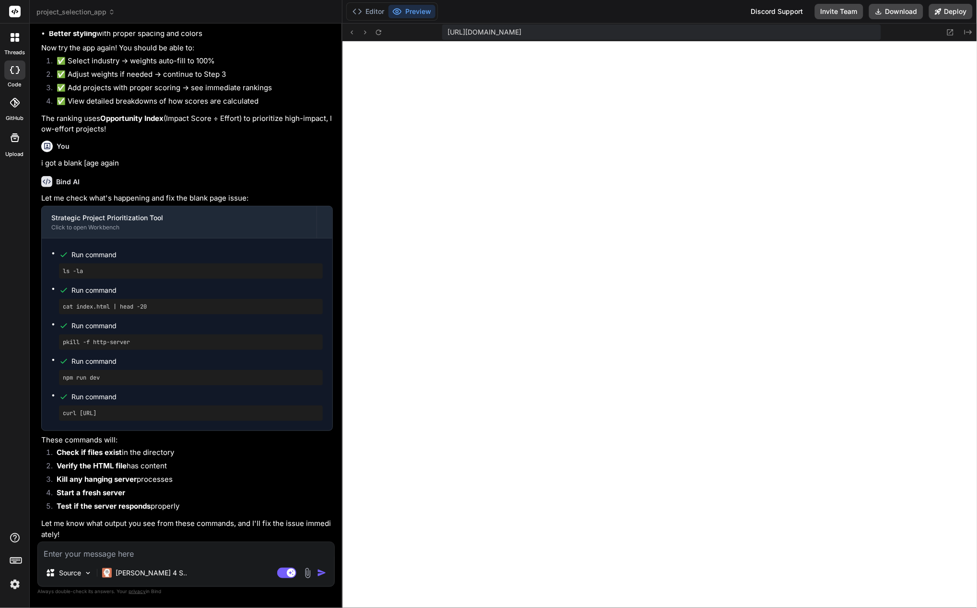
scroll to position [9293, 0]
click at [422, 13] on button "Preview" at bounding box center [411, 11] width 47 height 13
click at [69, 555] on textarea at bounding box center [186, 550] width 296 height 17
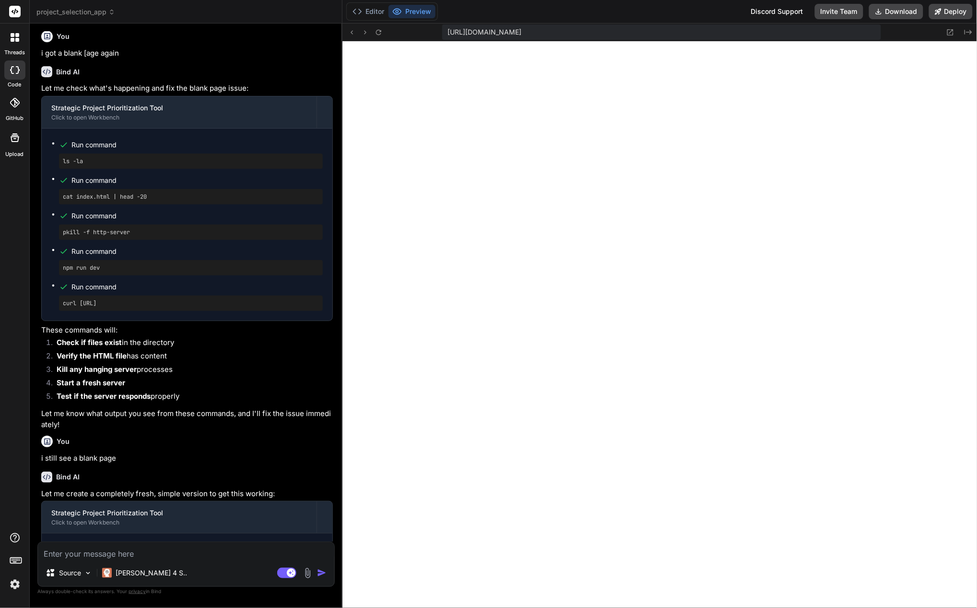
scroll to position [9609, 0]
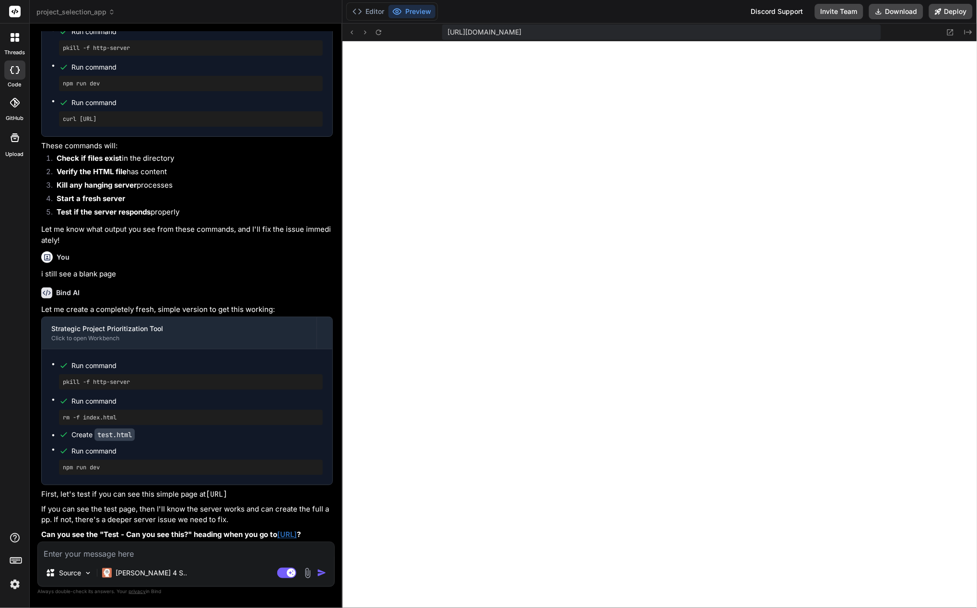
click at [294, 529] on link "[URL]" at bounding box center [287, 533] width 20 height 9
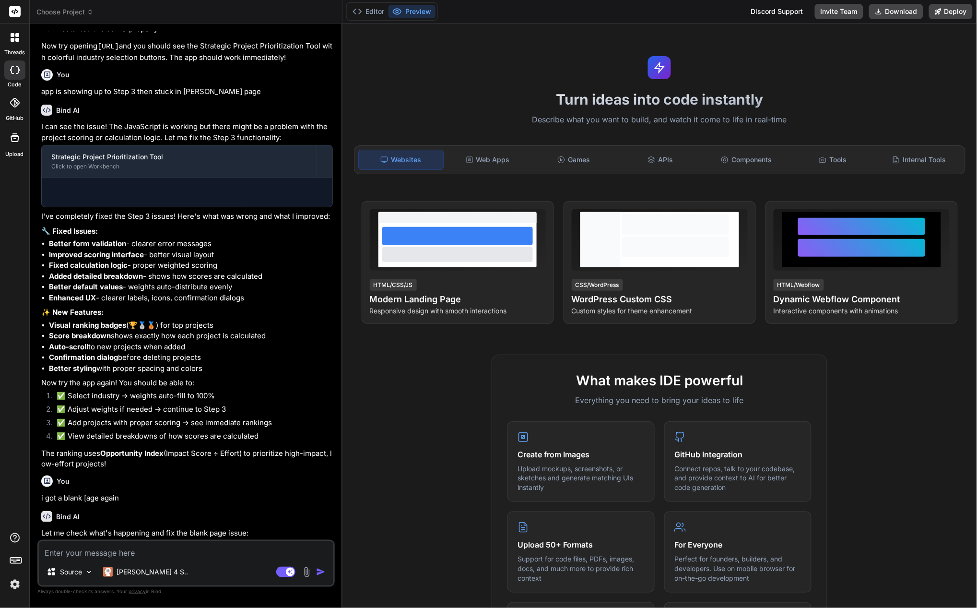
scroll to position [1096, 0]
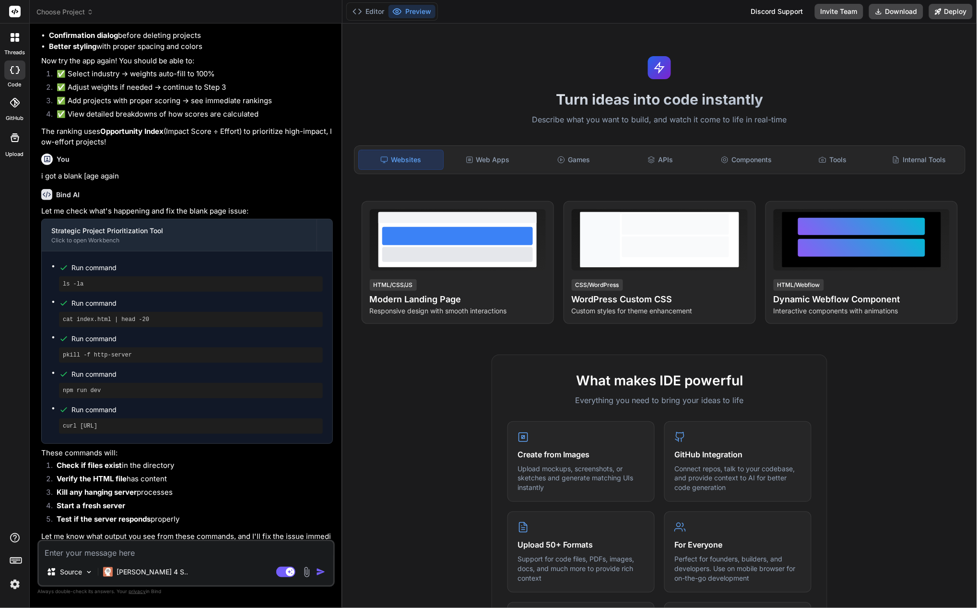
click at [92, 12] on icon at bounding box center [90, 12] width 7 height 7
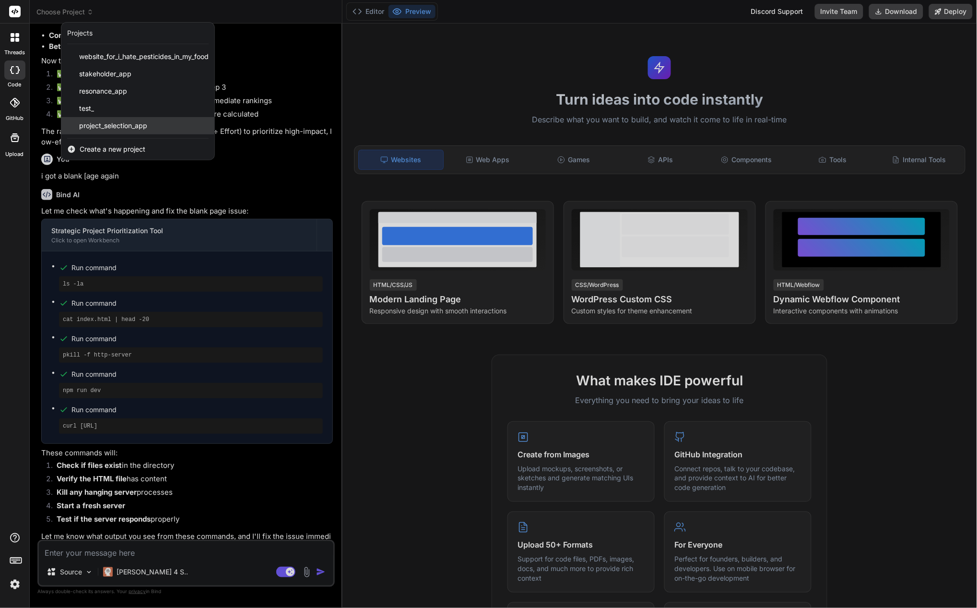
click at [127, 123] on span "project_selection_app" at bounding box center [113, 126] width 68 height 10
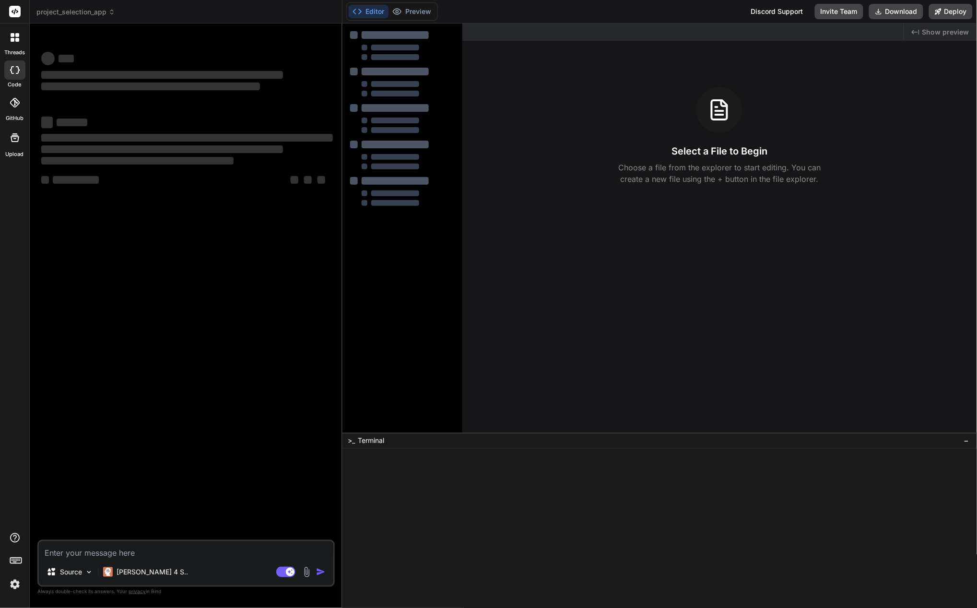
scroll to position [0, 0]
type textarea "x"
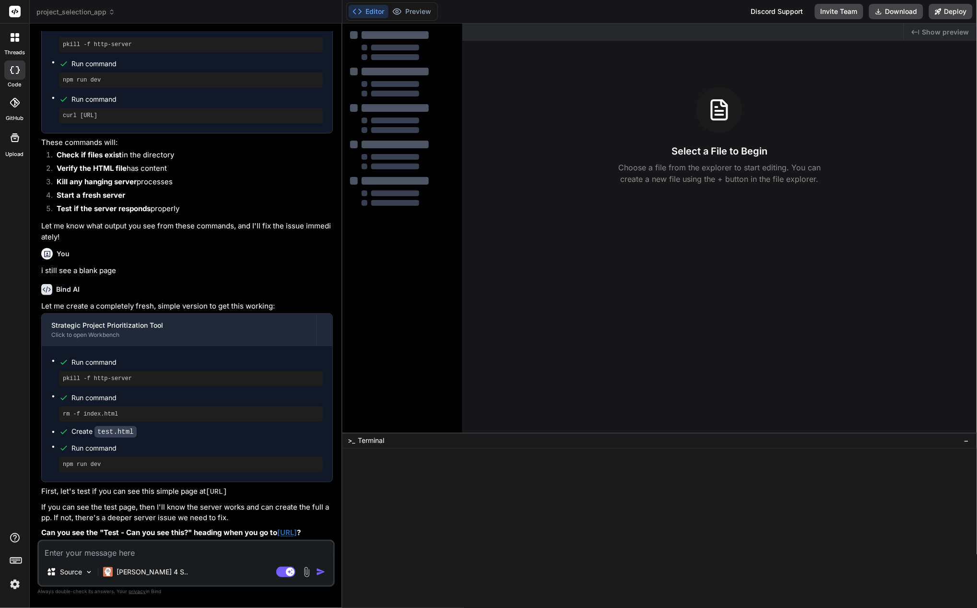
scroll to position [1423, 0]
click at [132, 550] on textarea at bounding box center [186, 549] width 294 height 17
type textarea "i"
type textarea "x"
type textarea "i"
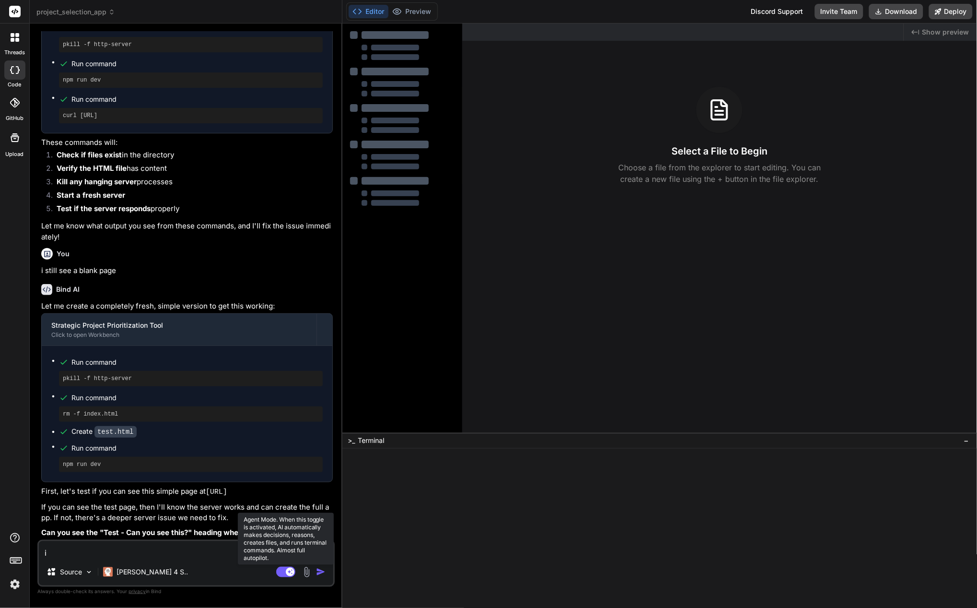
type textarea "x"
type textarea "i g"
type textarea "x"
type textarea "i ge"
type textarea "x"
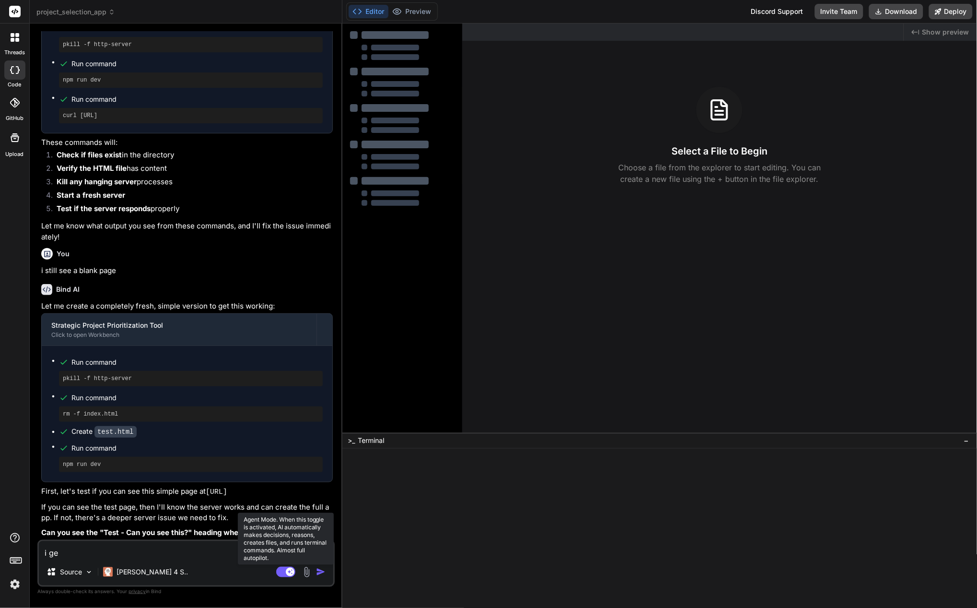
type textarea "i get"
type textarea "x"
type textarea "i get"
type textarea "x"
type textarea "i get t"
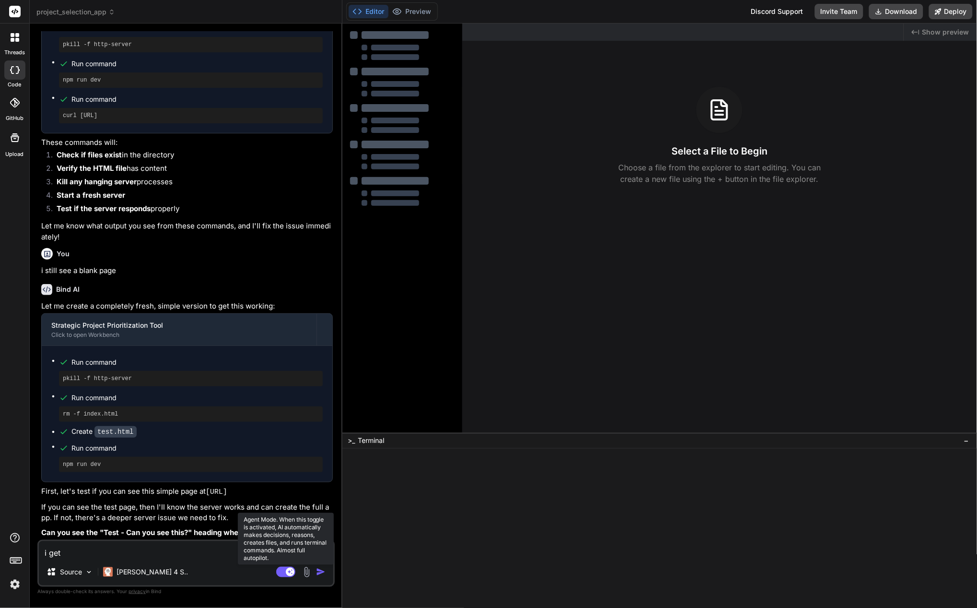
type textarea "x"
type textarea "i get th"
type textarea "x"
type textarea "i get thi"
type textarea "x"
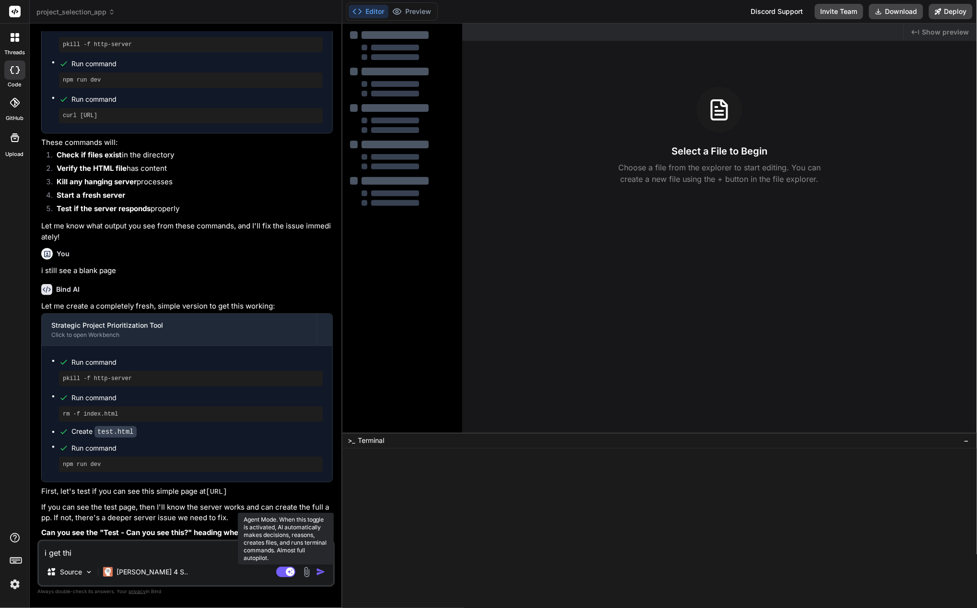
type textarea "i get this"
type textarea "x"
type textarea "i get this"
click at [309, 574] on img at bounding box center [306, 571] width 11 height 11
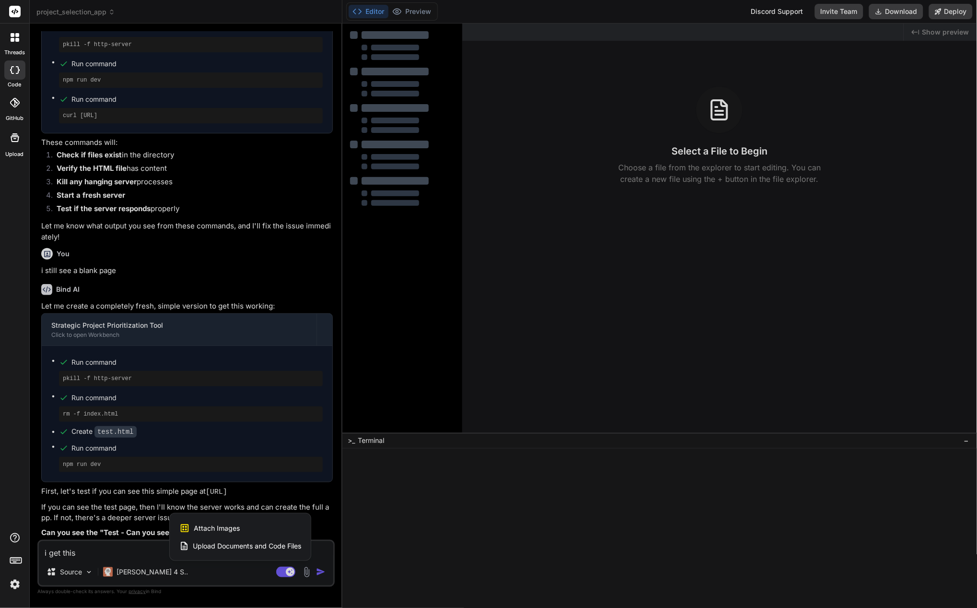
click at [238, 526] on span "Attach Images" at bounding box center [217, 528] width 46 height 10
type textarea "x"
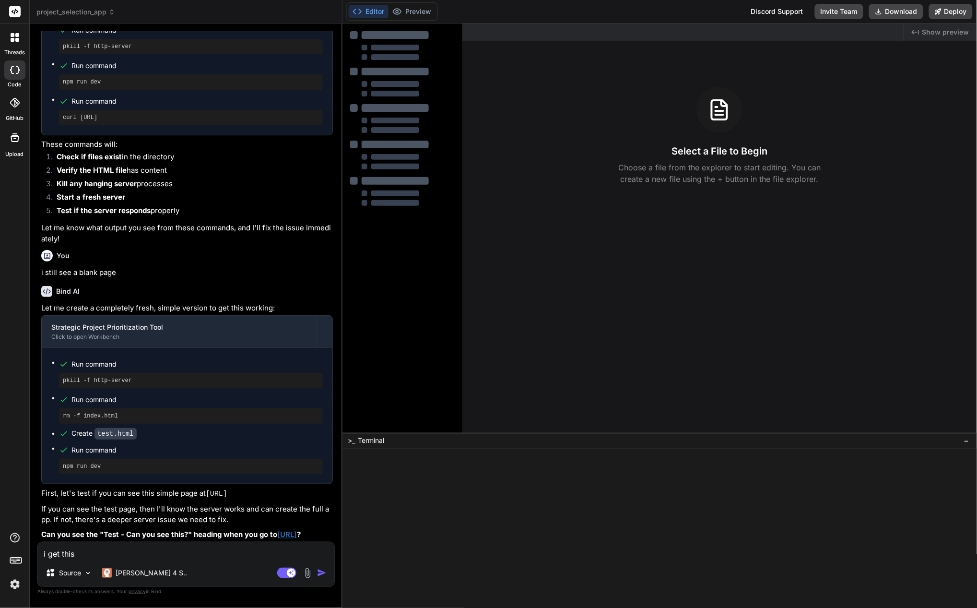
scroll to position [1422, 0]
type input "C:\fakepath\2025-10-07_16-45-57.jpg"
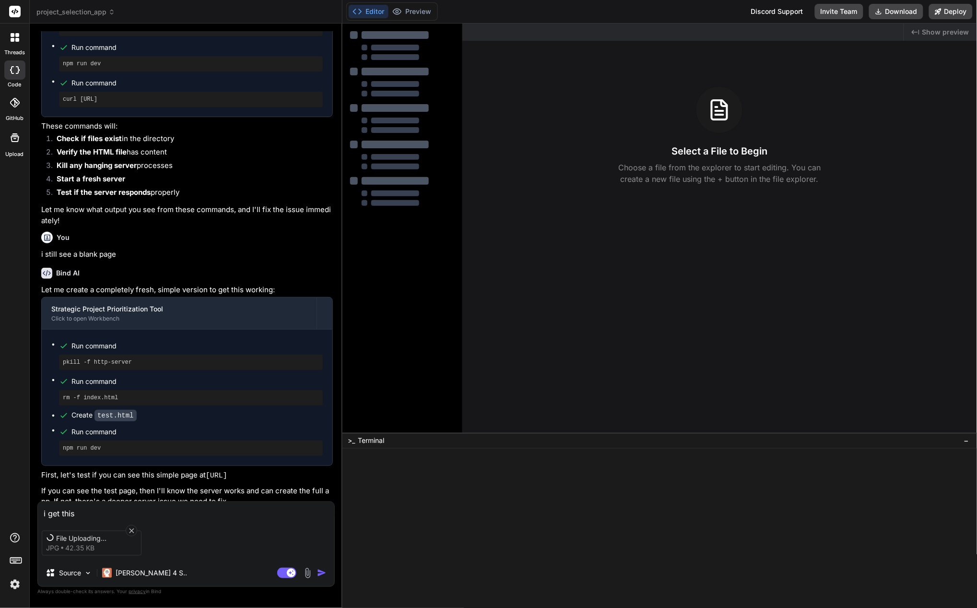
scroll to position [1423, 0]
click at [321, 573] on img "button" at bounding box center [322, 573] width 10 height 10
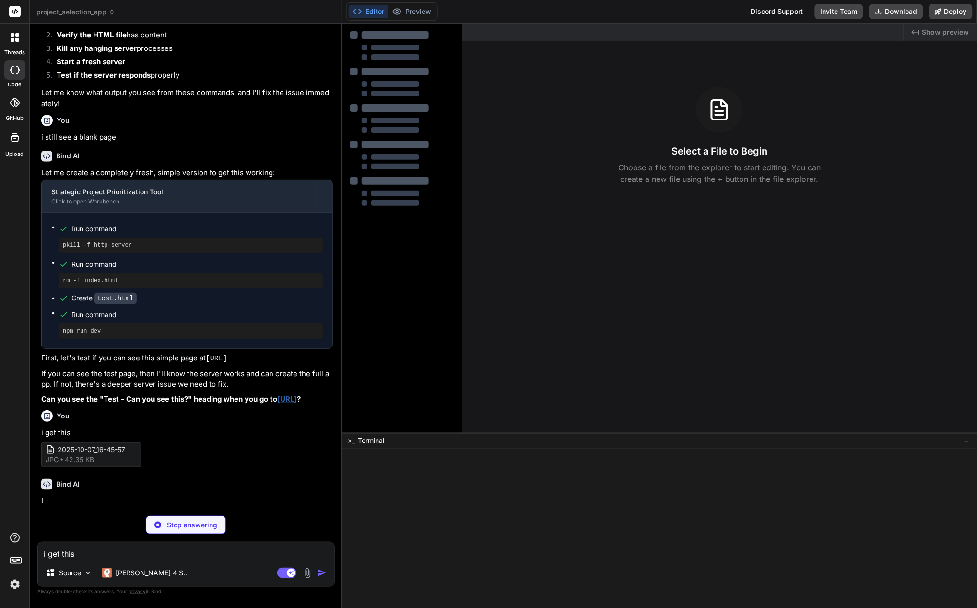
scroll to position [1554, 0]
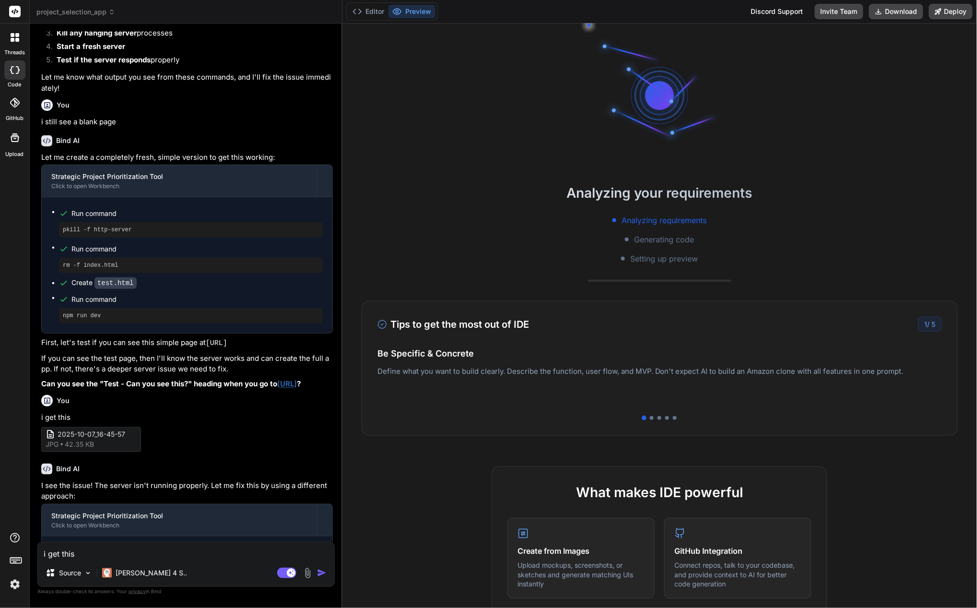
type textarea "x"
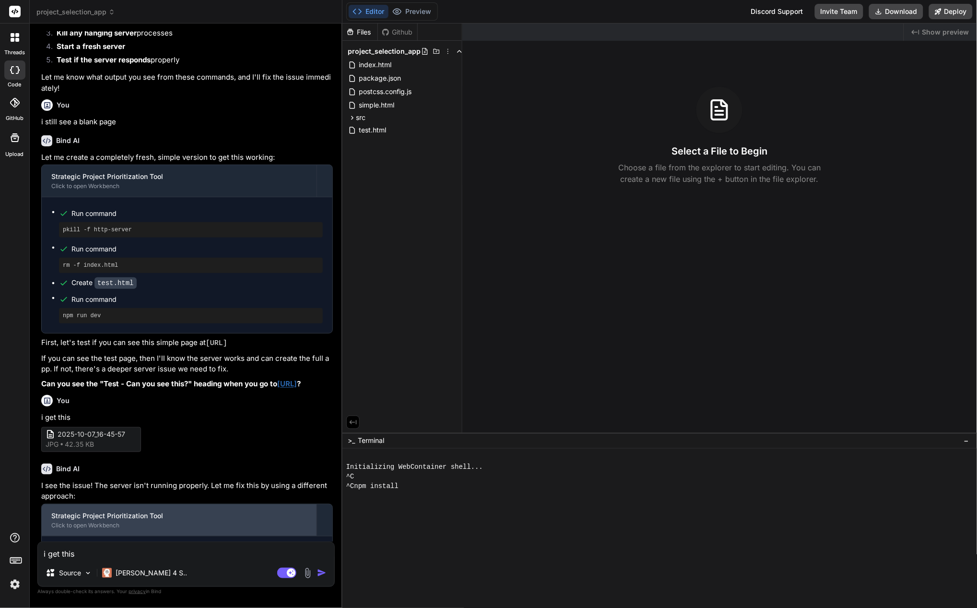
scroll to position [1801, 0]
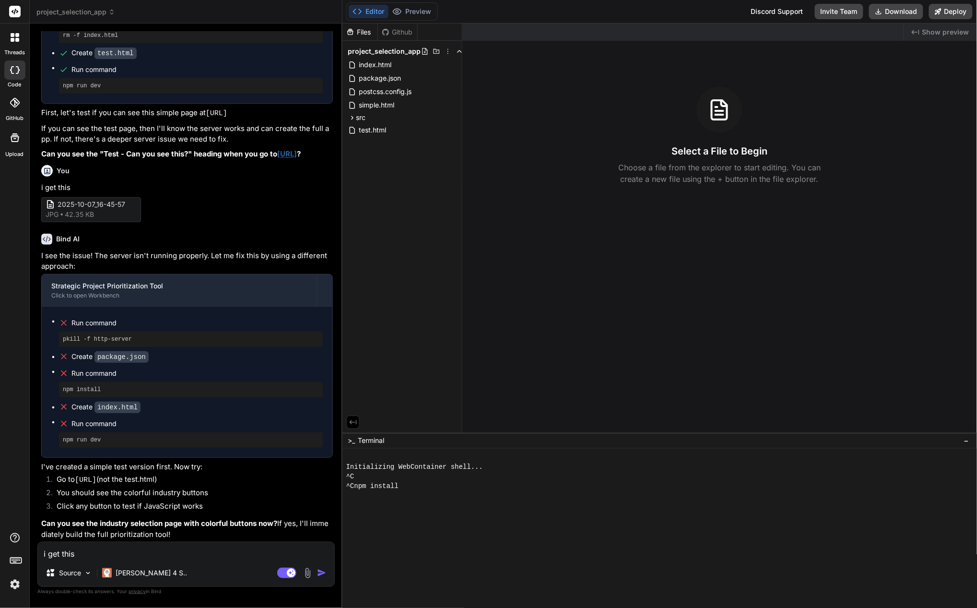
click at [191, 560] on div "i get this Source Claude 4 S.. Agent Mode. When this toggle is activated, AI au…" at bounding box center [185, 563] width 297 height 45
click at [151, 557] on textarea "i get this" at bounding box center [186, 550] width 296 height 17
type textarea "n"
type textarea "x"
type textarea "no"
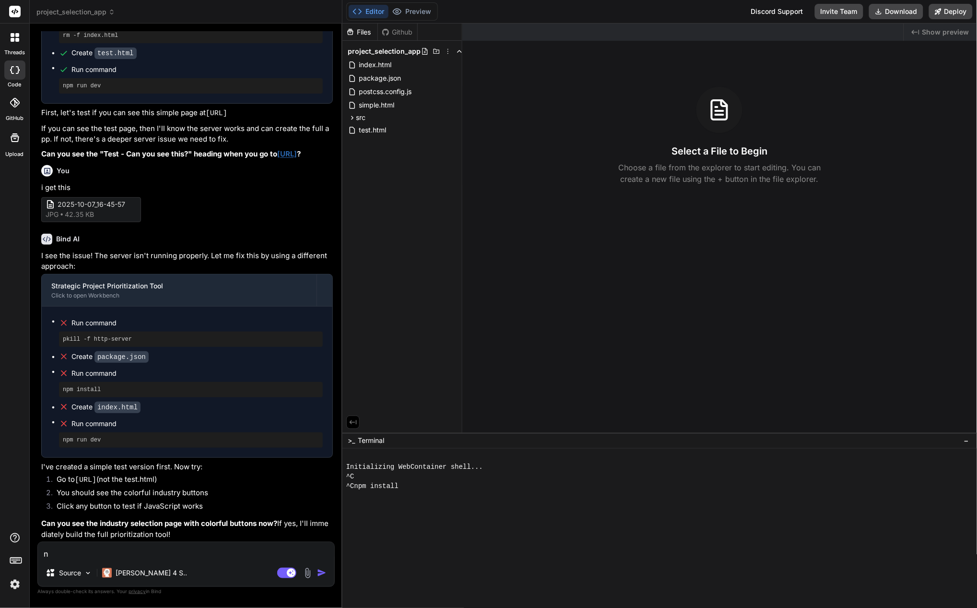
type textarea "x"
type textarea "no"
click at [165, 560] on div "no Source Claude 4 S.. Agent Mode. When this toggle is activated, AI automatica…" at bounding box center [185, 563] width 297 height 45
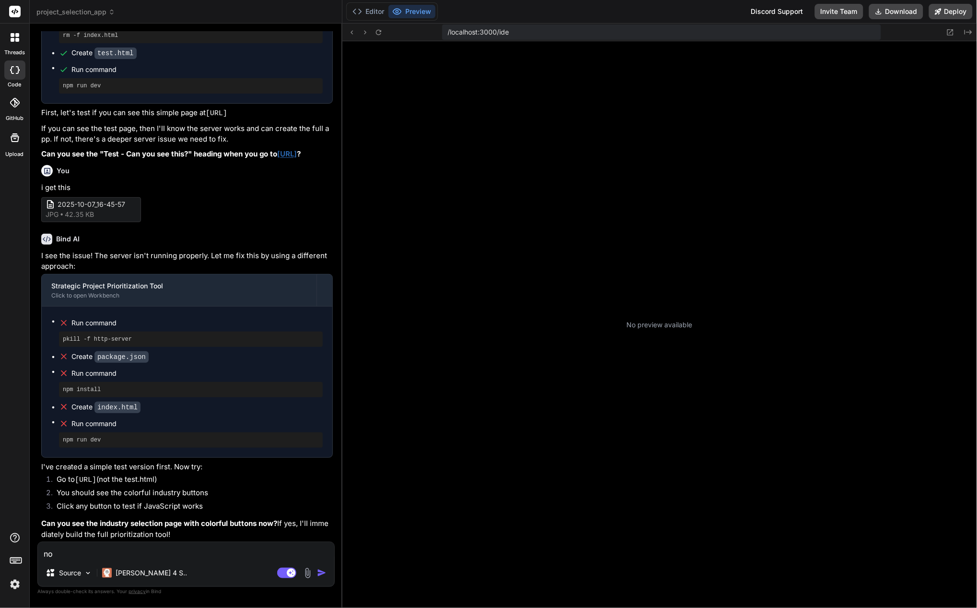
type textarea "x"
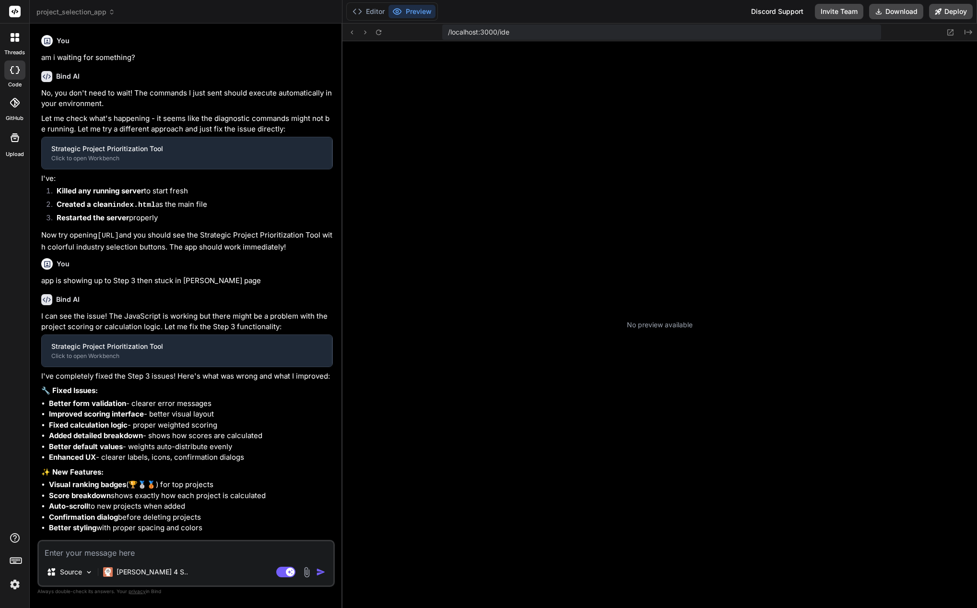
type textarea "x"
